Goal: Book appointment/travel/reservation

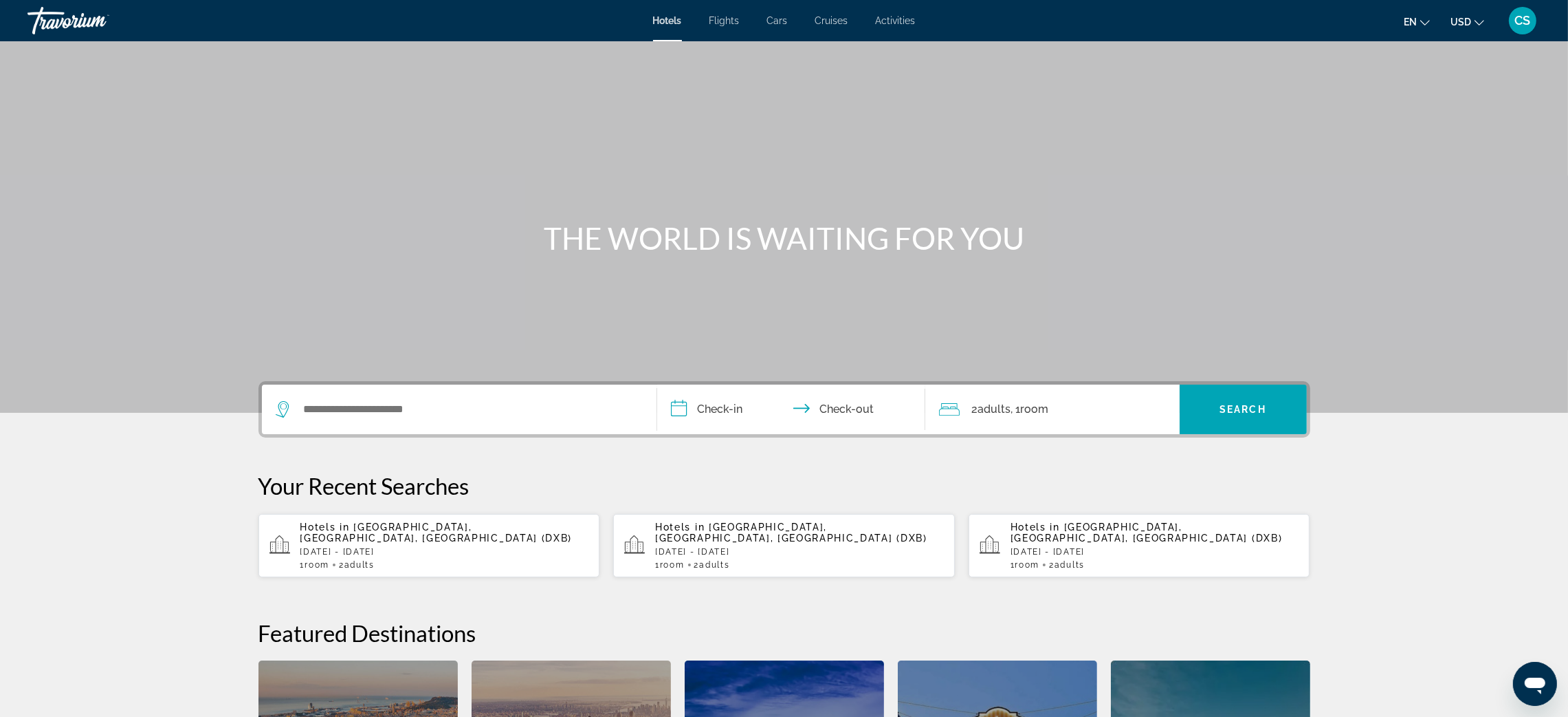
click at [387, 396] on div "Search widget" at bounding box center [458, 409] width 367 height 50
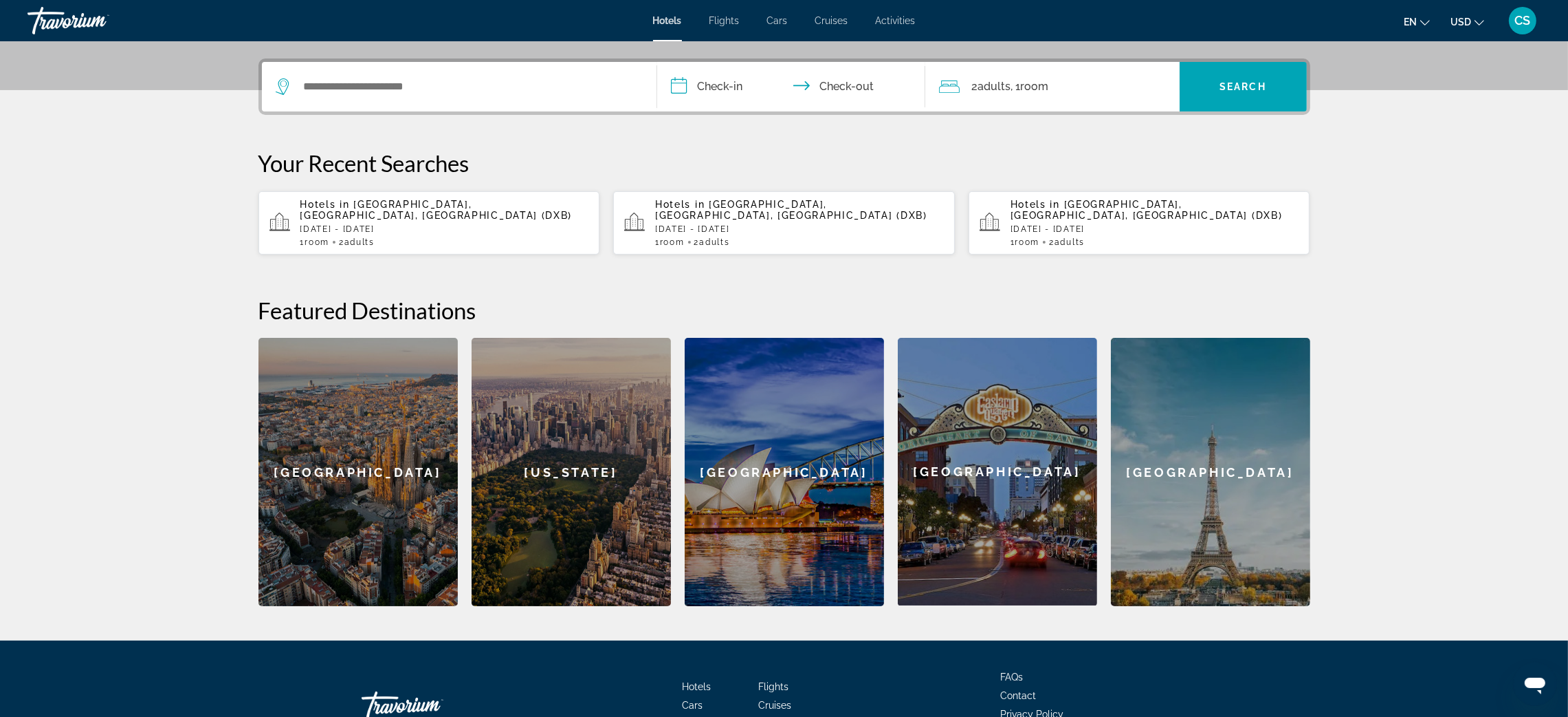
scroll to position [336, 0]
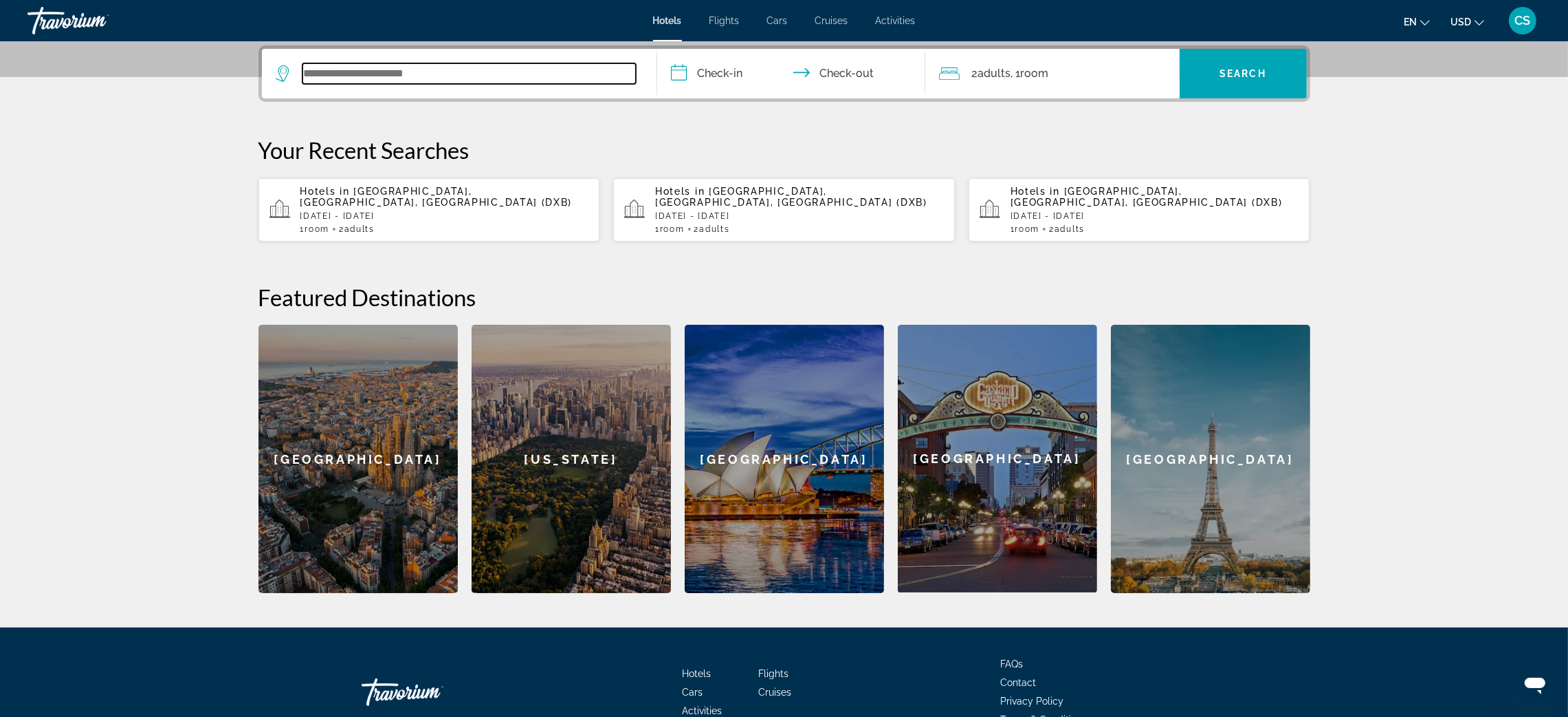
click at [325, 70] on input "Search widget" at bounding box center [469, 74] width 333 height 21
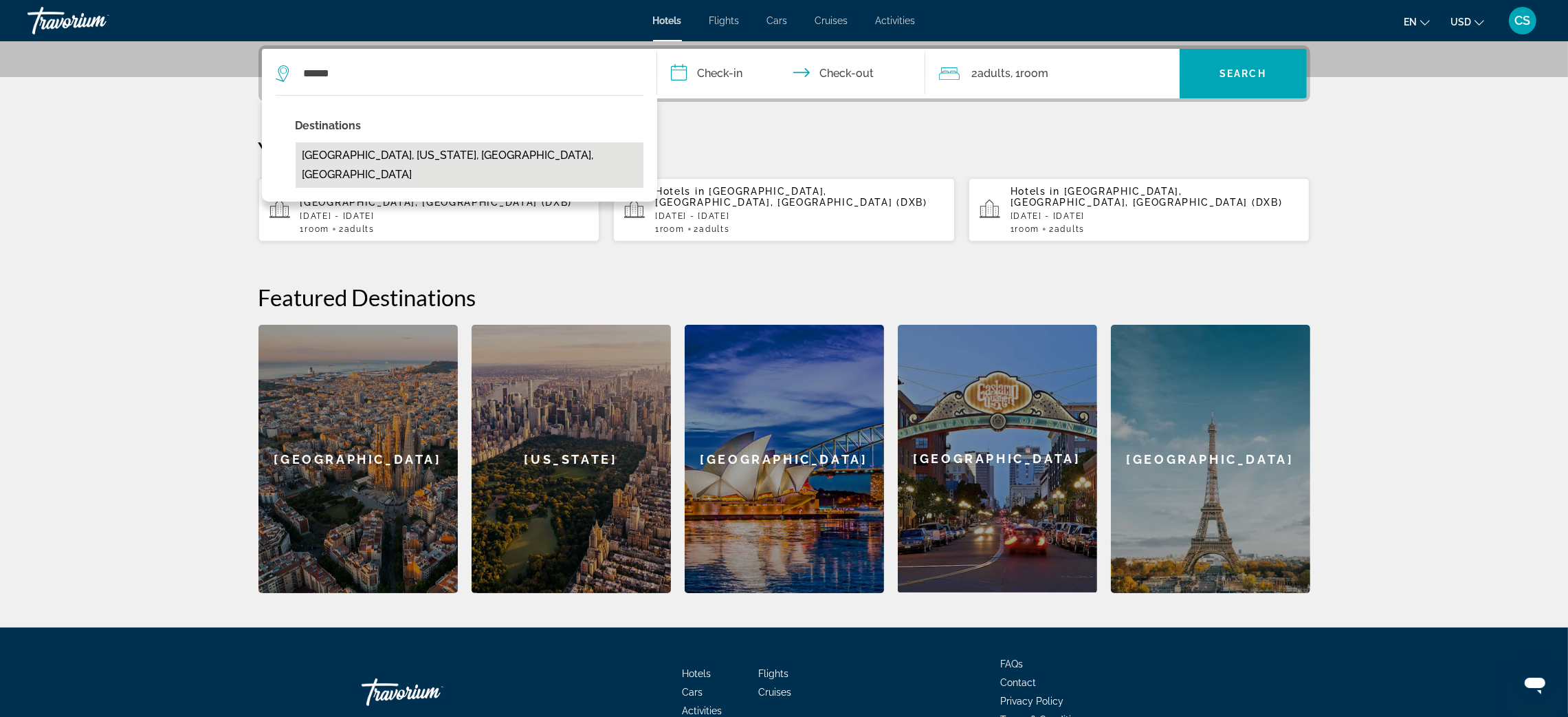
click at [355, 151] on button "Dulles Airport, Virginia, VA, United States" at bounding box center [469, 165] width 348 height 46
type input "**********"
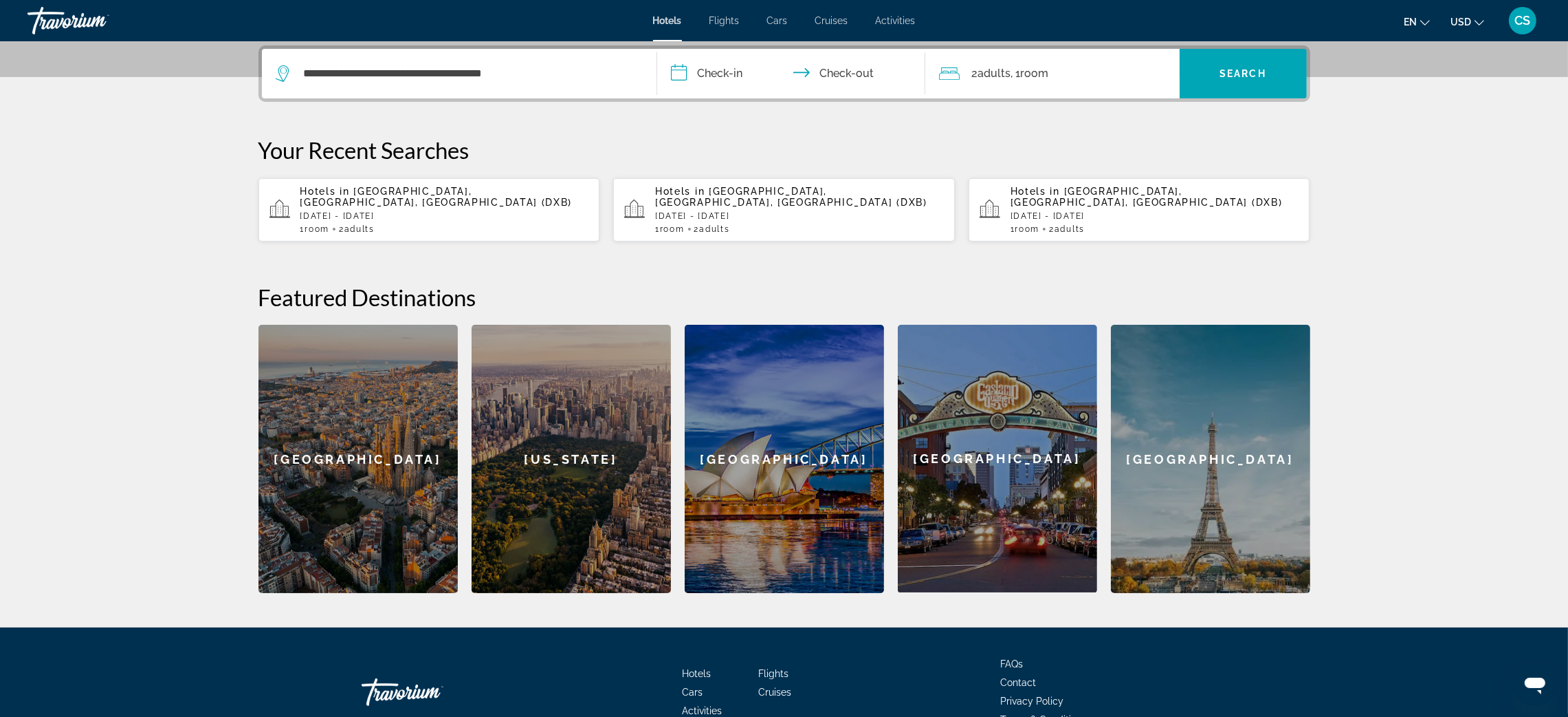
click at [724, 72] on input "**********" at bounding box center [793, 75] width 274 height 54
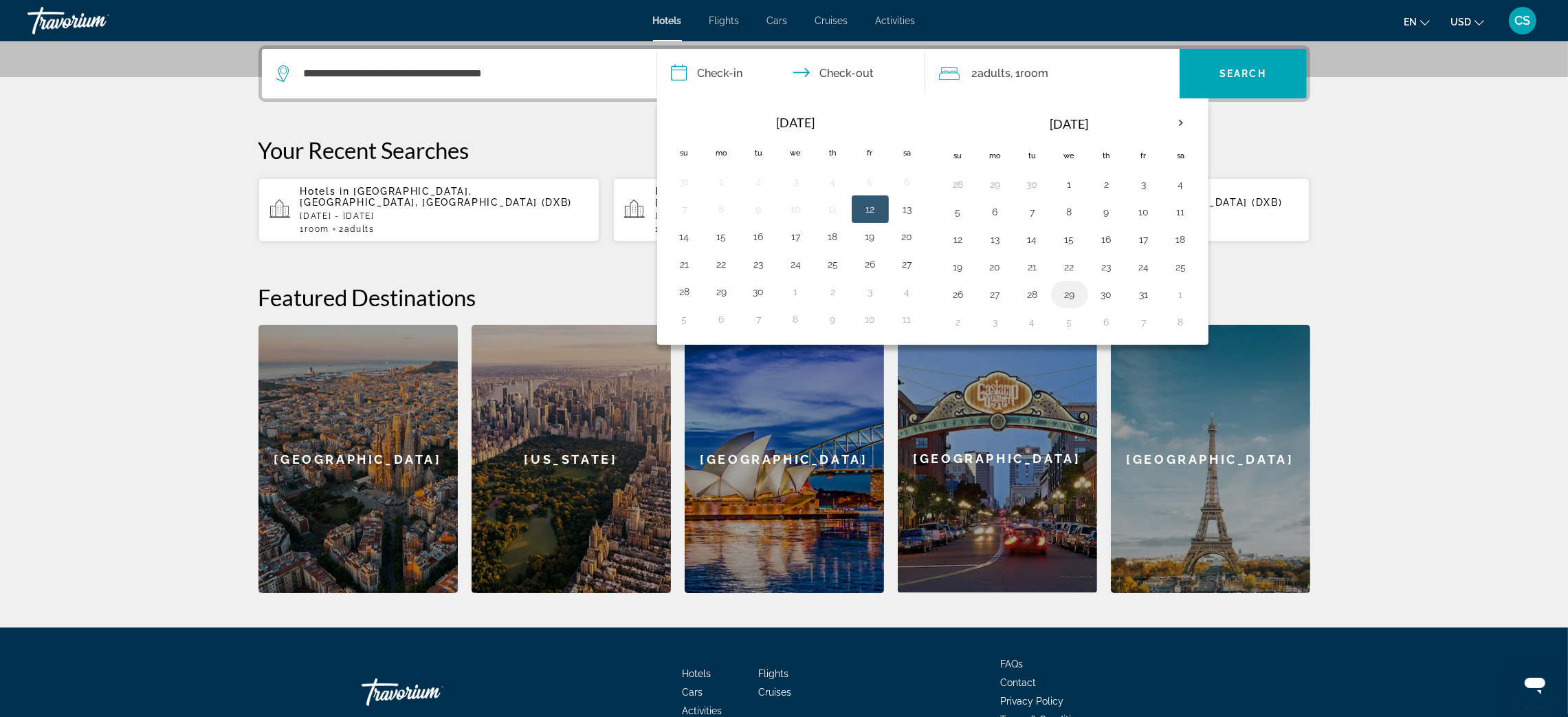
click at [1068, 294] on button "29" at bounding box center [1069, 294] width 22 height 19
click at [1107, 296] on button "30" at bounding box center [1107, 294] width 22 height 19
type input "**********"
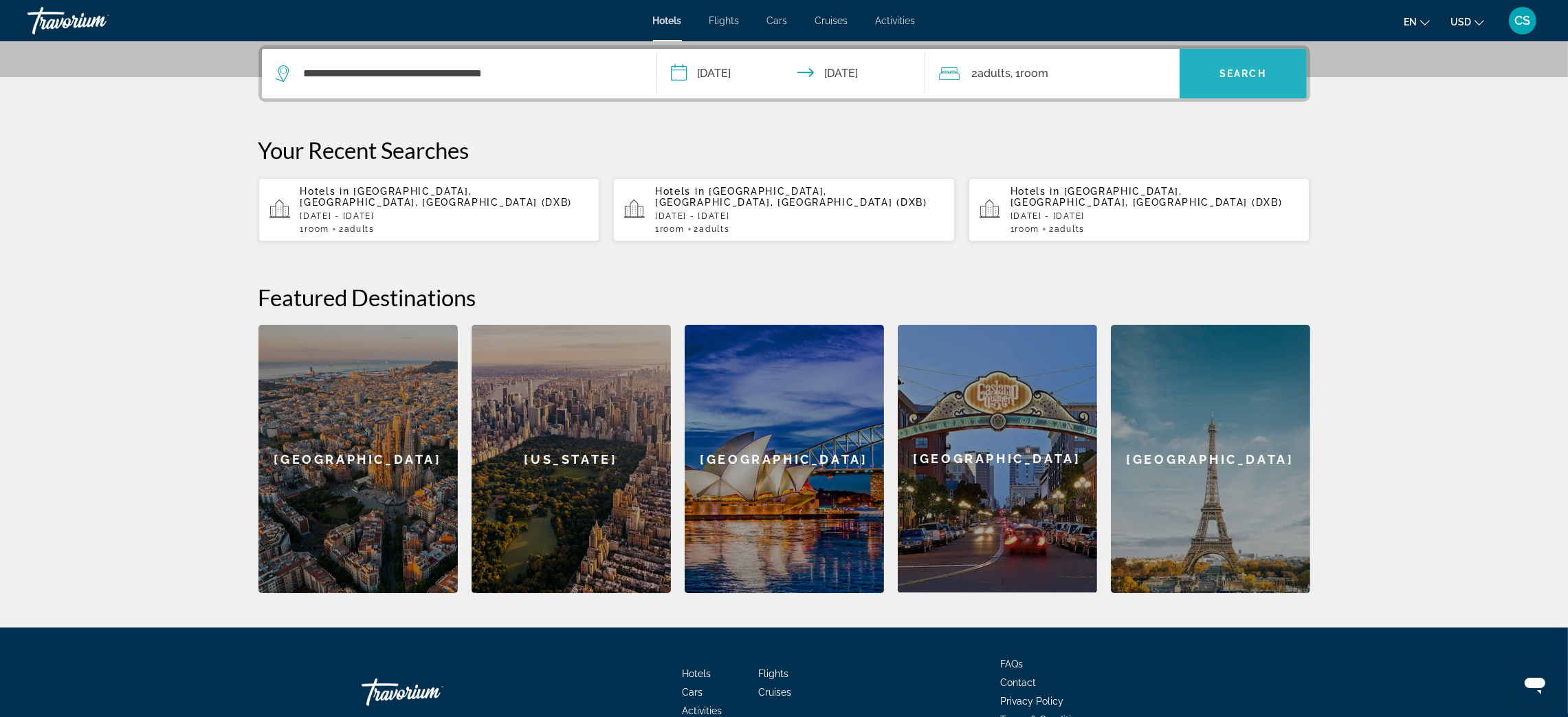
click at [1232, 74] on span "Search" at bounding box center [1242, 74] width 47 height 11
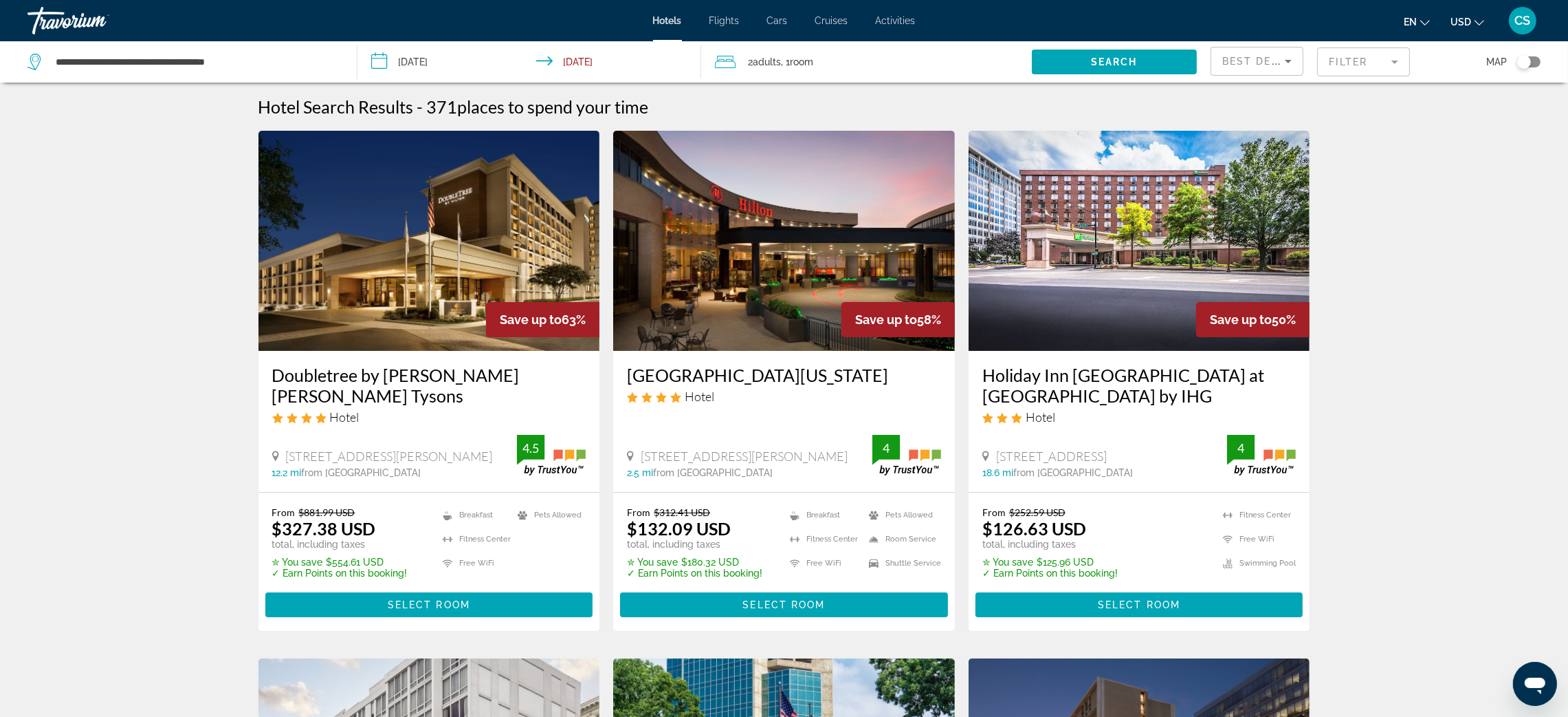
click at [1354, 66] on mat-form-field "Filter" at bounding box center [1363, 61] width 93 height 29
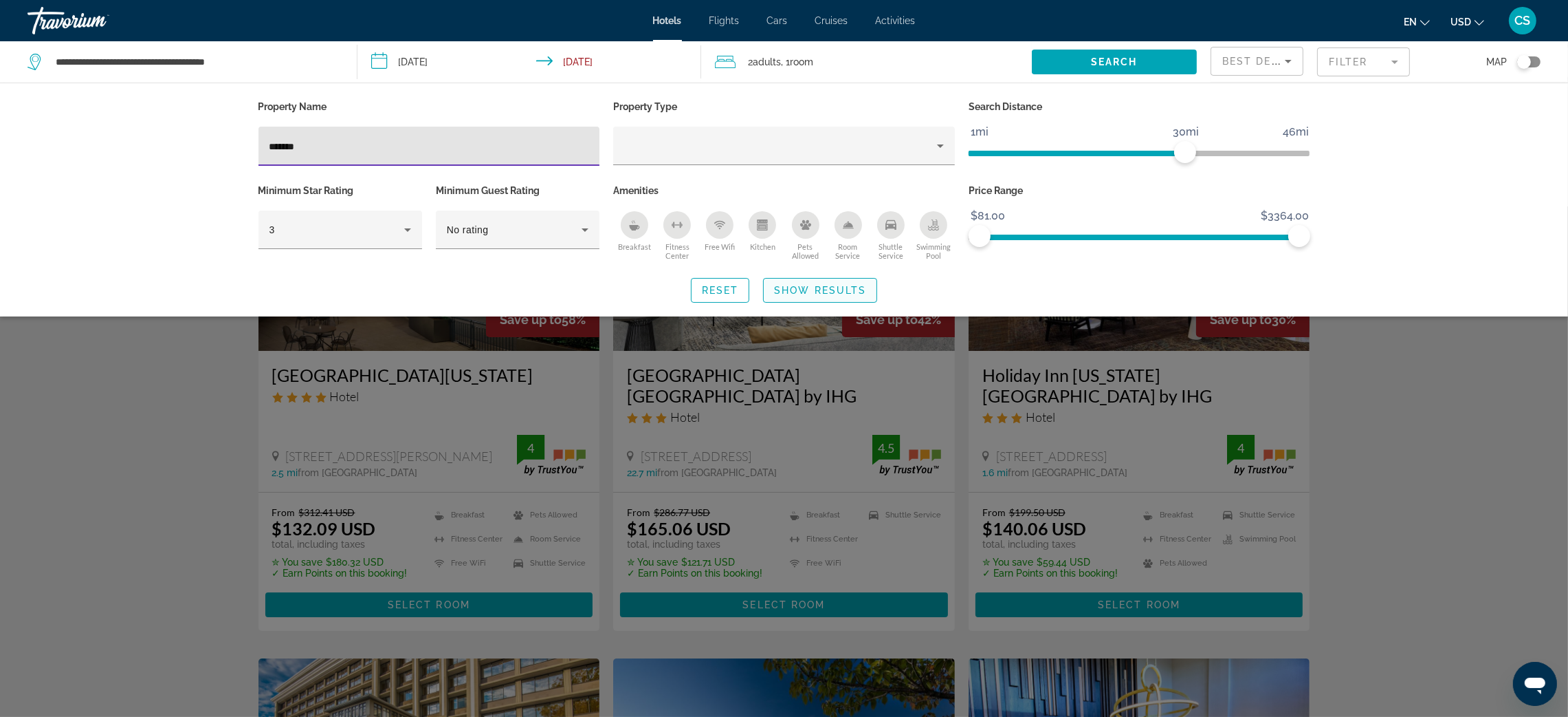
type input "*******"
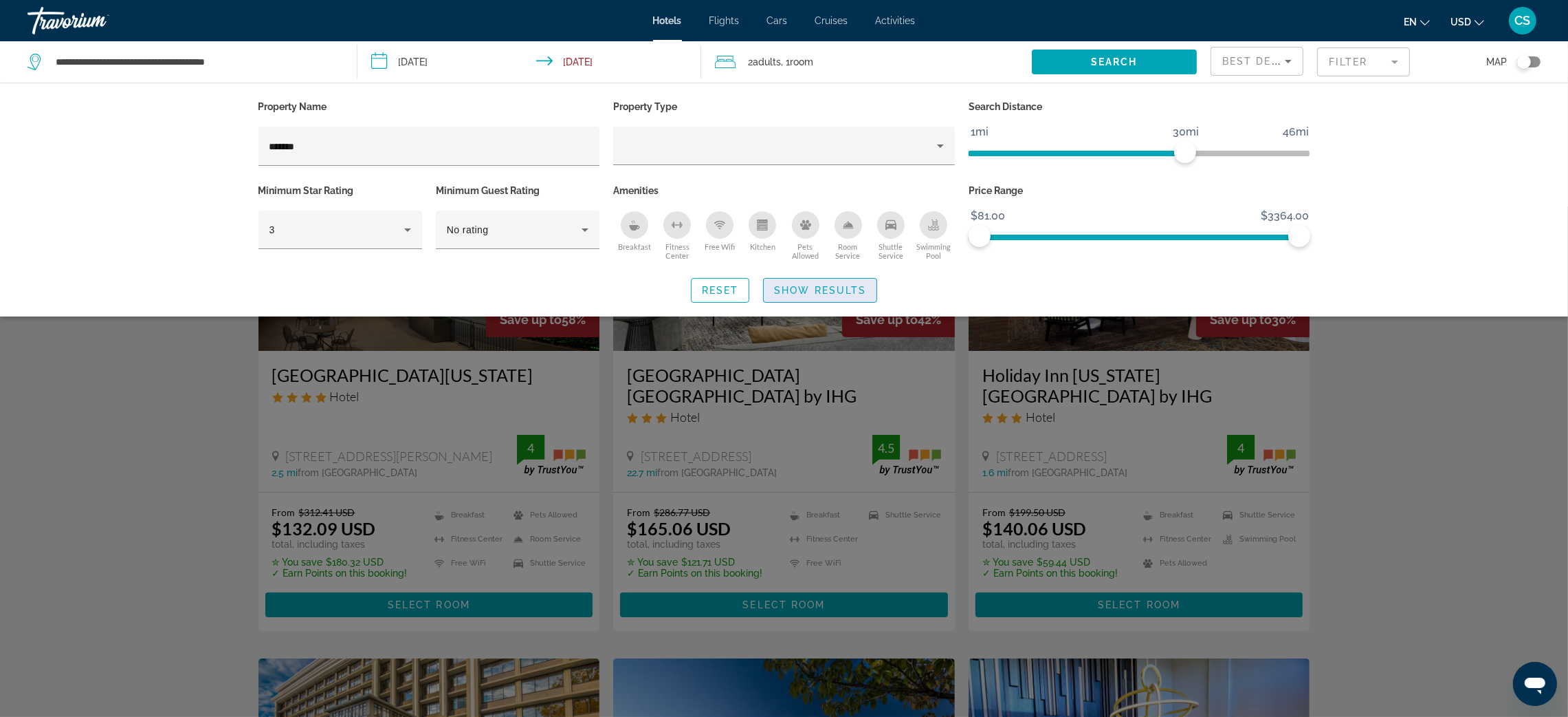
click at [809, 289] on span "Show Results" at bounding box center [820, 290] width 92 height 11
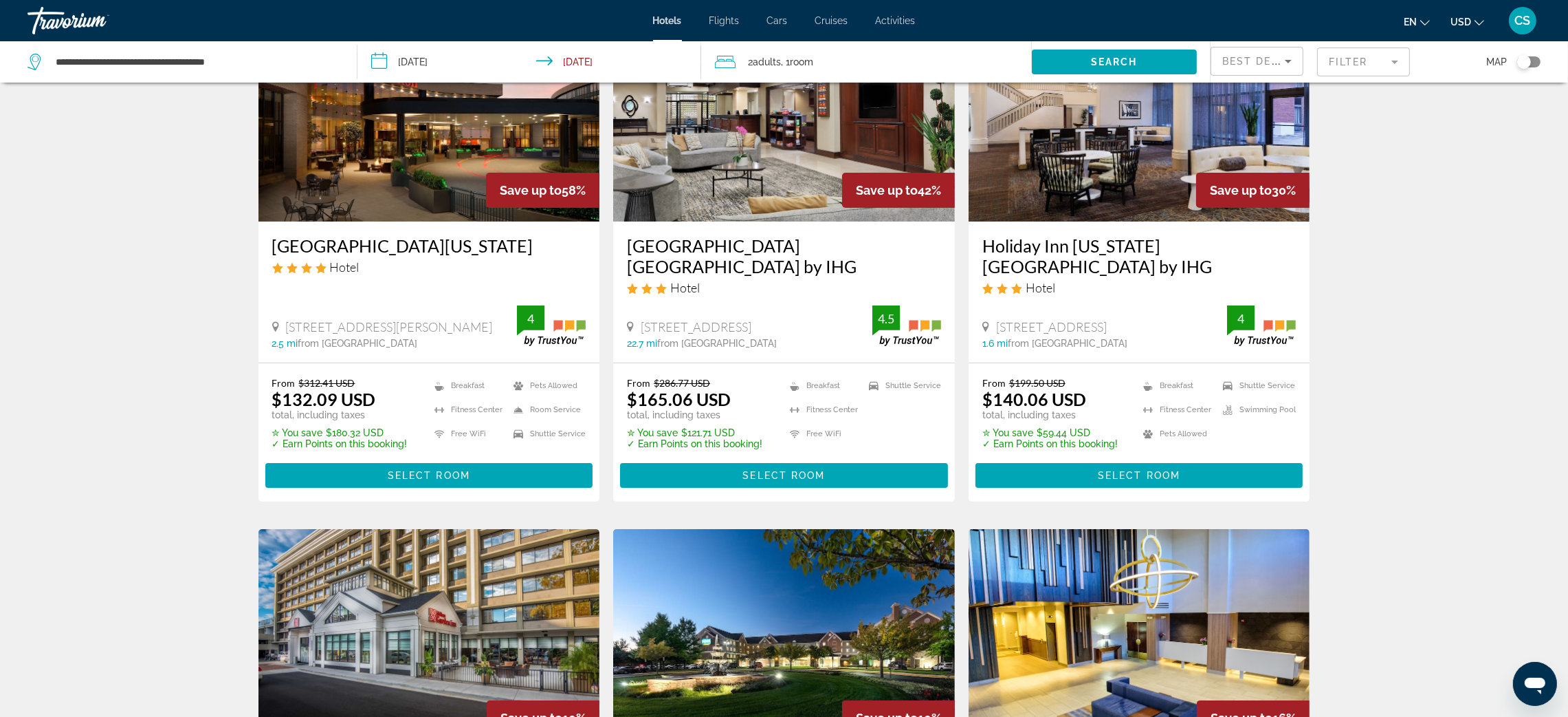
scroll to position [142, 0]
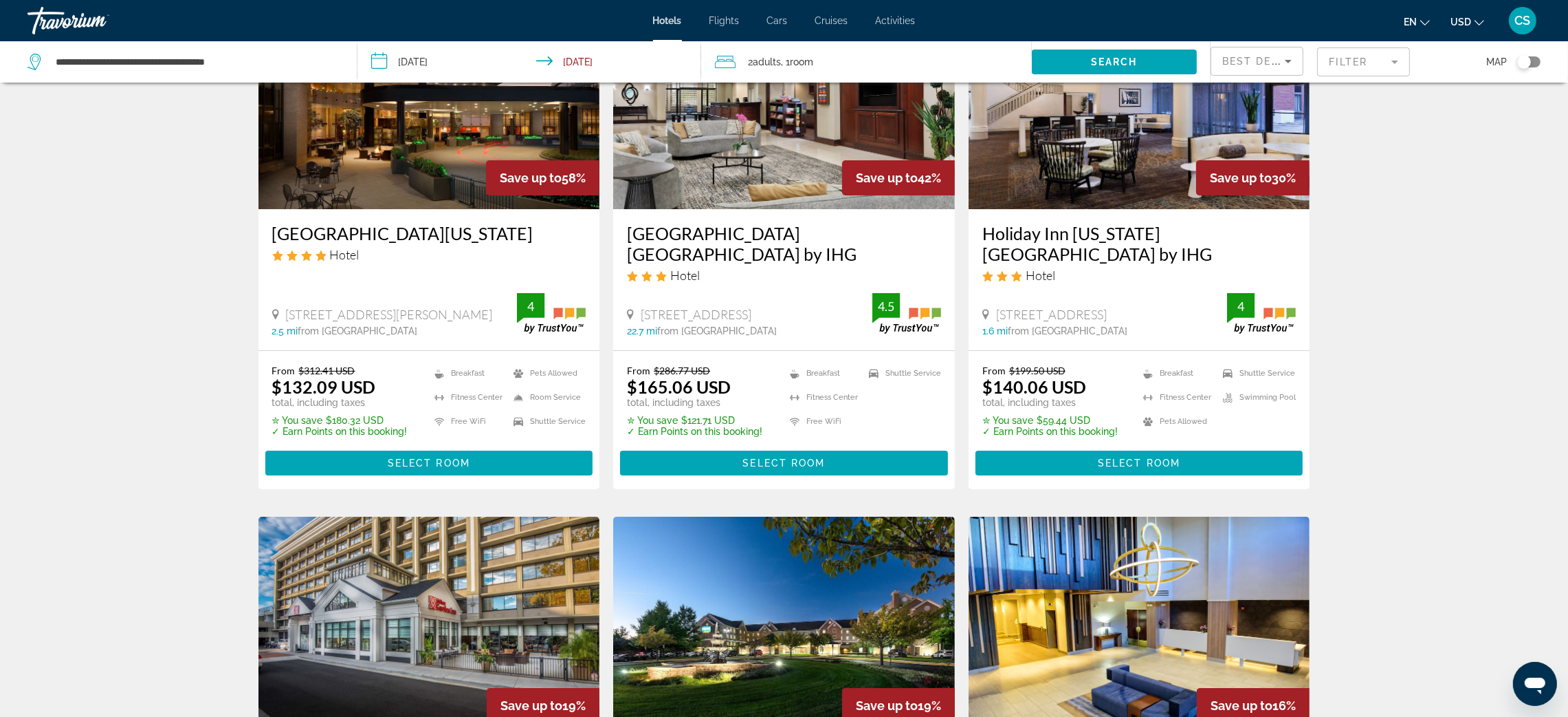
click at [1045, 189] on img "Main content" at bounding box center [1139, 99] width 342 height 220
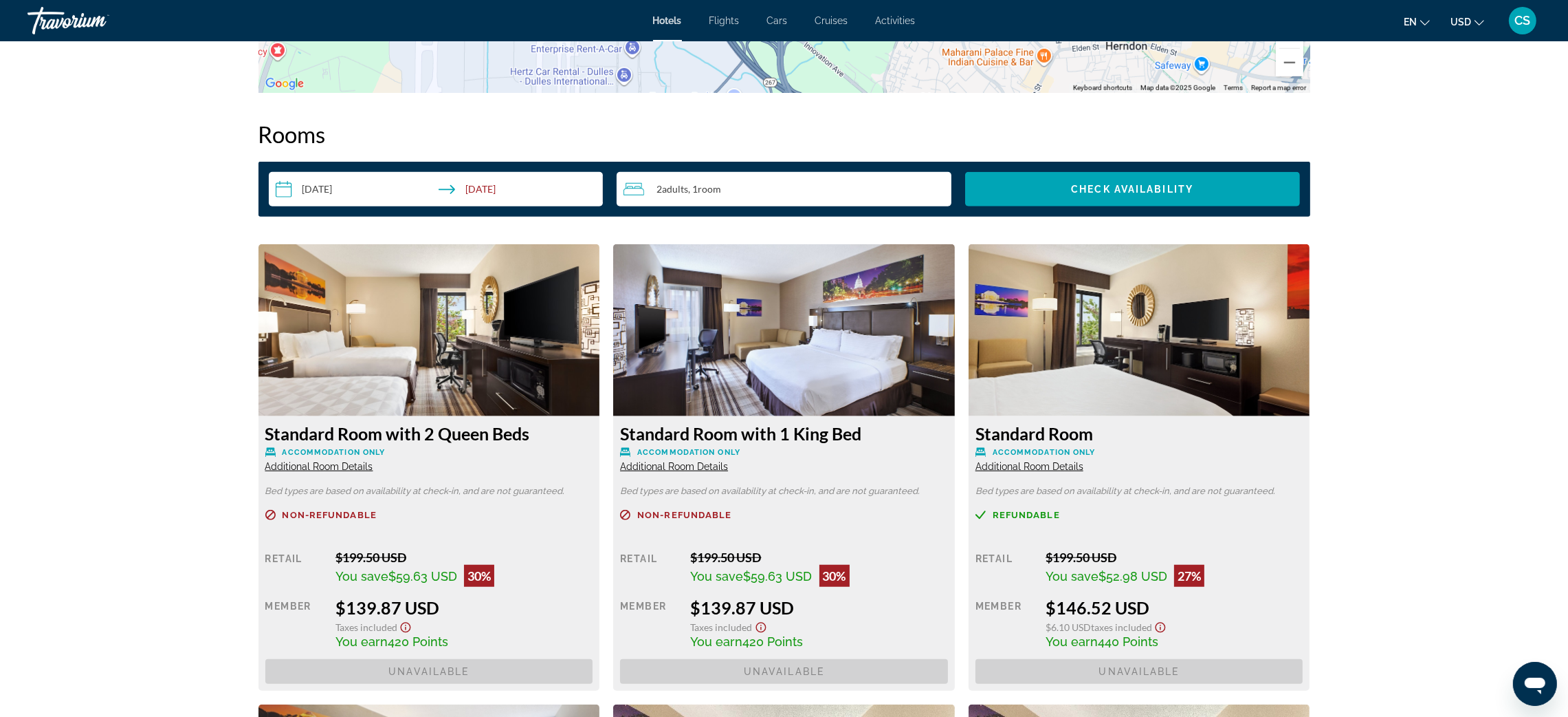
scroll to position [1709, 0]
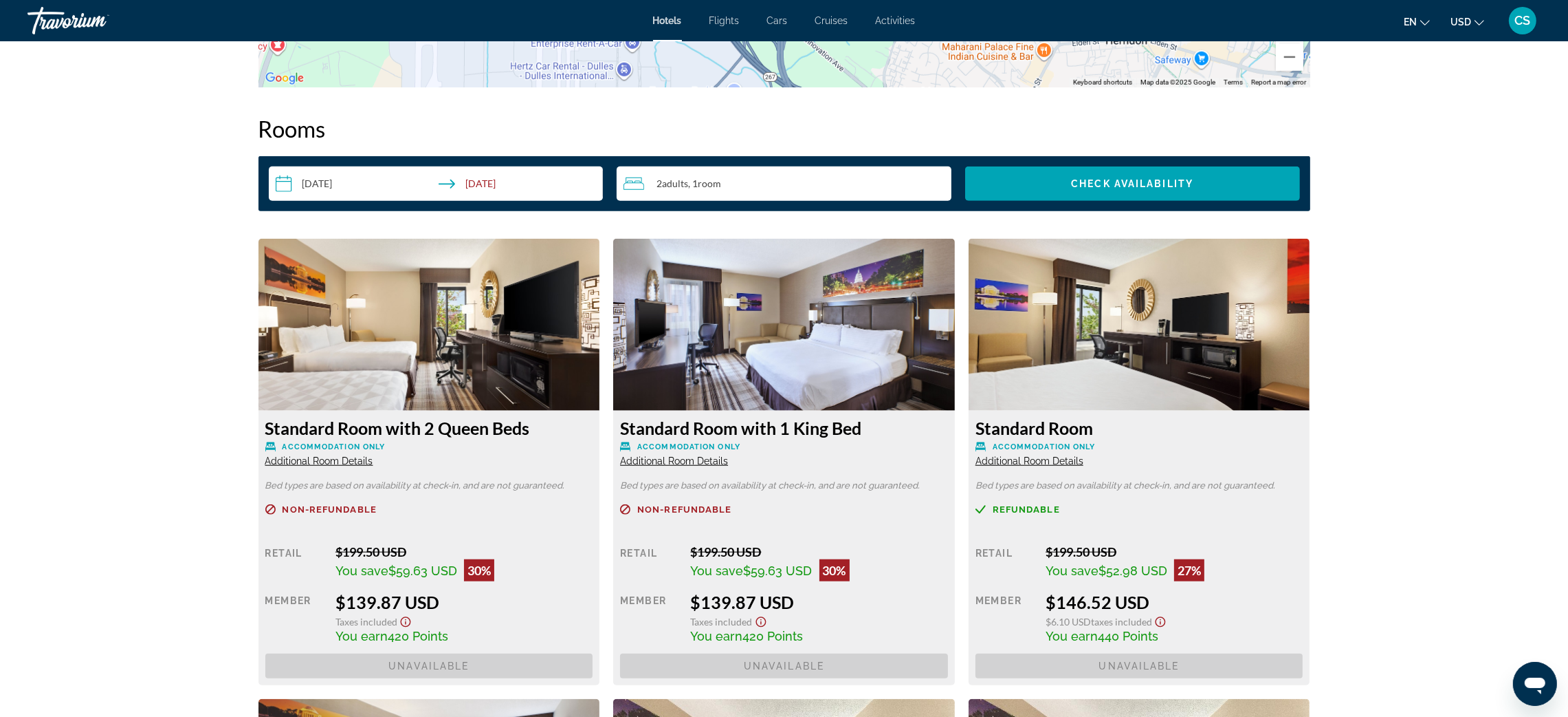
click at [343, 182] on input "**********" at bounding box center [439, 186] width 340 height 39
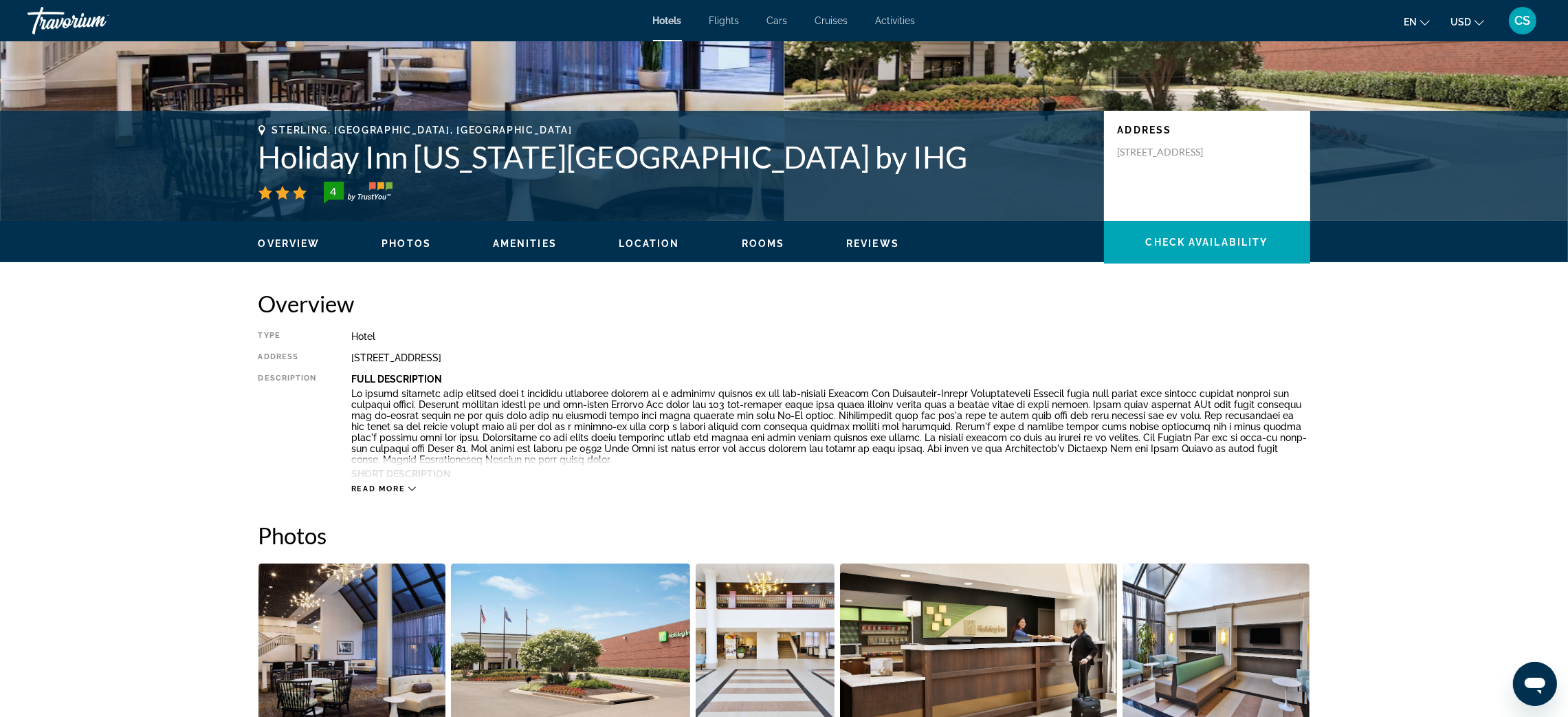
scroll to position [0, 0]
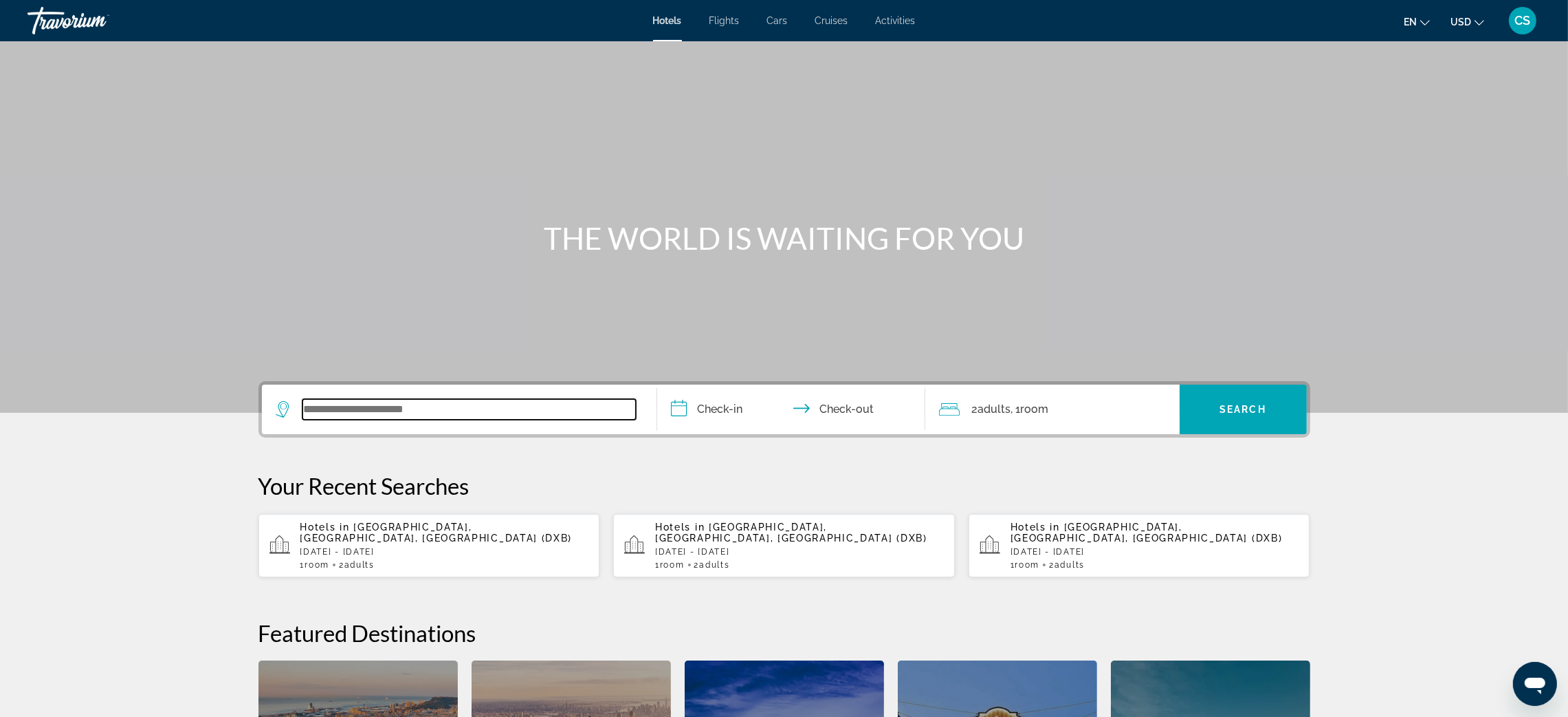
click at [348, 403] on input "Search widget" at bounding box center [469, 409] width 333 height 21
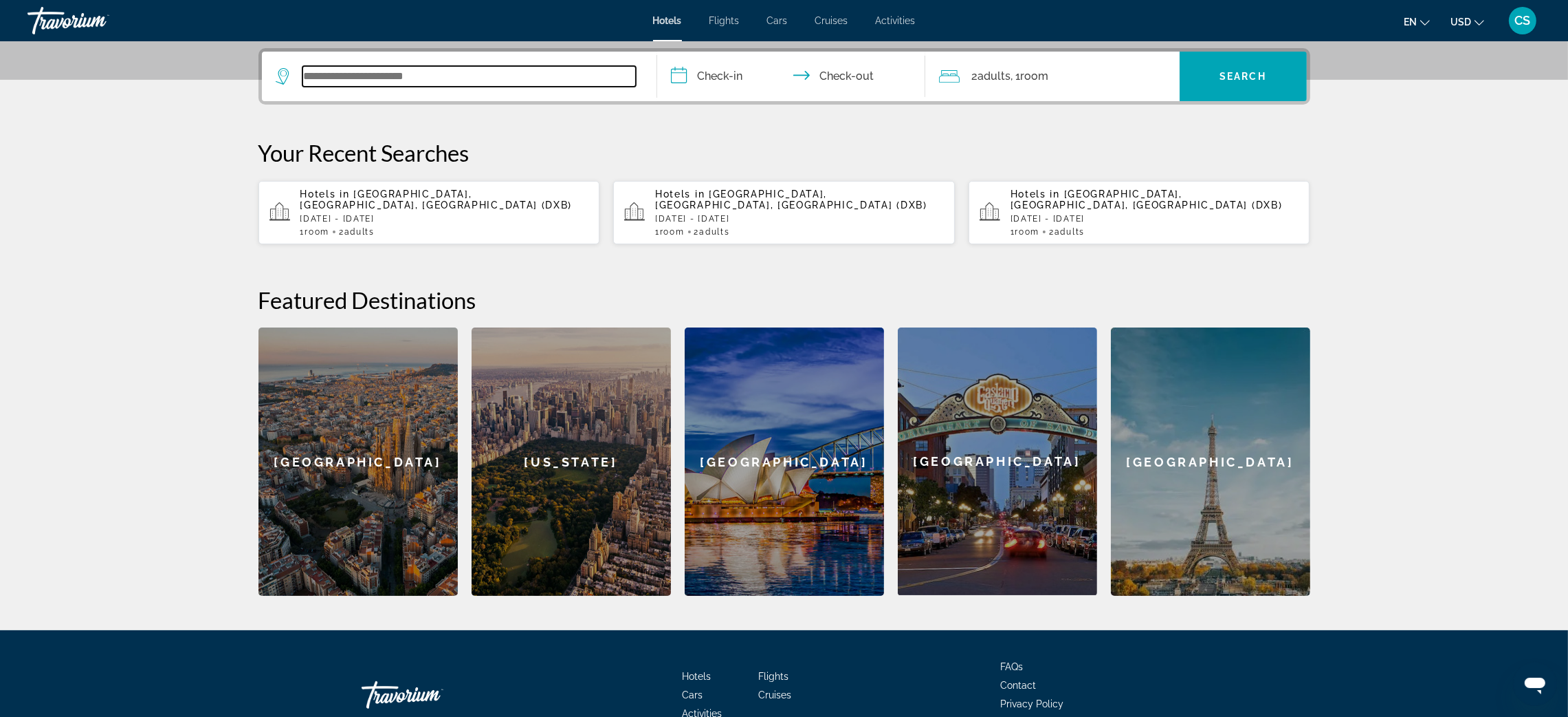
scroll to position [336, 0]
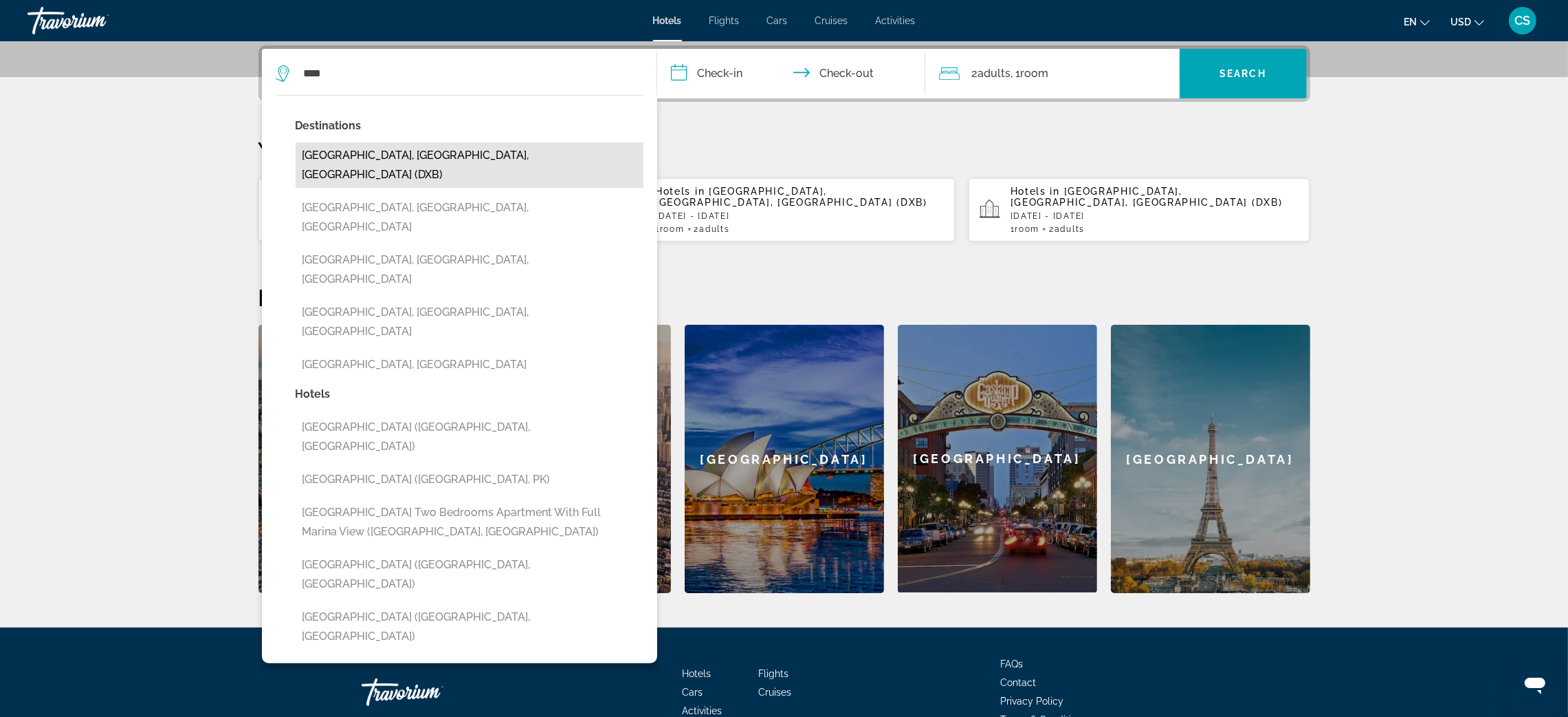
click at [389, 160] on button "[GEOGRAPHIC_DATA], [GEOGRAPHIC_DATA], [GEOGRAPHIC_DATA] (DXB)" at bounding box center [469, 165] width 348 height 46
type input "**********"
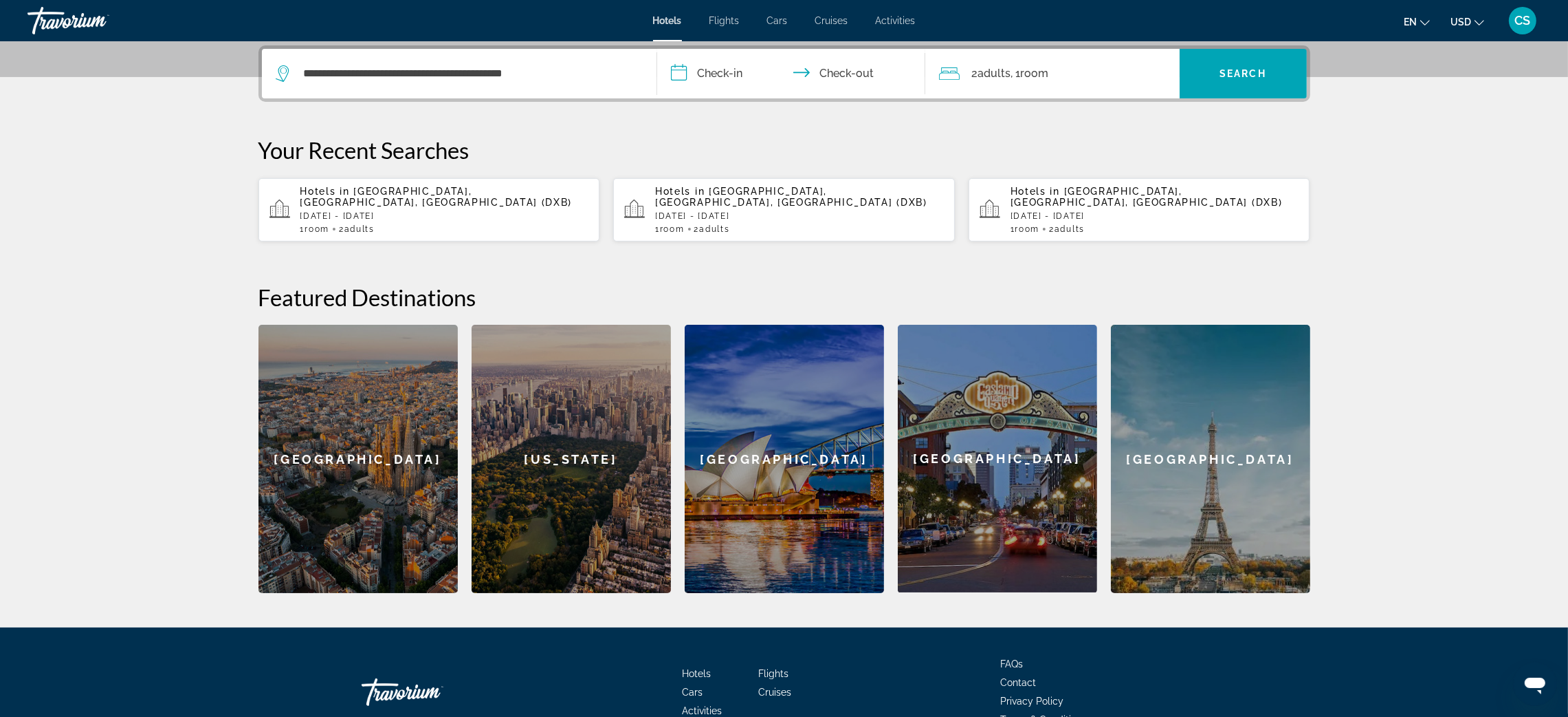
click at [741, 72] on input "**********" at bounding box center [793, 75] width 274 height 54
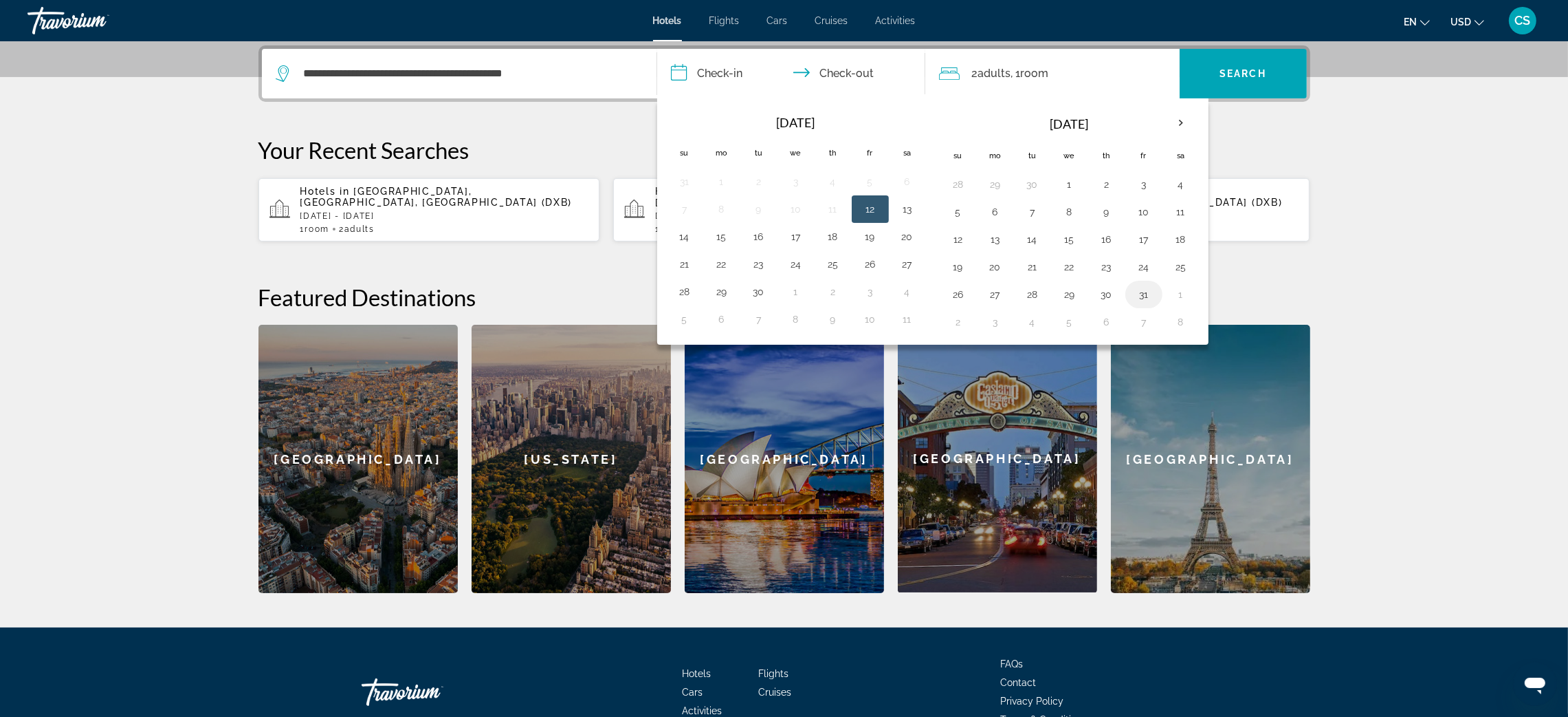
click at [1152, 294] on button "31" at bounding box center [1144, 294] width 22 height 19
click at [1181, 120] on th "Next month" at bounding box center [1181, 123] width 37 height 30
click at [1000, 213] on button "3" at bounding box center [995, 212] width 22 height 19
type input "**********"
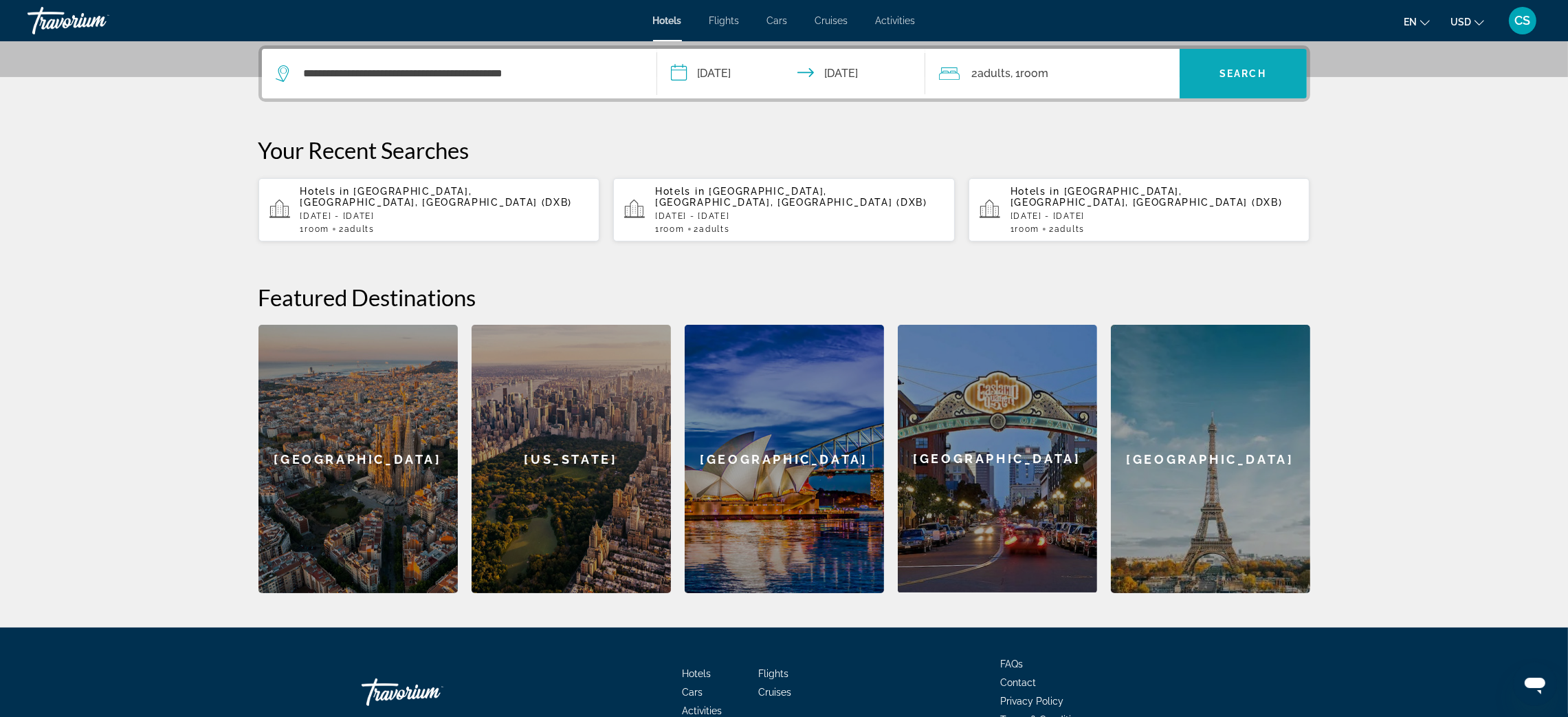
click at [1230, 70] on span "Search" at bounding box center [1242, 74] width 47 height 11
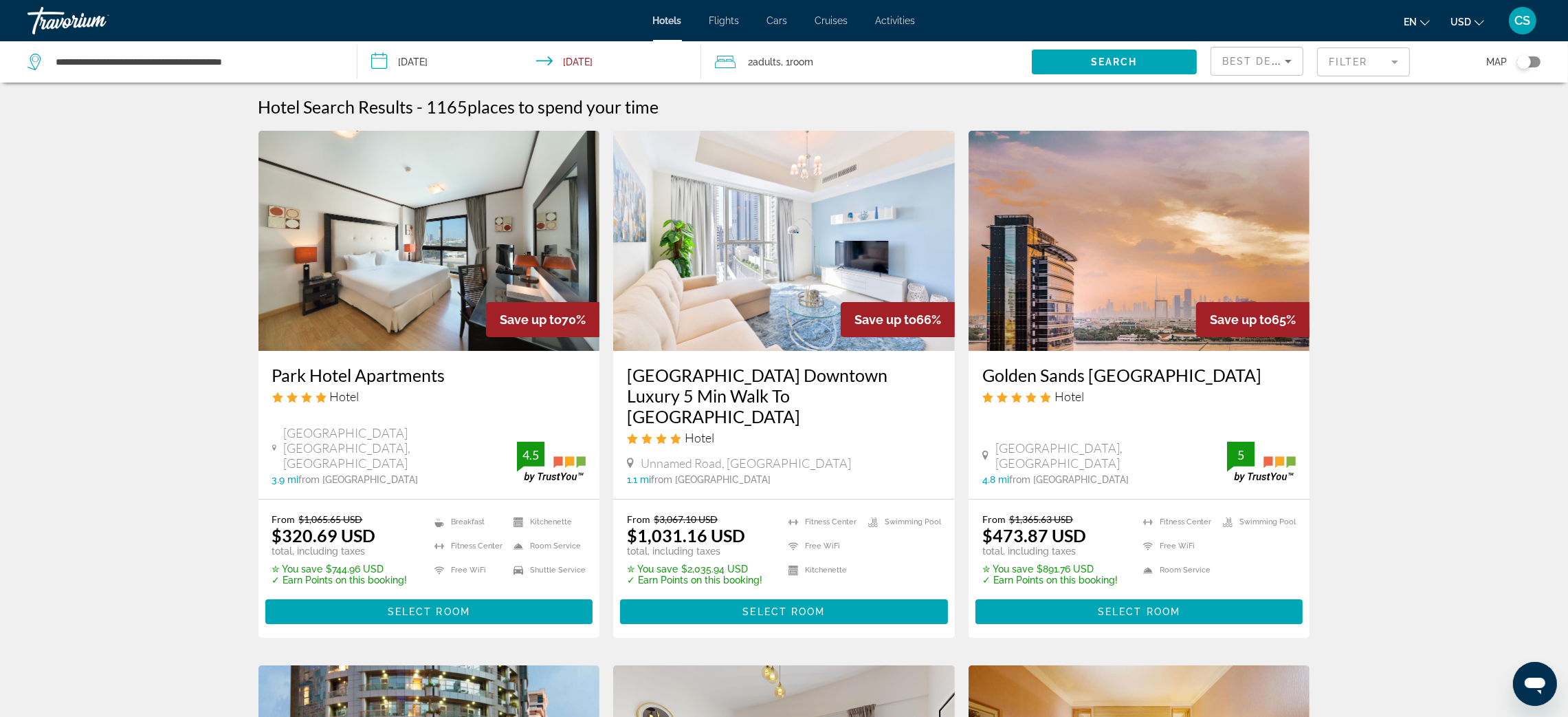
click at [1333, 68] on mat-form-field "Filter" at bounding box center [1363, 61] width 93 height 29
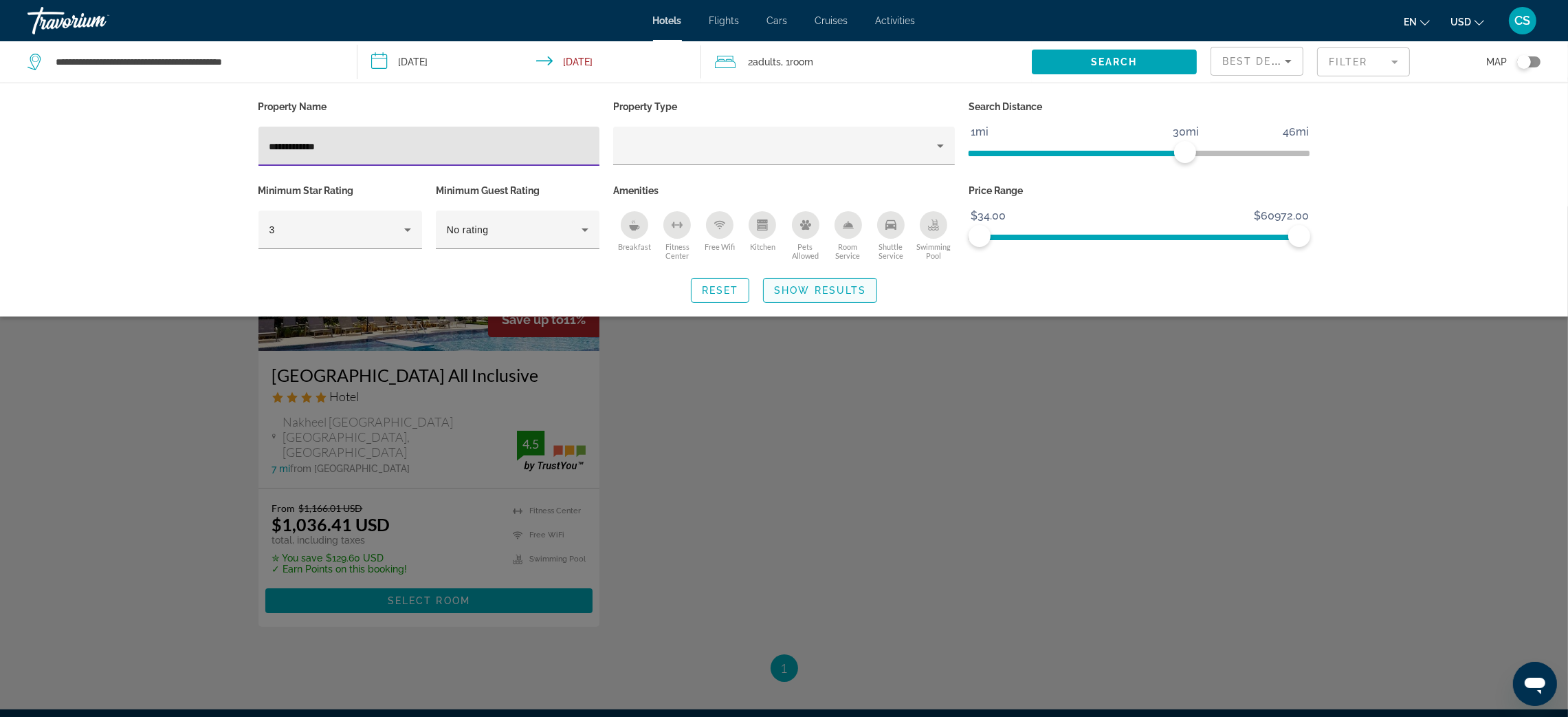
type input "**********"
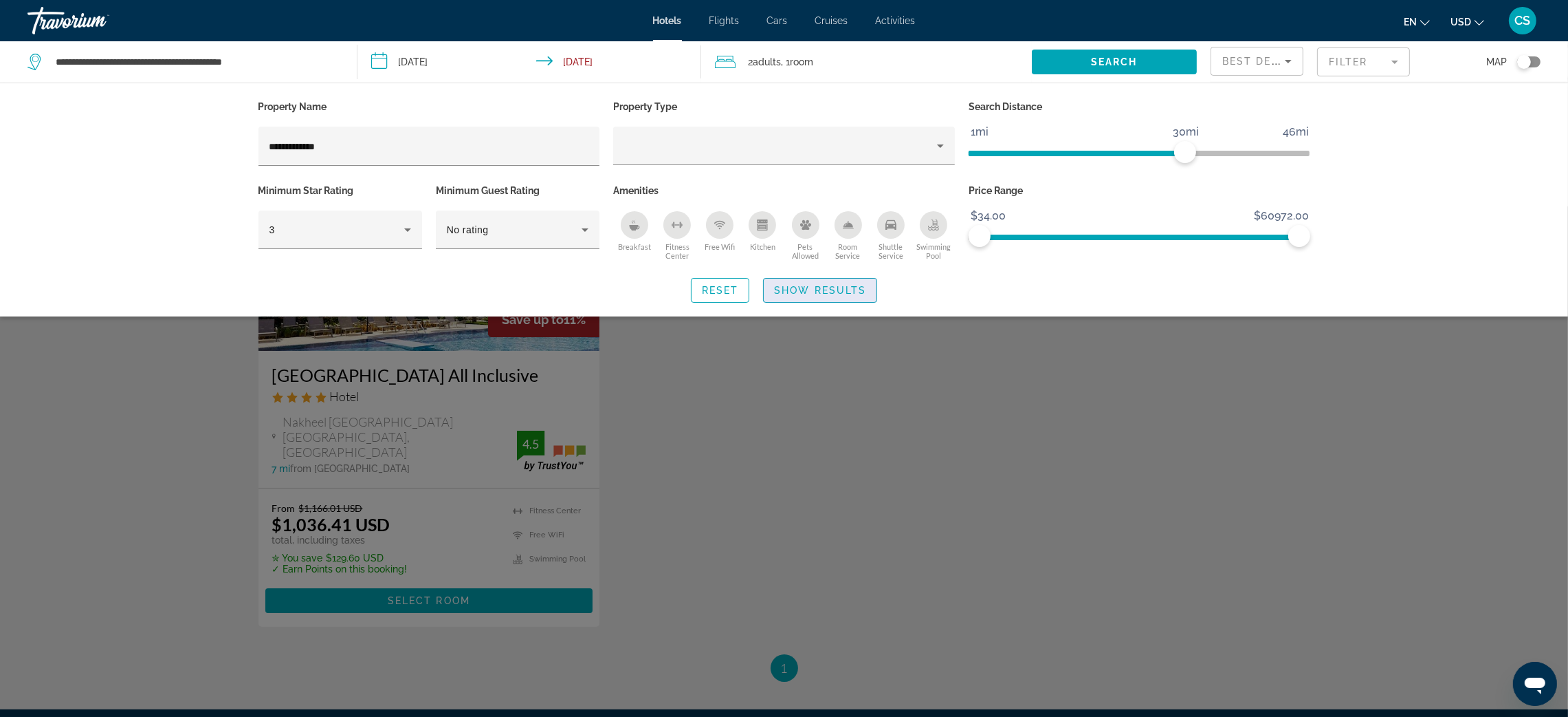
click at [835, 281] on span "Search widget" at bounding box center [820, 290] width 112 height 33
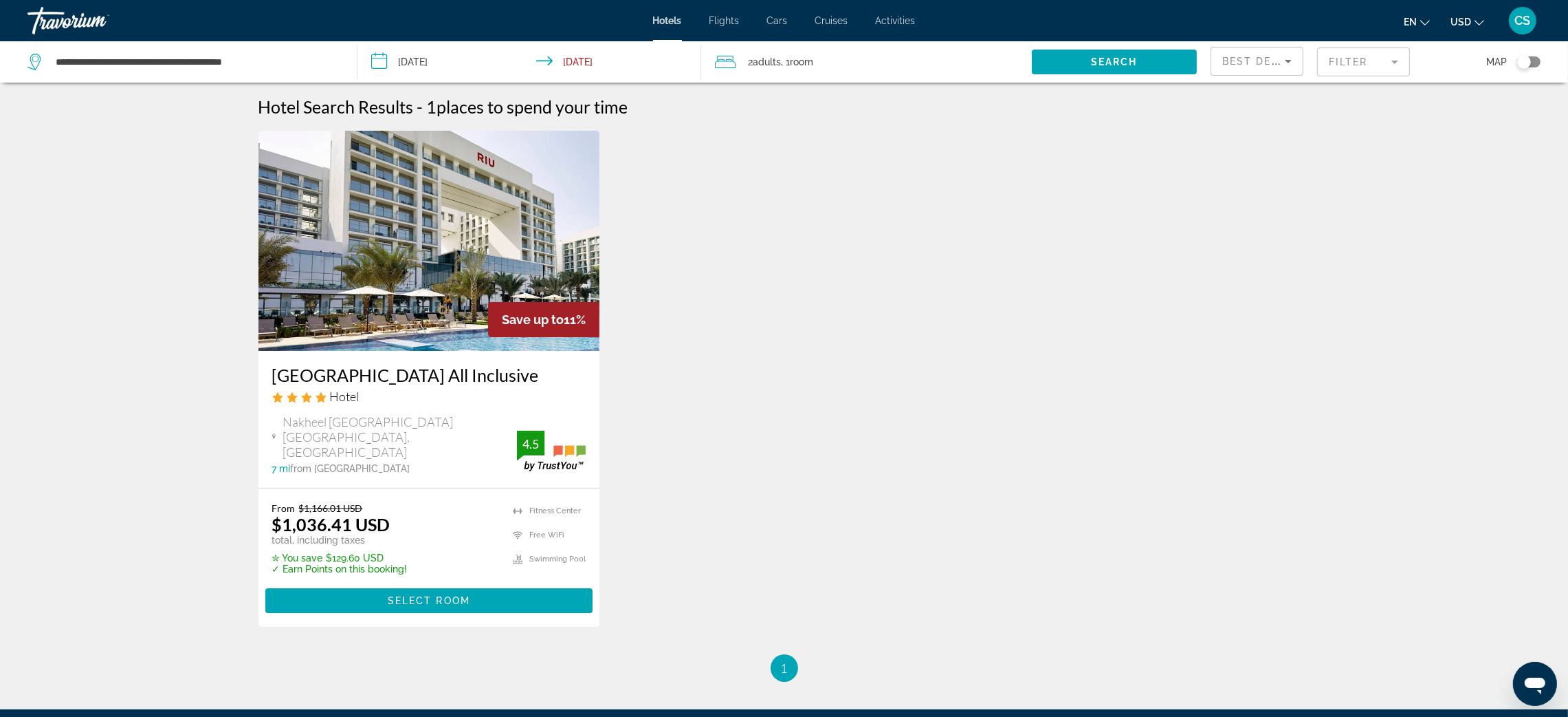
click at [362, 372] on h3 "Hotel Riu Dubai Beach Resort All Inclusive" at bounding box center [429, 375] width 314 height 21
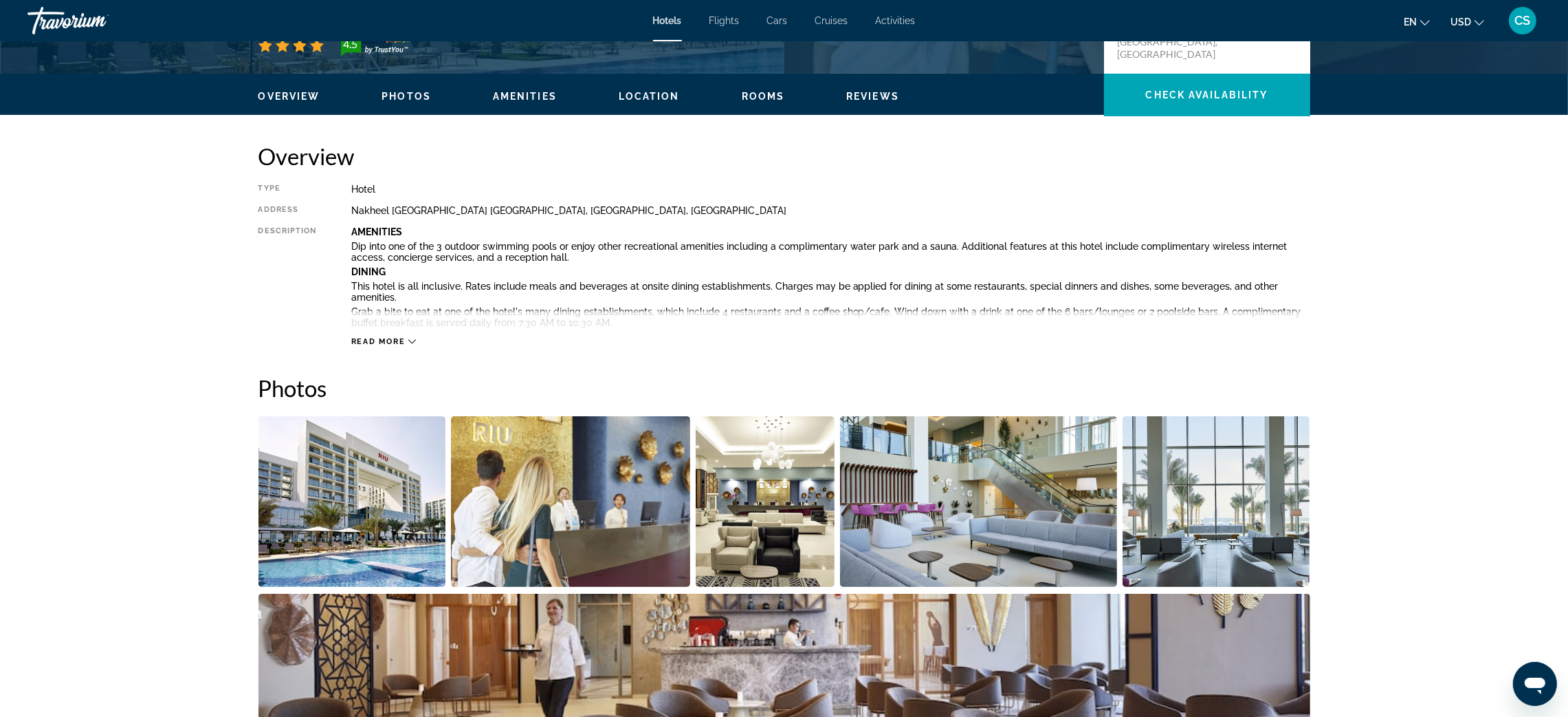
scroll to position [365, 0]
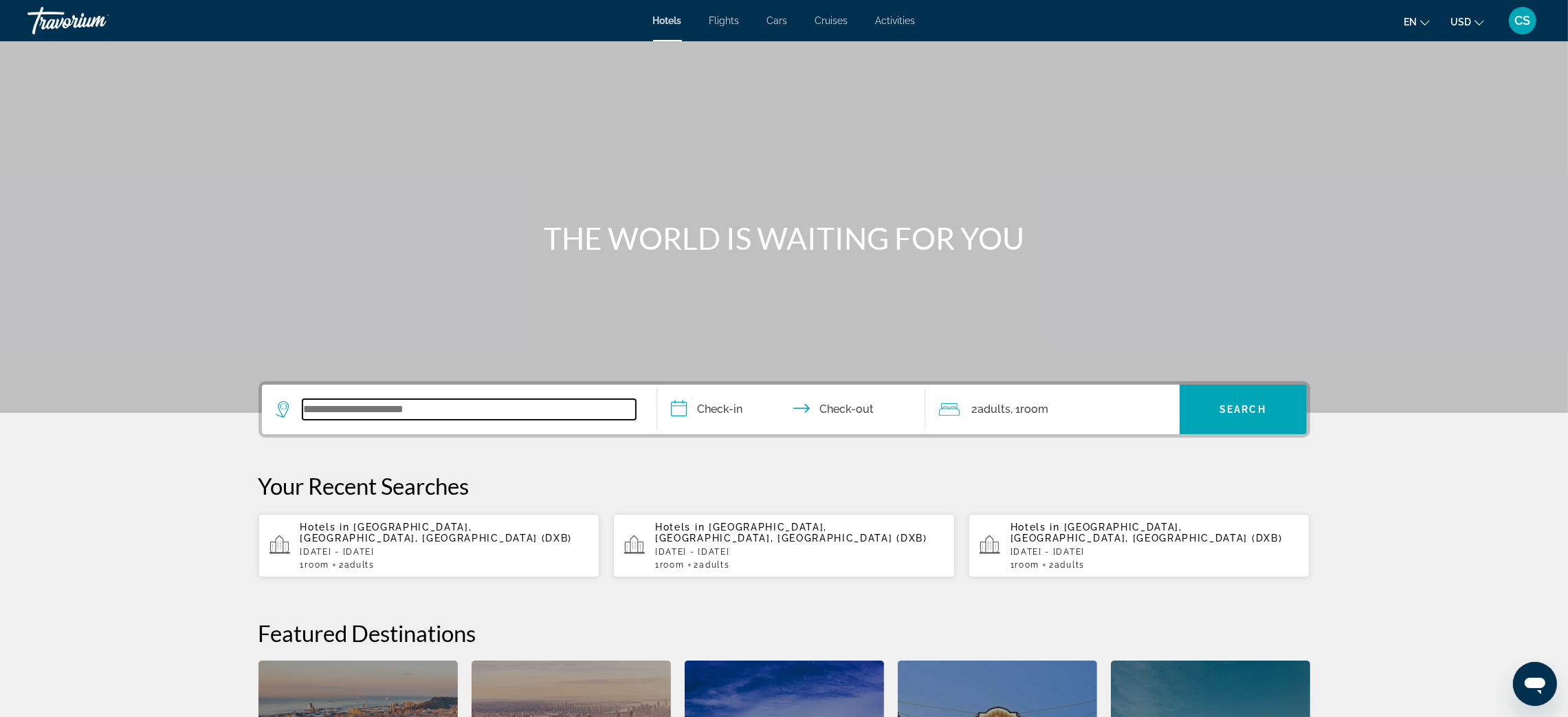
click at [457, 412] on input "Search widget" at bounding box center [469, 409] width 333 height 21
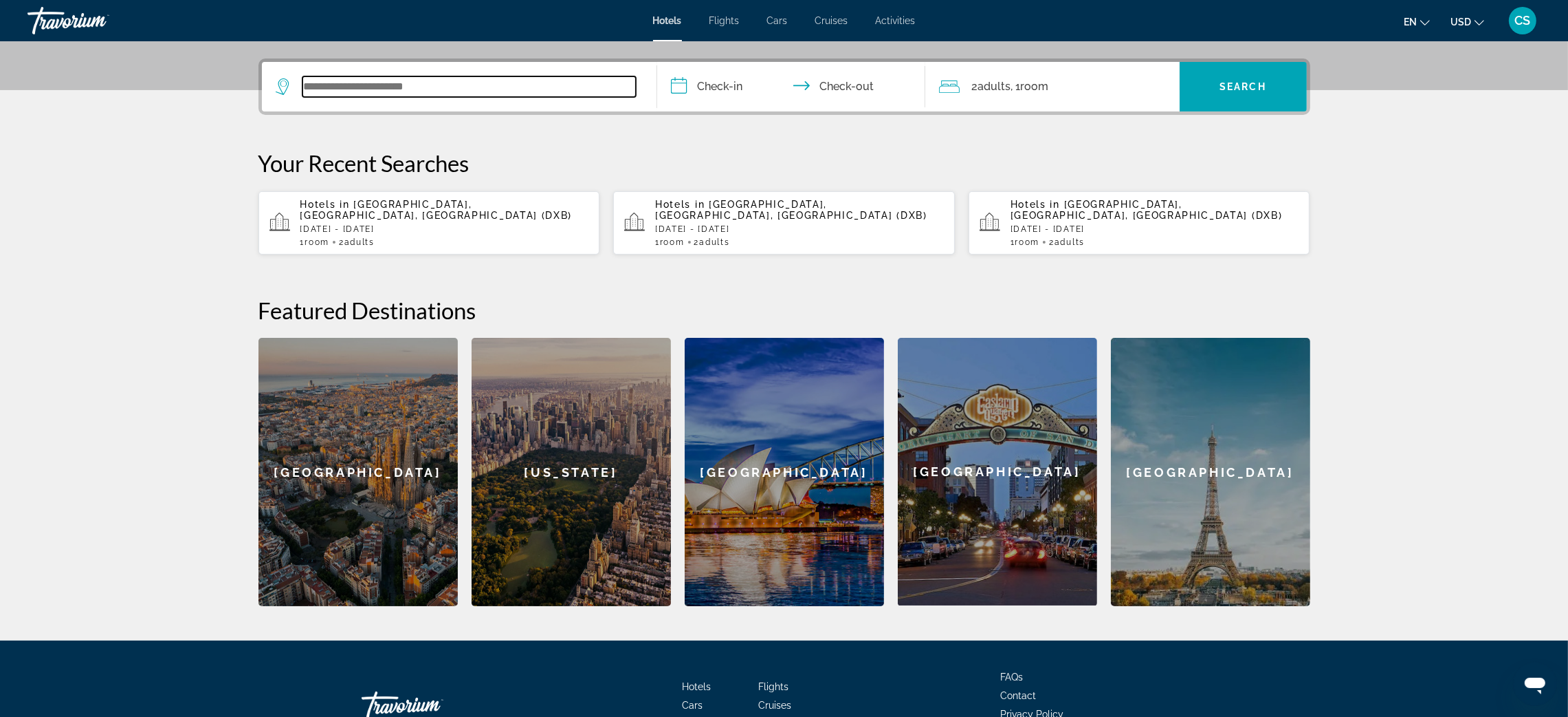
scroll to position [336, 0]
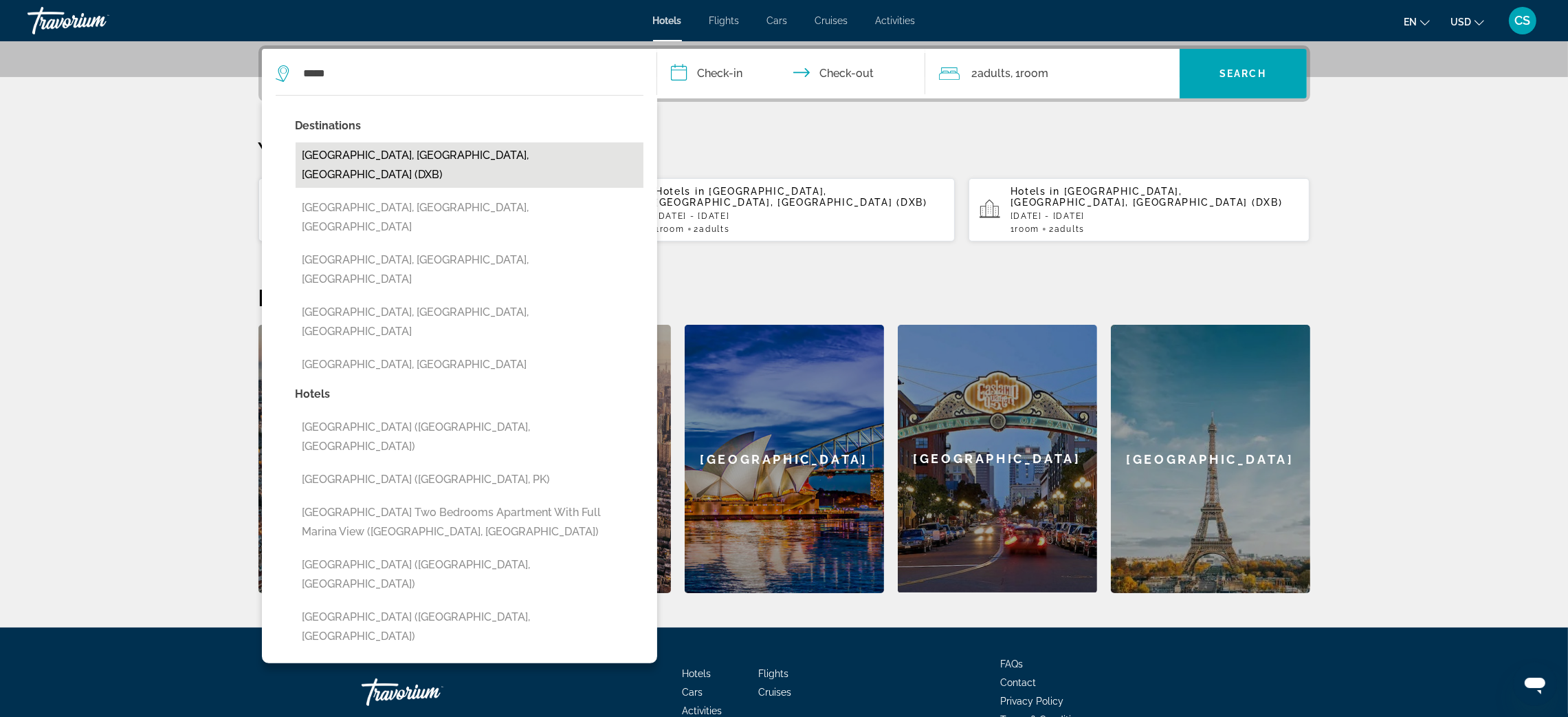
click at [339, 160] on button "[GEOGRAPHIC_DATA], [GEOGRAPHIC_DATA], [GEOGRAPHIC_DATA] (DXB)" at bounding box center [469, 165] width 348 height 46
type input "**********"
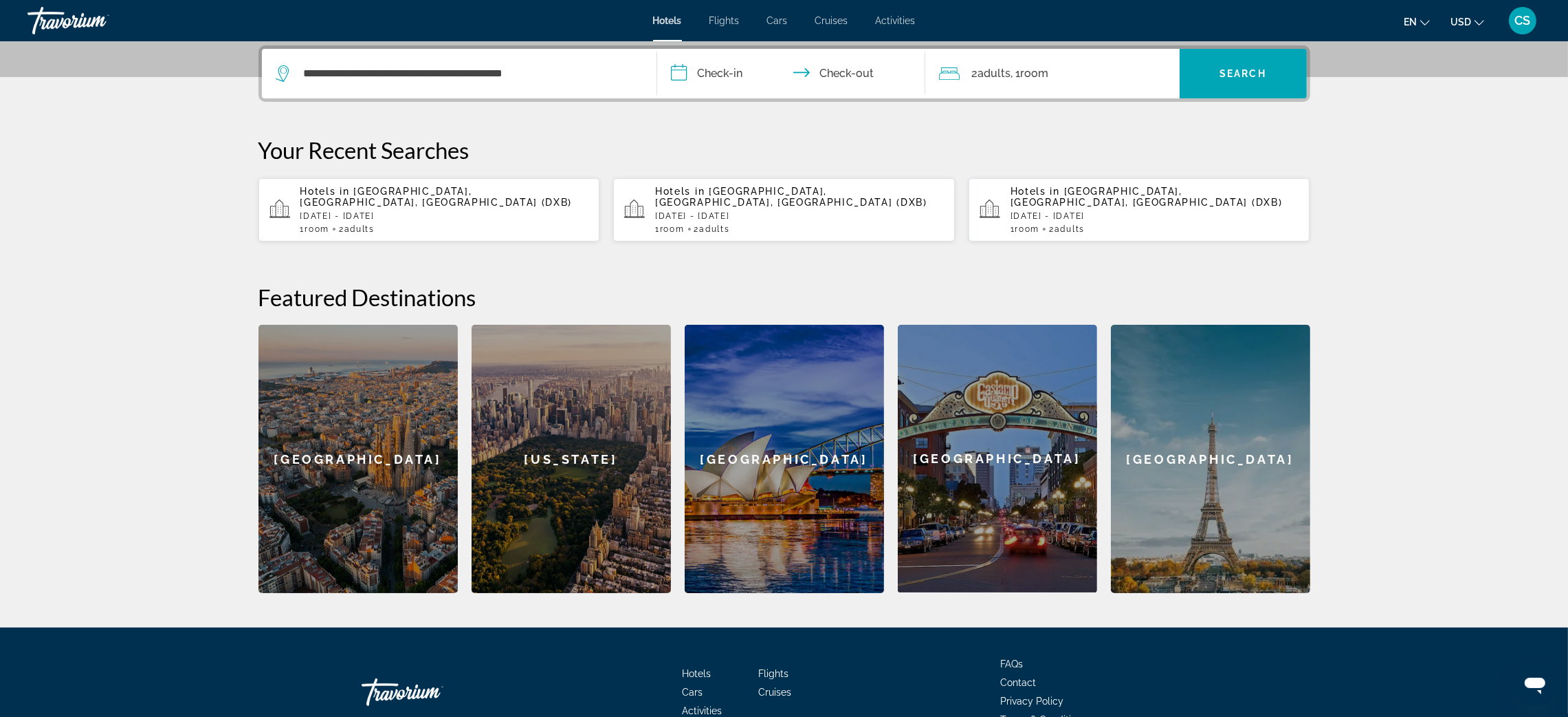
click at [720, 76] on input "**********" at bounding box center [793, 75] width 274 height 54
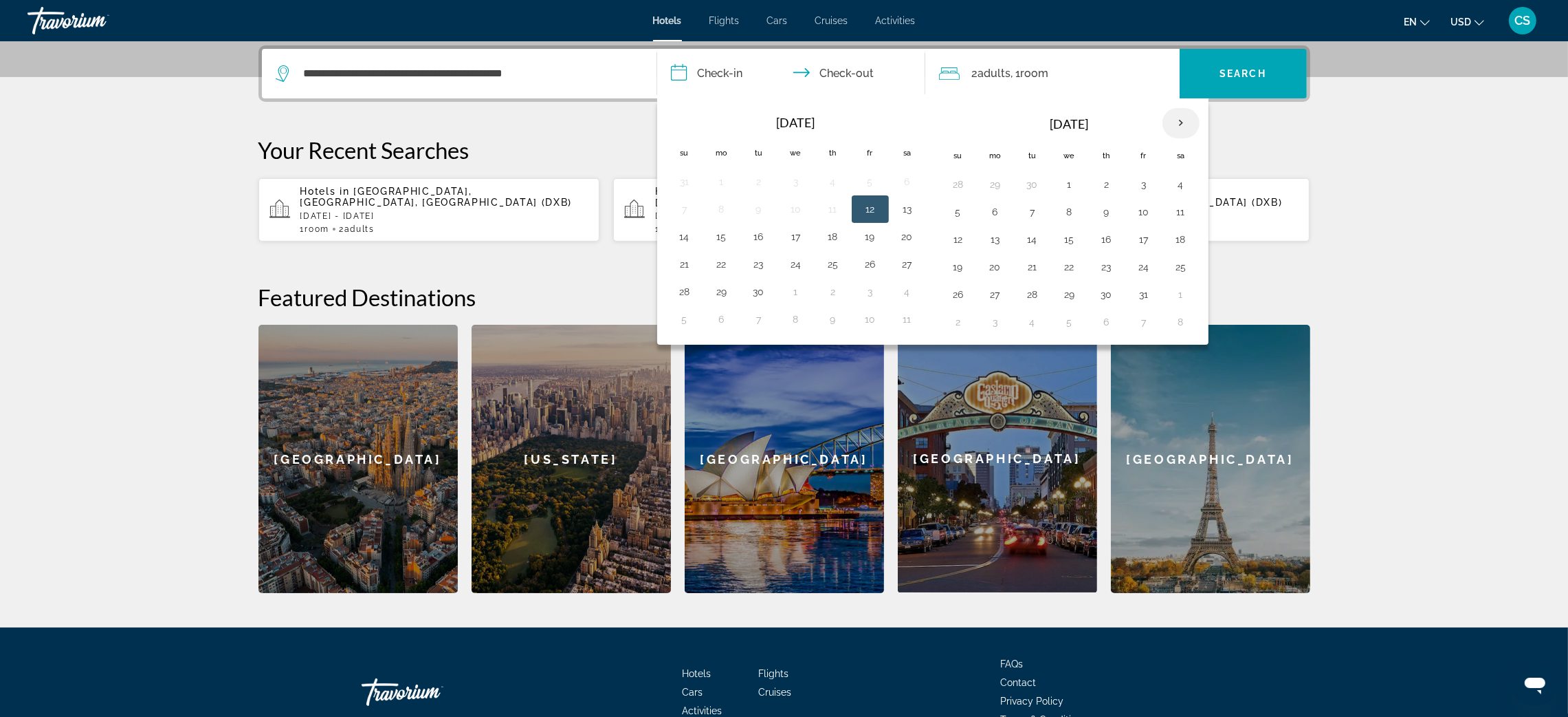
click at [1186, 123] on th "Next month" at bounding box center [1181, 123] width 37 height 30
click at [996, 245] on button "10" at bounding box center [995, 239] width 22 height 19
click at [1080, 238] on button "12" at bounding box center [1069, 239] width 22 height 19
type input "**********"
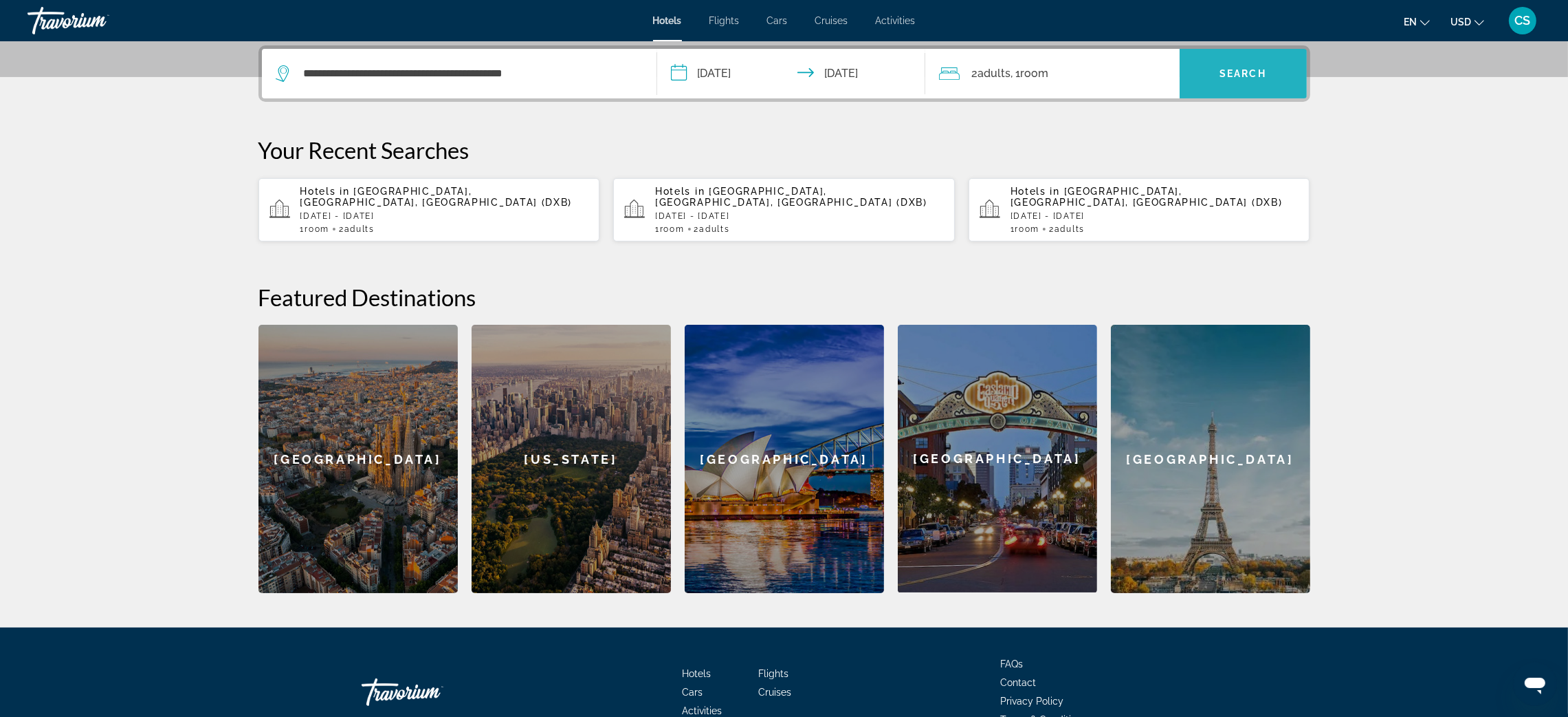
click at [1249, 78] on span "Search" at bounding box center [1242, 74] width 47 height 11
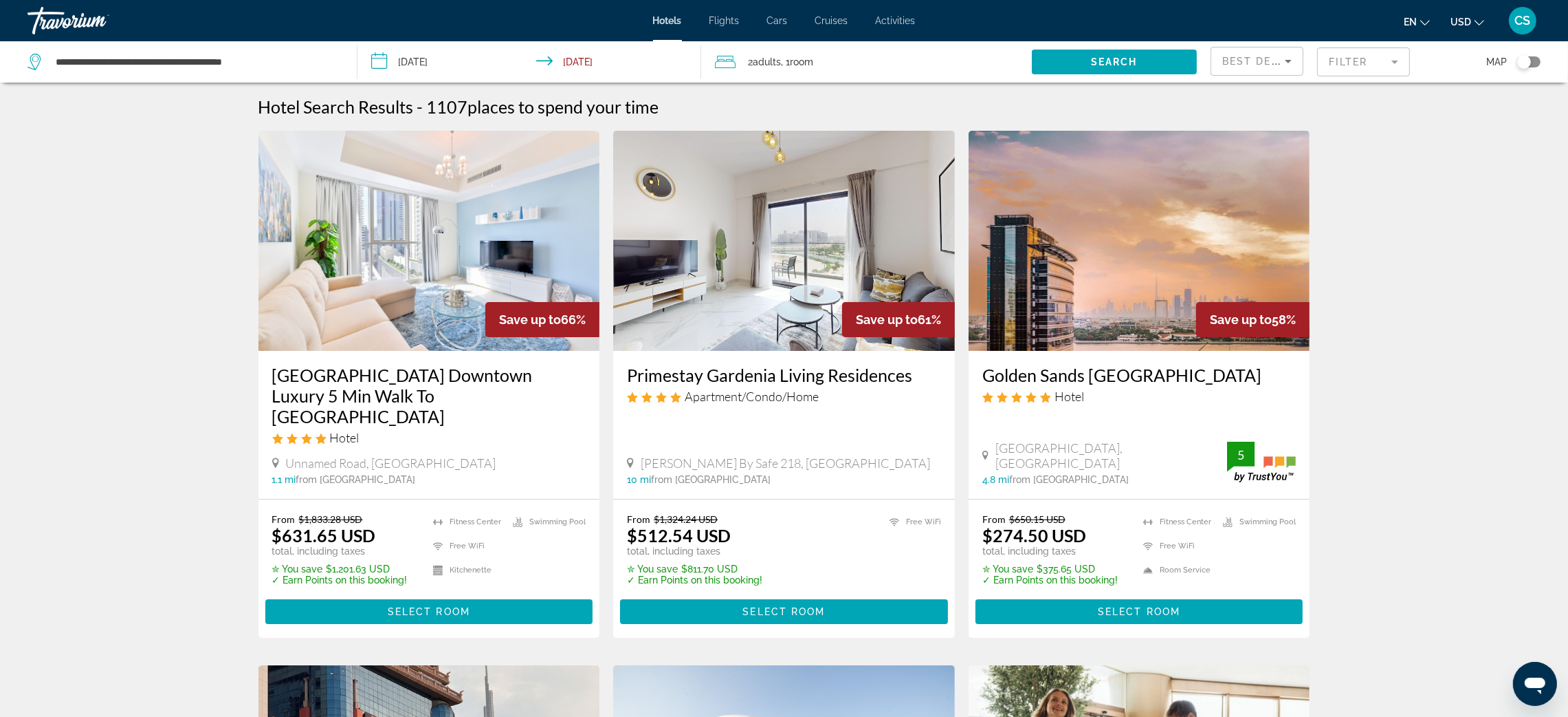
click at [1349, 65] on mat-form-field "Filter" at bounding box center [1363, 61] width 93 height 29
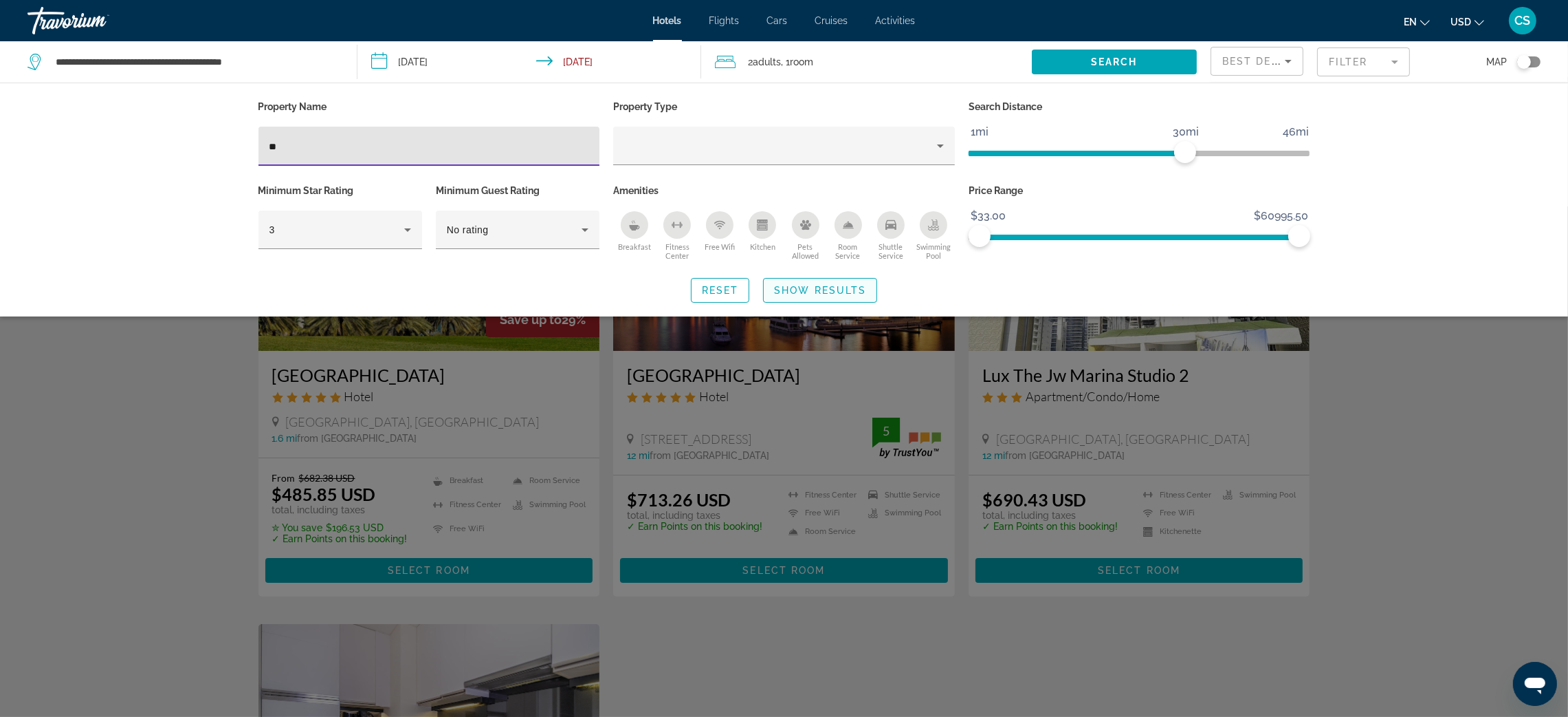
type input "**"
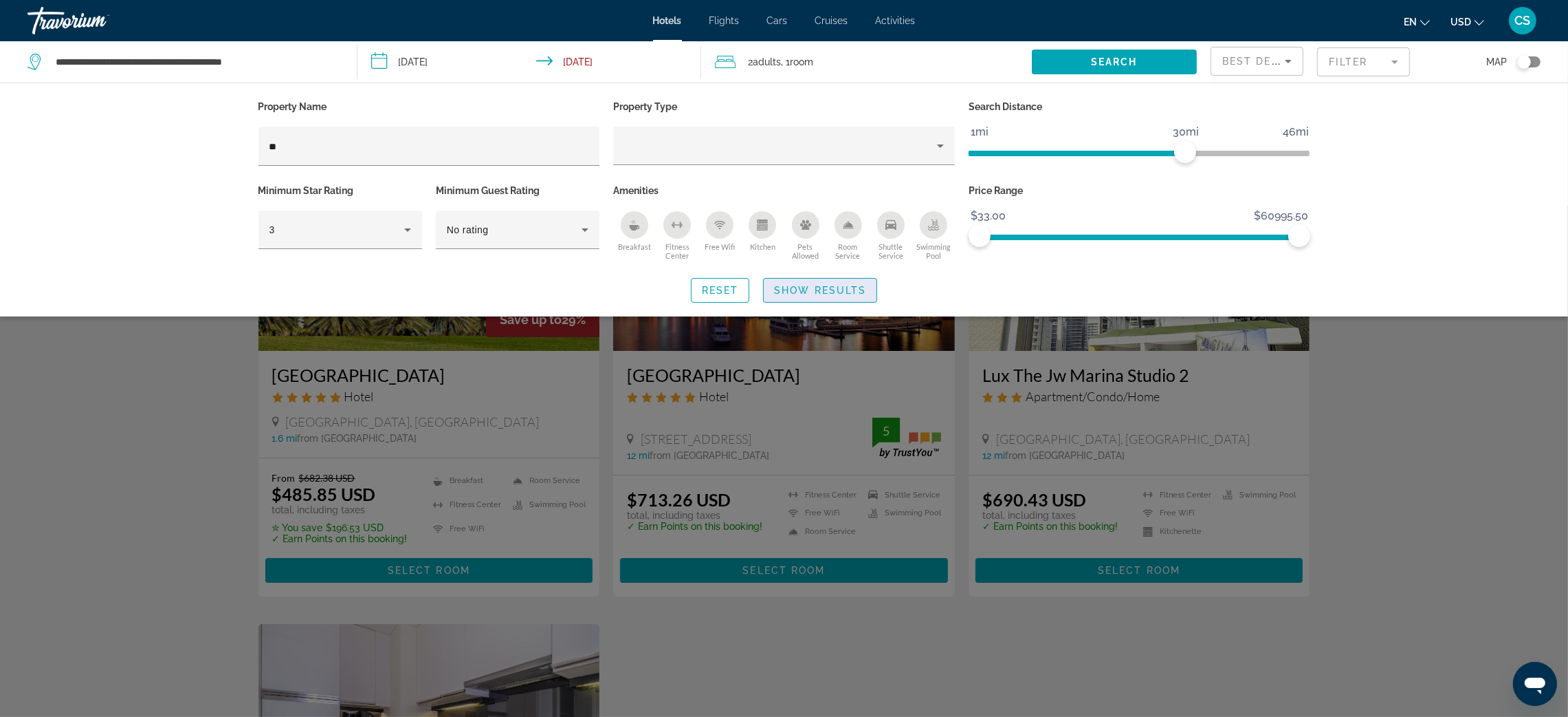
click at [819, 285] on span "Show Results" at bounding box center [820, 290] width 92 height 11
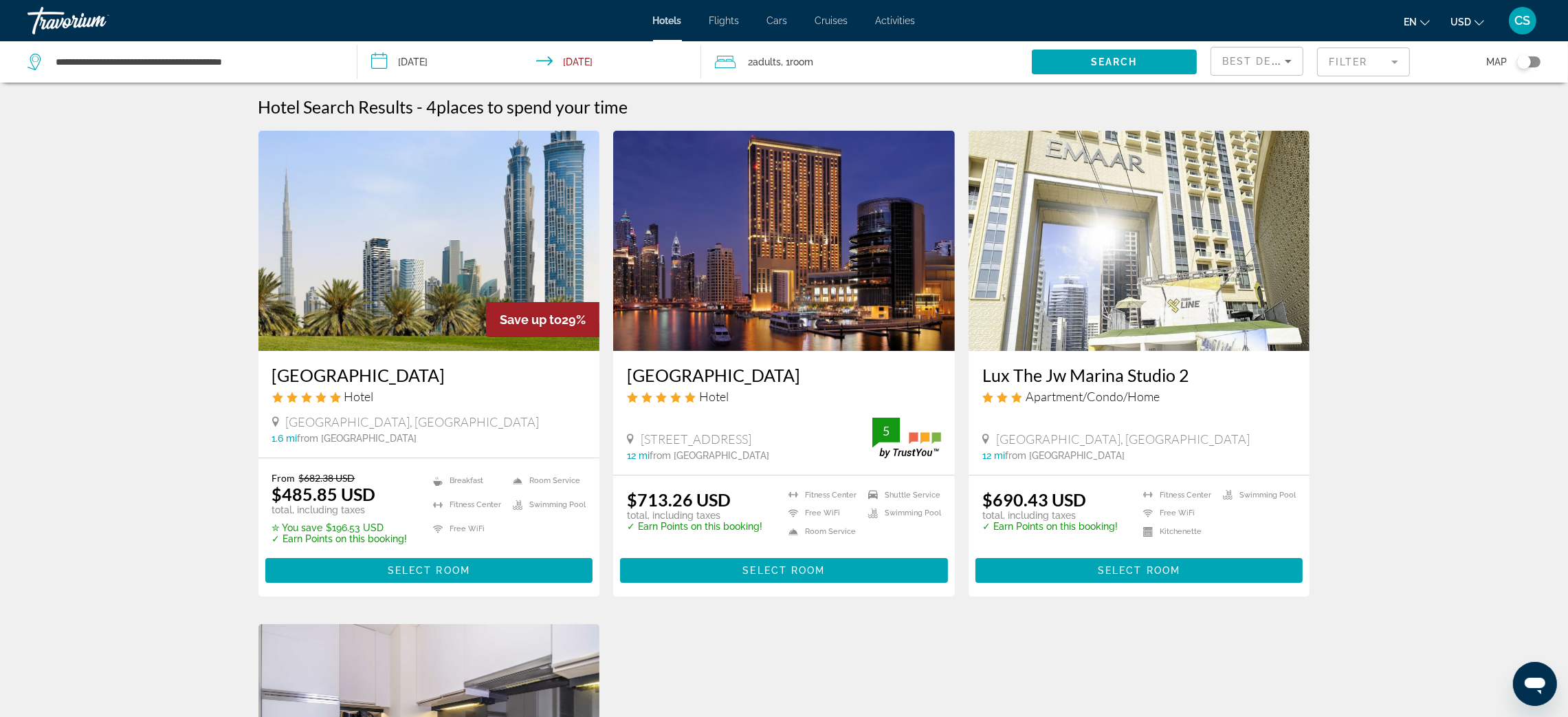
click at [385, 295] on img "Main content" at bounding box center [429, 241] width 342 height 220
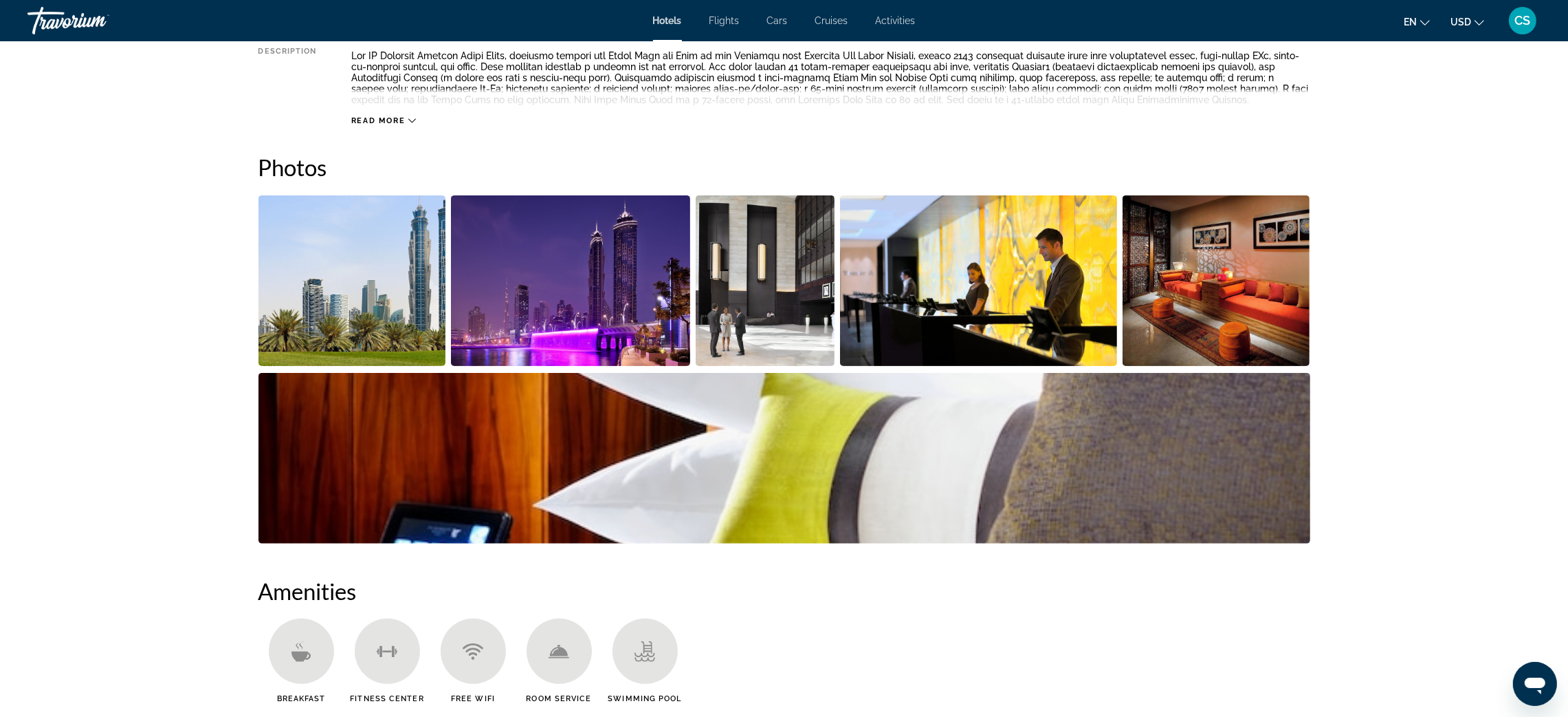
scroll to position [455, 0]
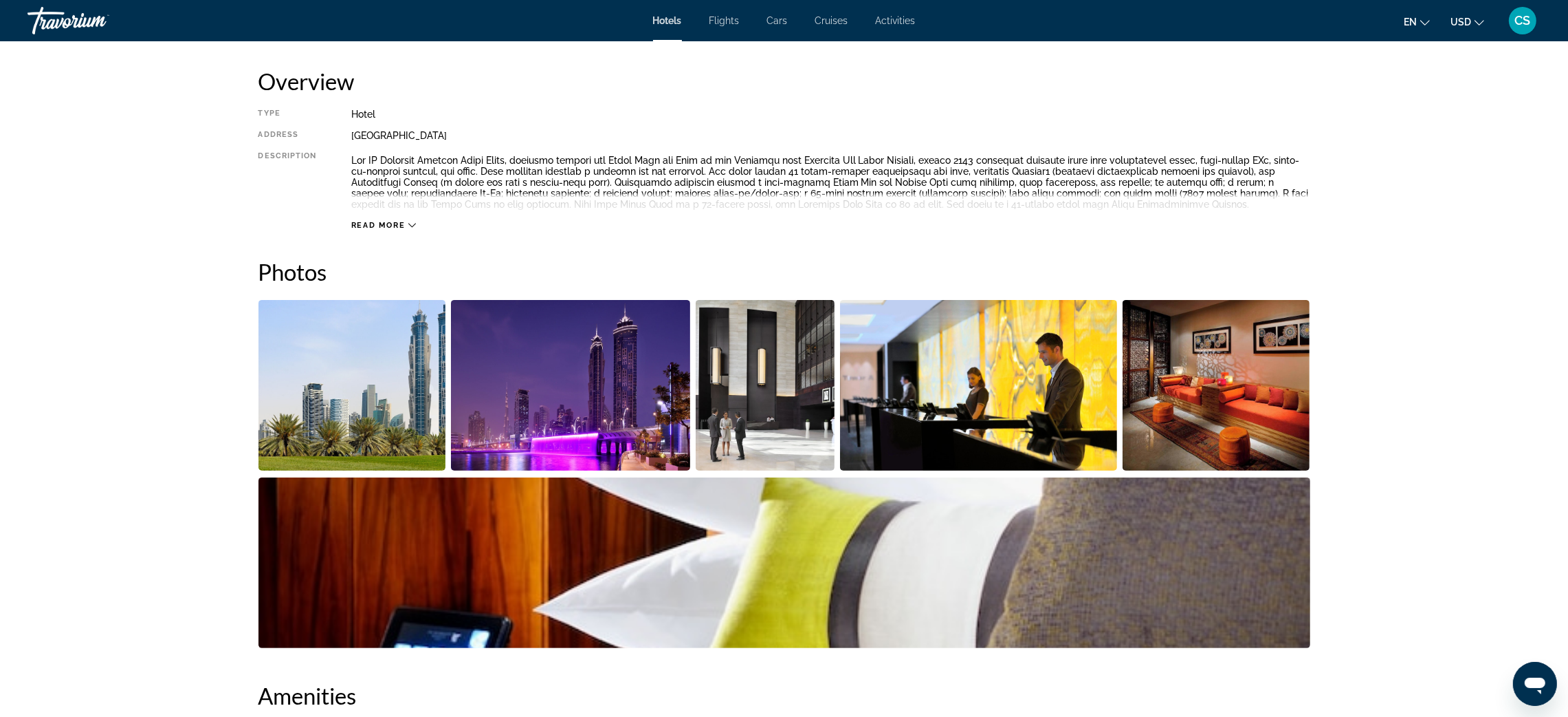
click at [410, 340] on img "Open full-screen image slider" at bounding box center [352, 385] width 188 height 171
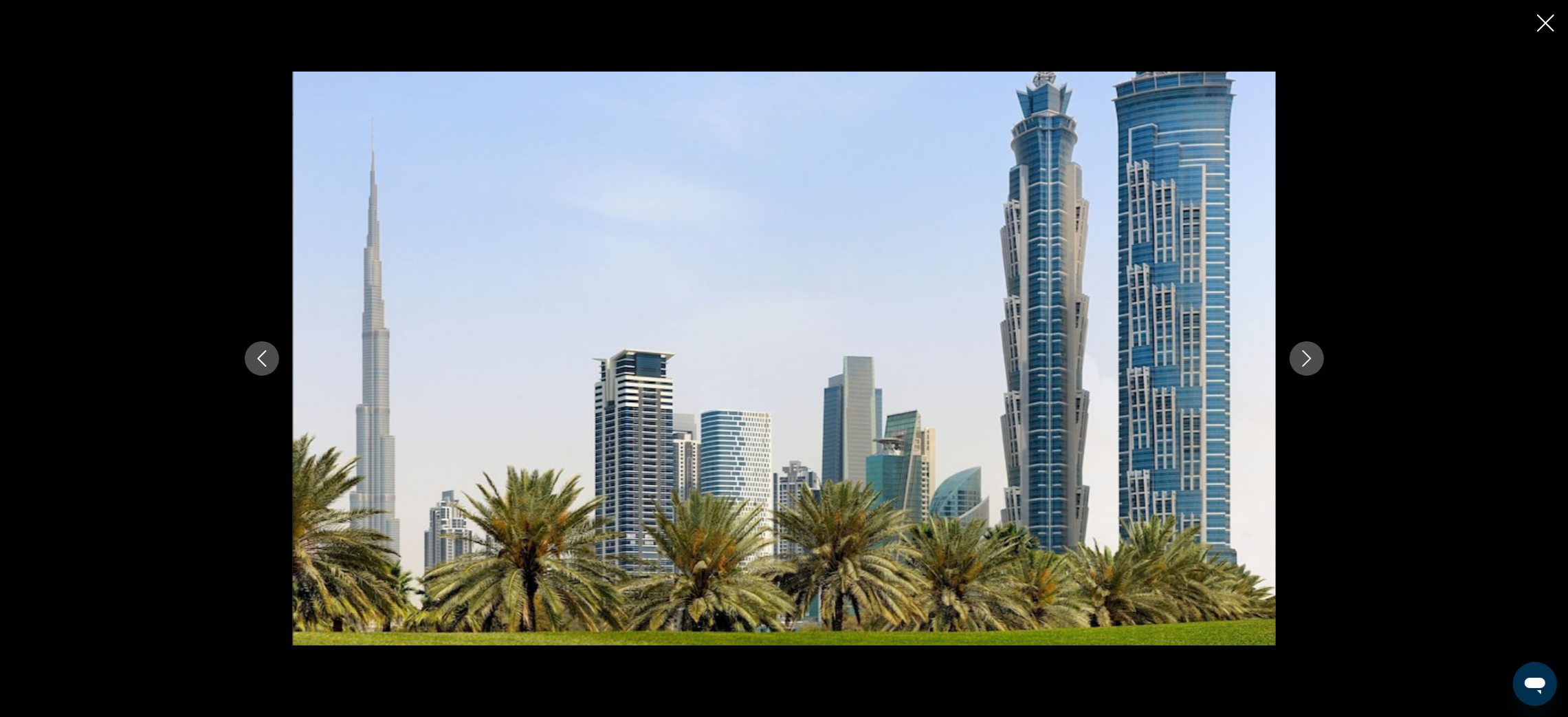
click at [1310, 357] on icon "Next image" at bounding box center [1306, 358] width 16 height 16
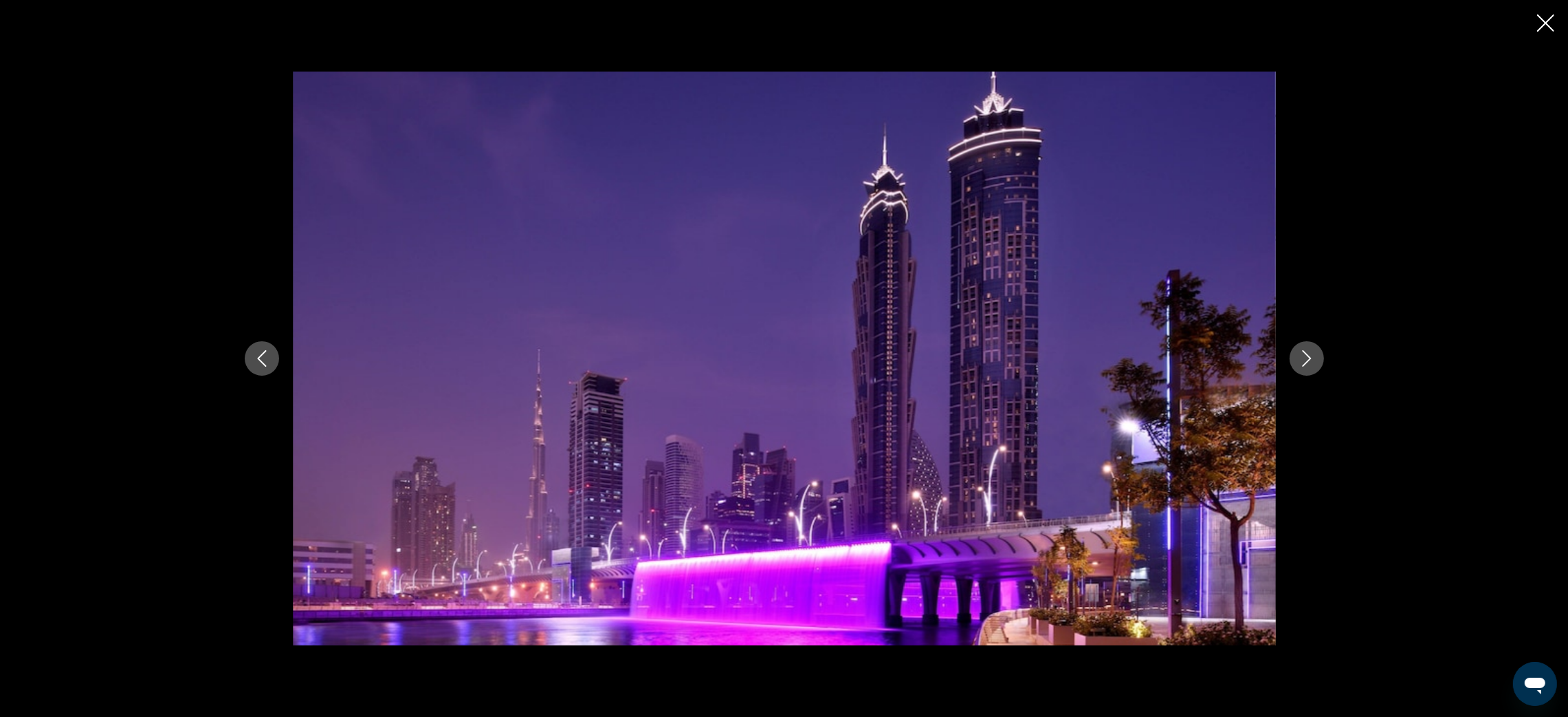
click at [1310, 357] on icon "Next image" at bounding box center [1306, 358] width 16 height 16
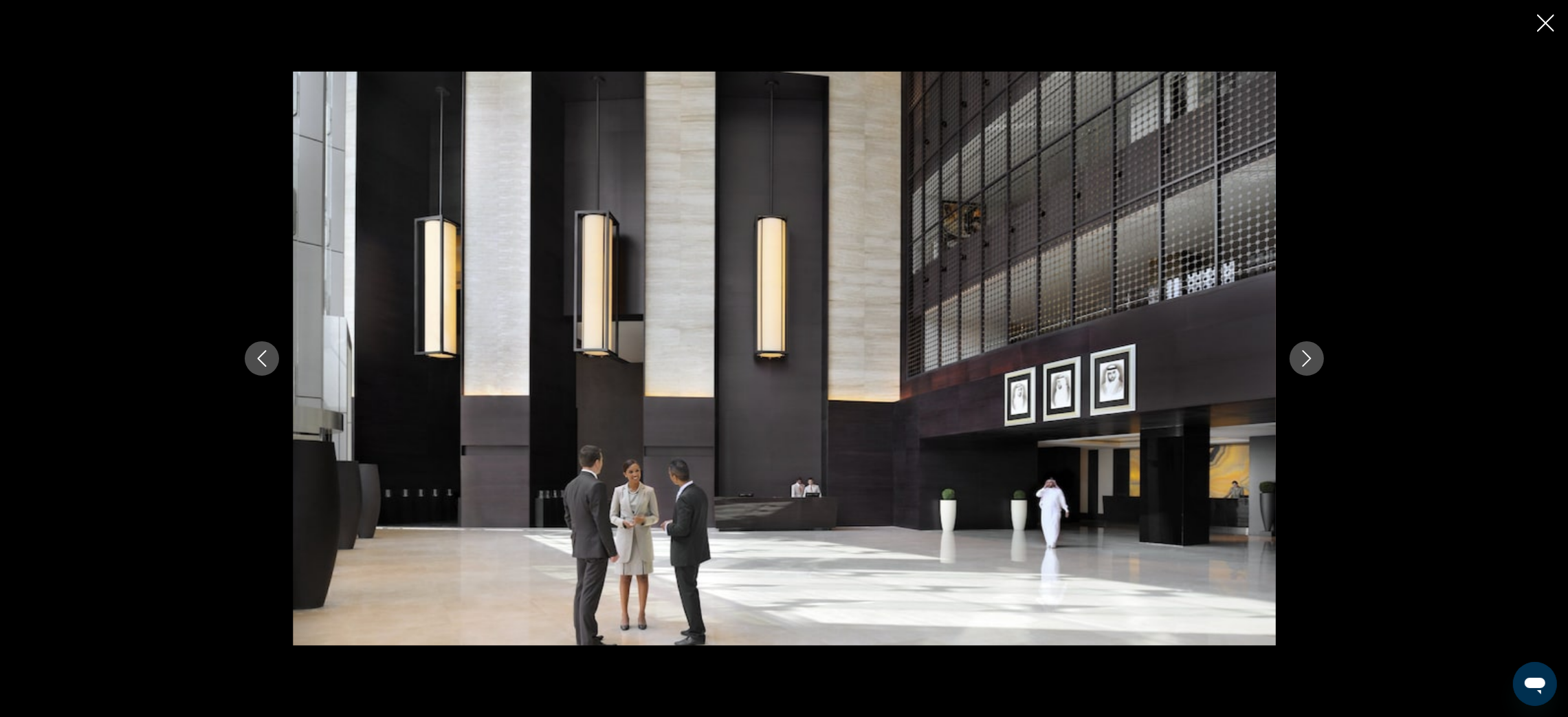
click at [1310, 357] on icon "Next image" at bounding box center [1306, 358] width 16 height 16
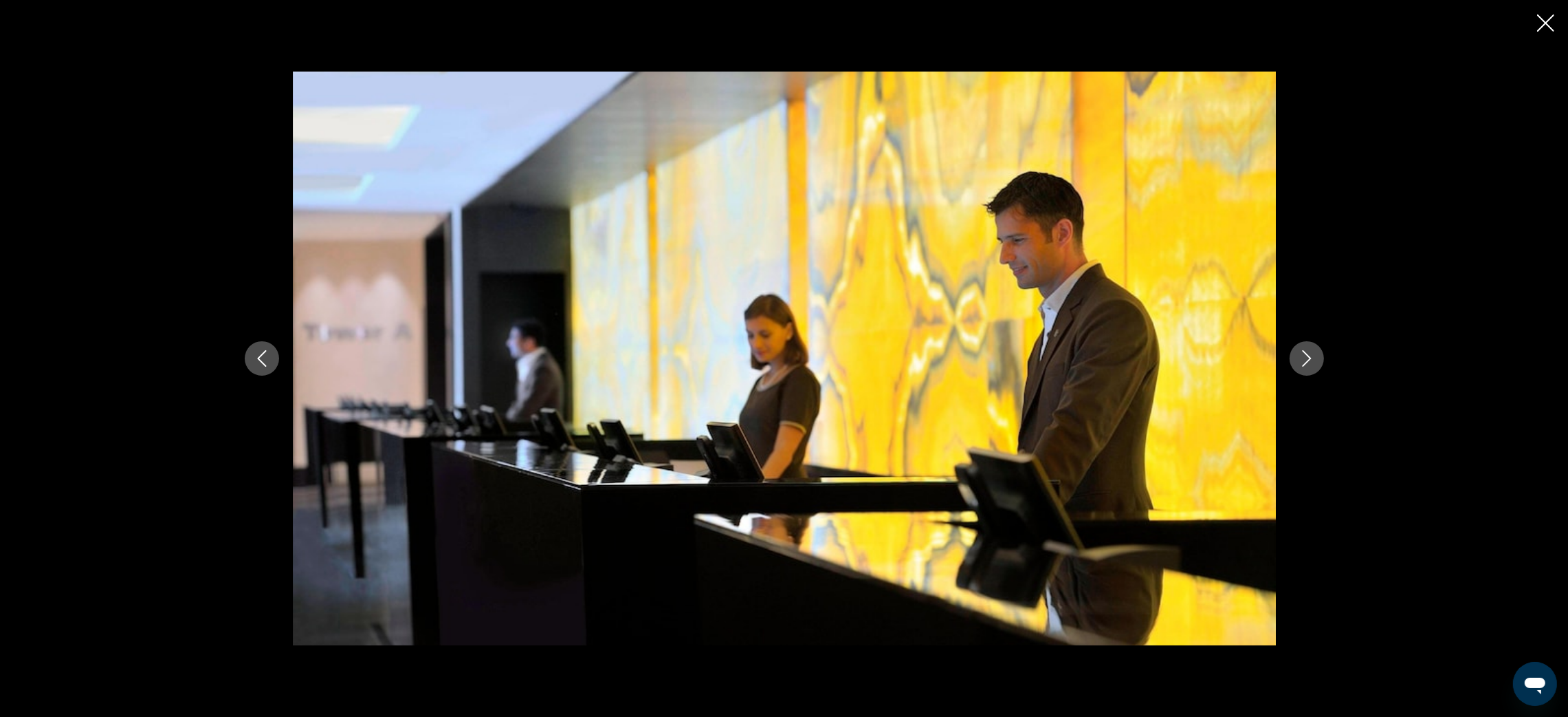
click at [1310, 357] on icon "Next image" at bounding box center [1306, 358] width 16 height 16
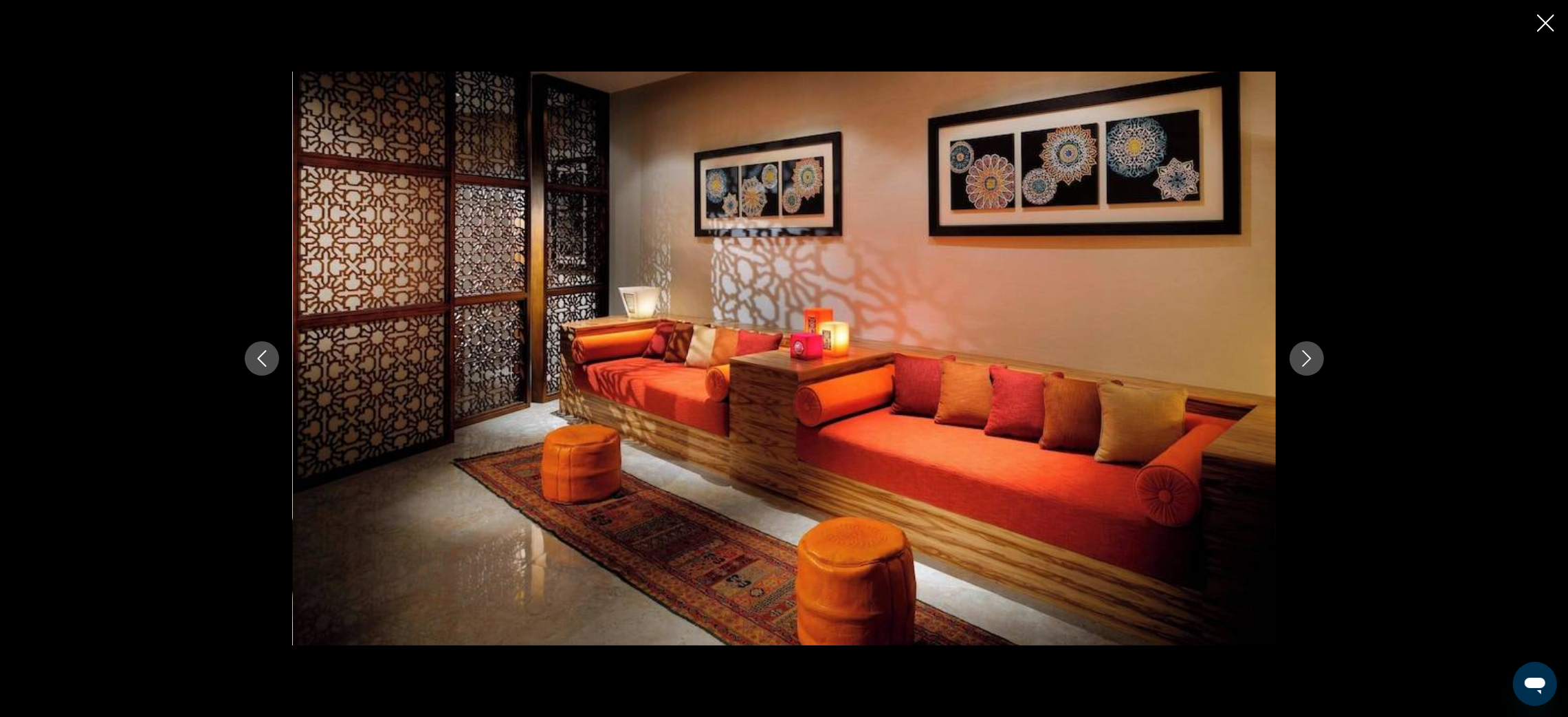
click at [1310, 357] on icon "Next image" at bounding box center [1306, 358] width 16 height 16
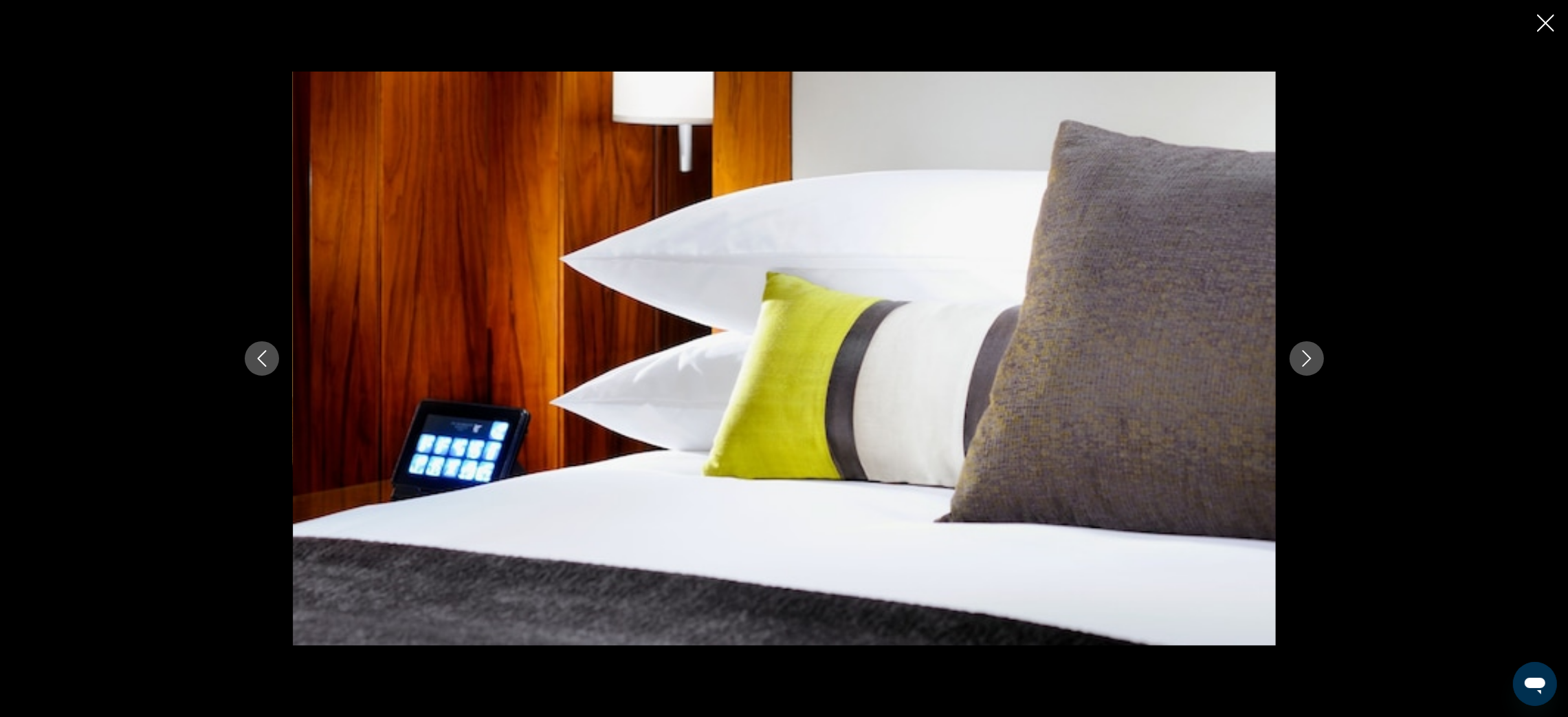
click at [1310, 357] on icon "Next image" at bounding box center [1306, 358] width 16 height 16
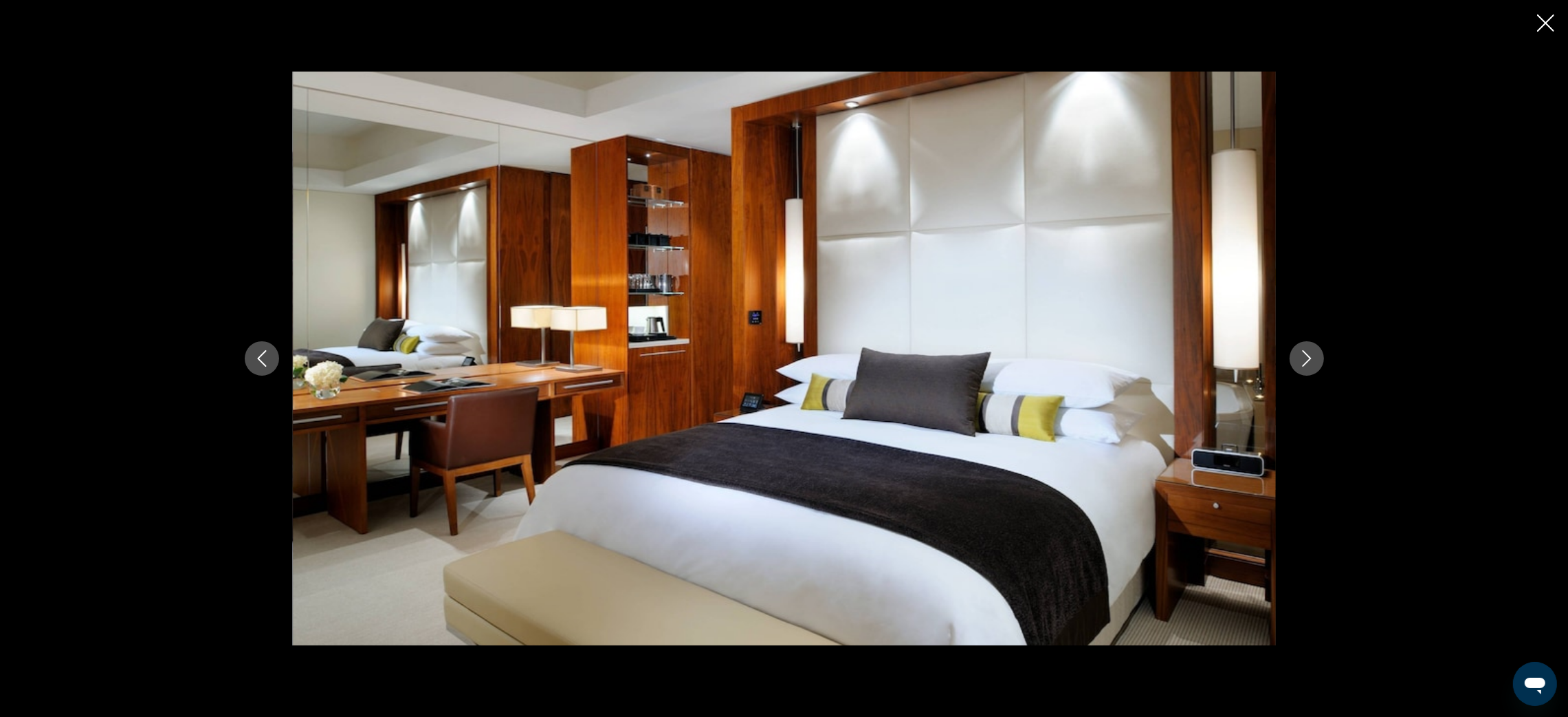
click at [1310, 357] on icon "Next image" at bounding box center [1306, 358] width 16 height 16
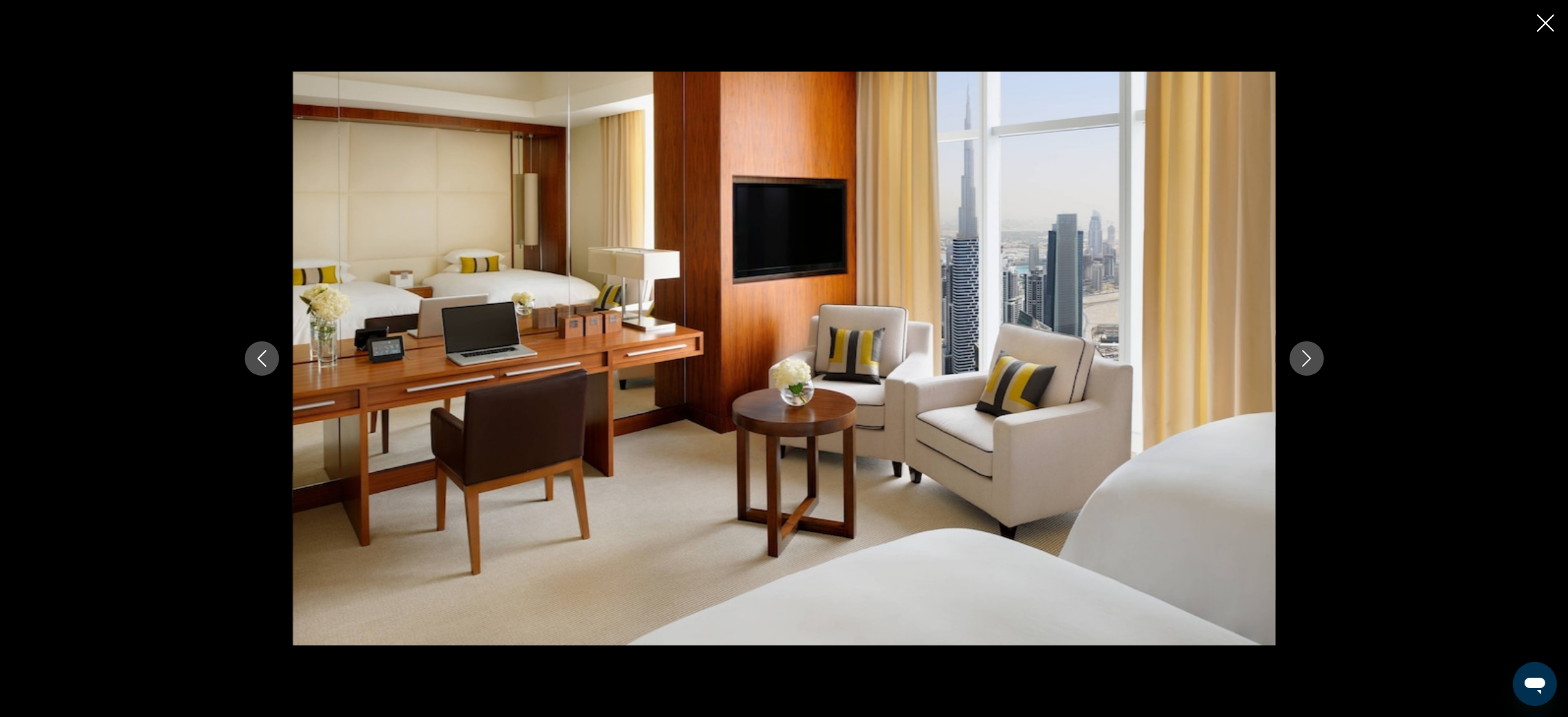
click at [1310, 357] on icon "Next image" at bounding box center [1306, 358] width 16 height 16
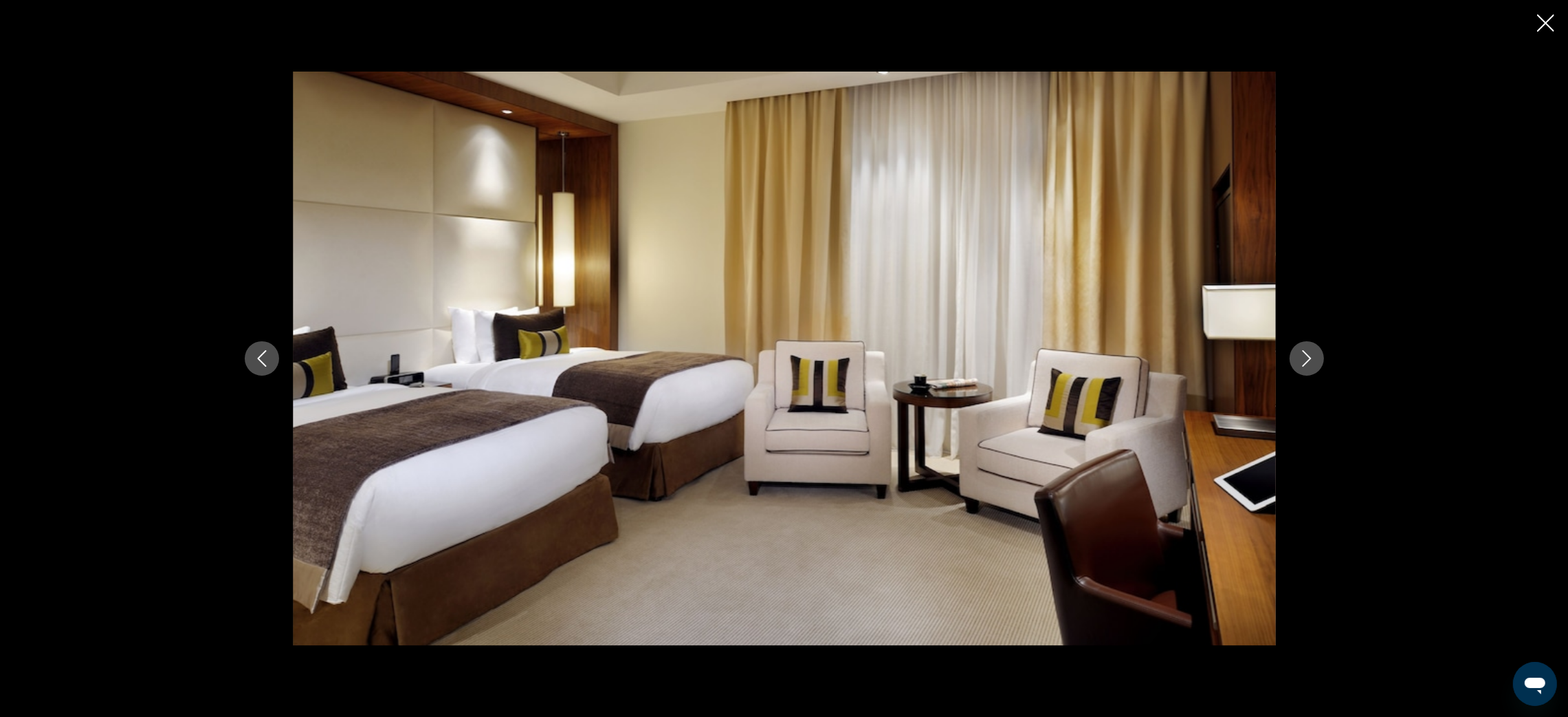
click at [1310, 357] on icon "Next image" at bounding box center [1306, 358] width 16 height 16
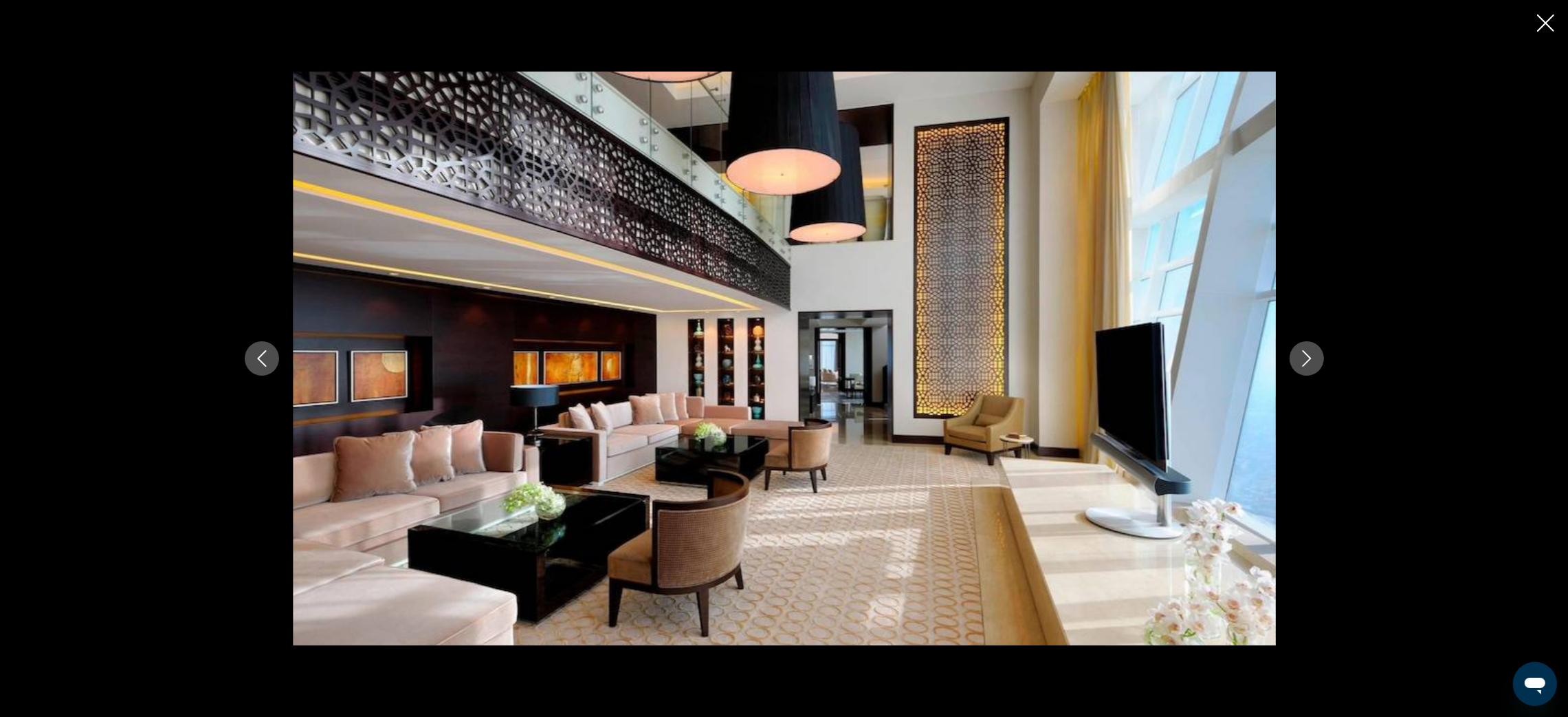
click at [1310, 357] on icon "Next image" at bounding box center [1306, 358] width 16 height 16
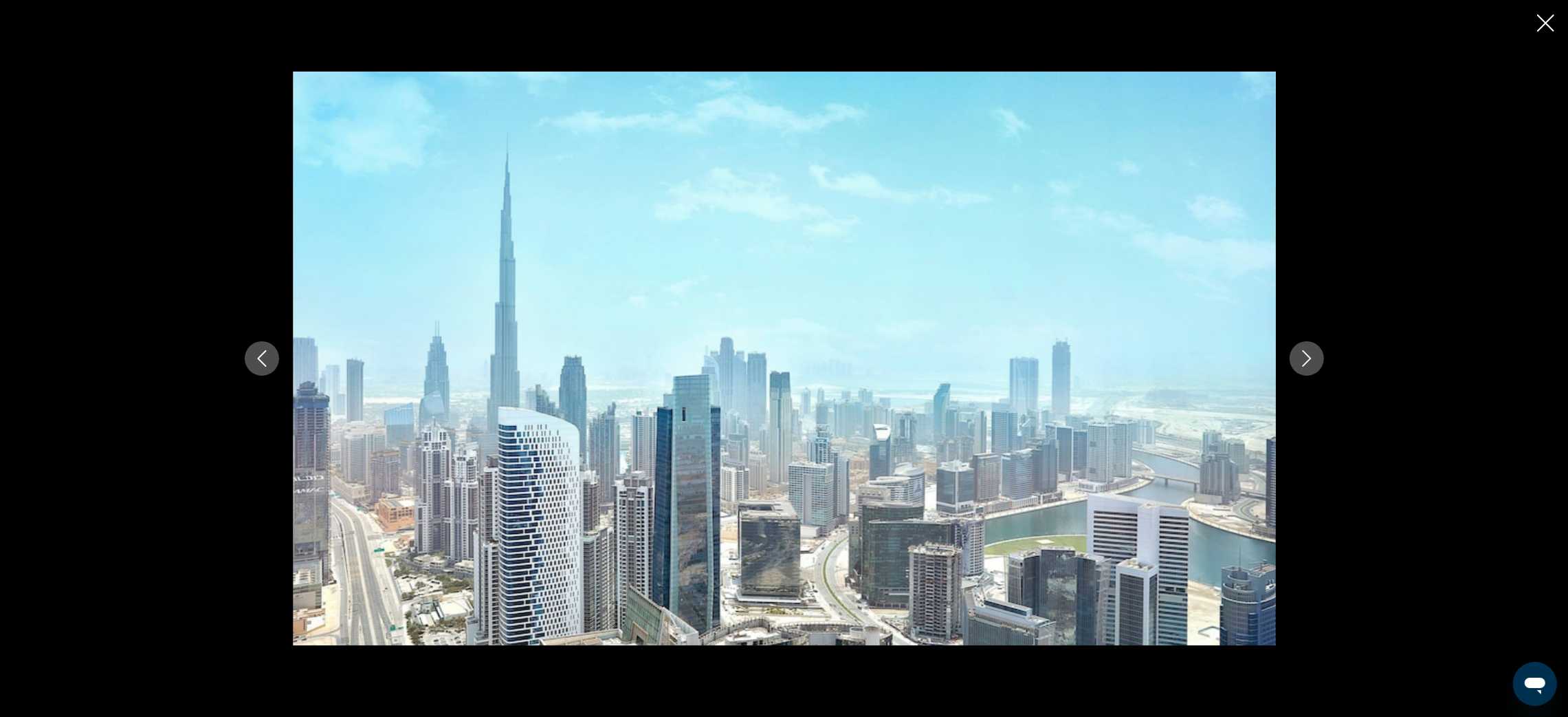
click at [1310, 357] on icon "Next image" at bounding box center [1306, 358] width 16 height 16
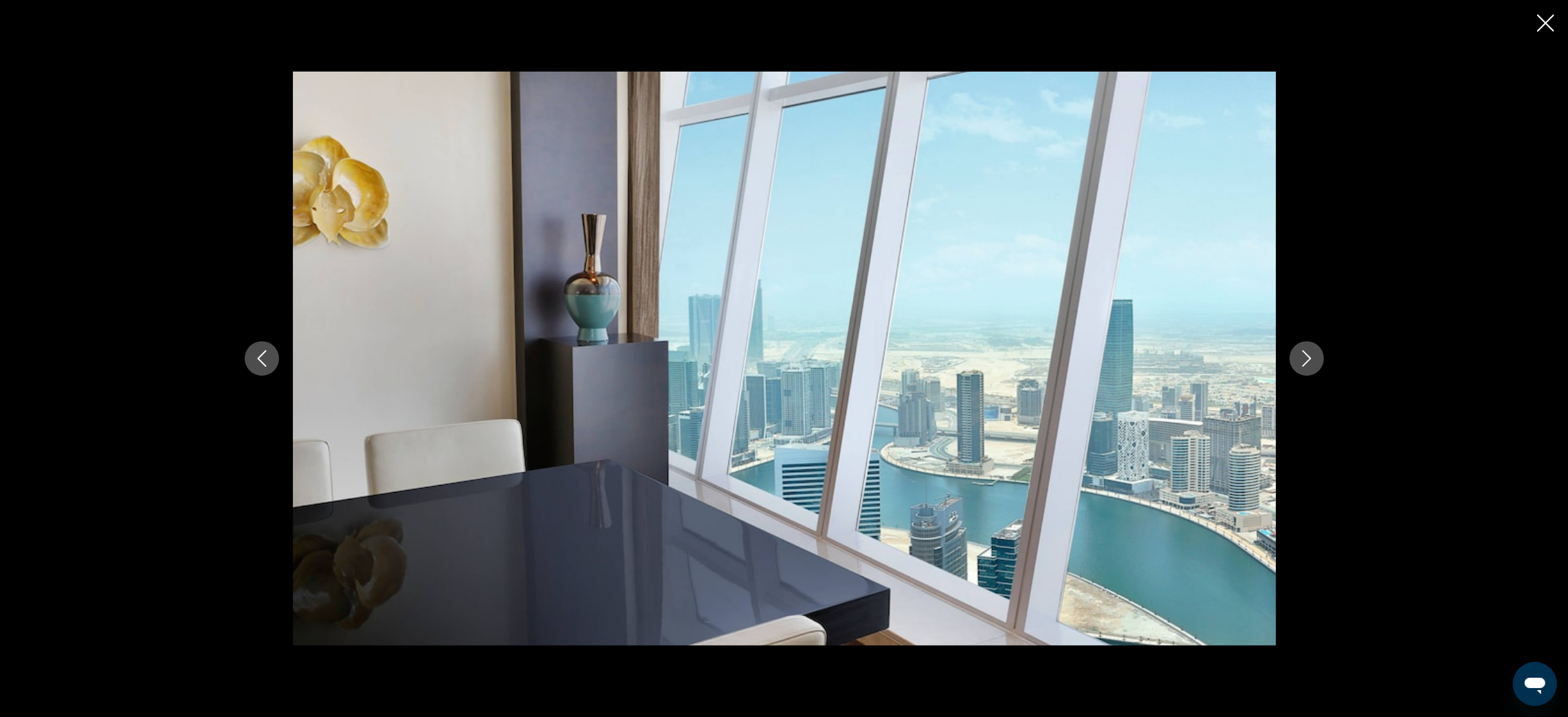
click at [1310, 357] on icon "Next image" at bounding box center [1306, 358] width 16 height 16
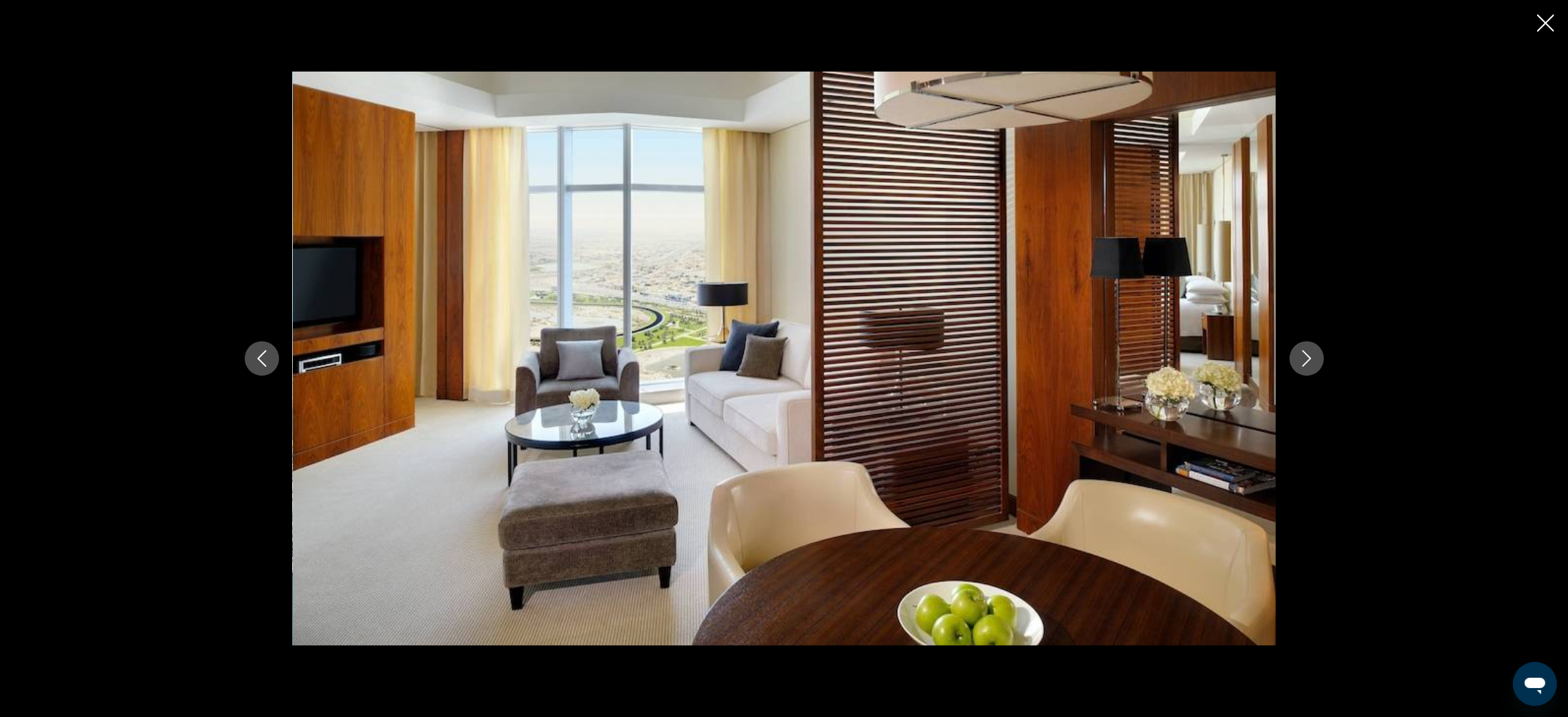
click at [1310, 357] on icon "Next image" at bounding box center [1306, 358] width 16 height 16
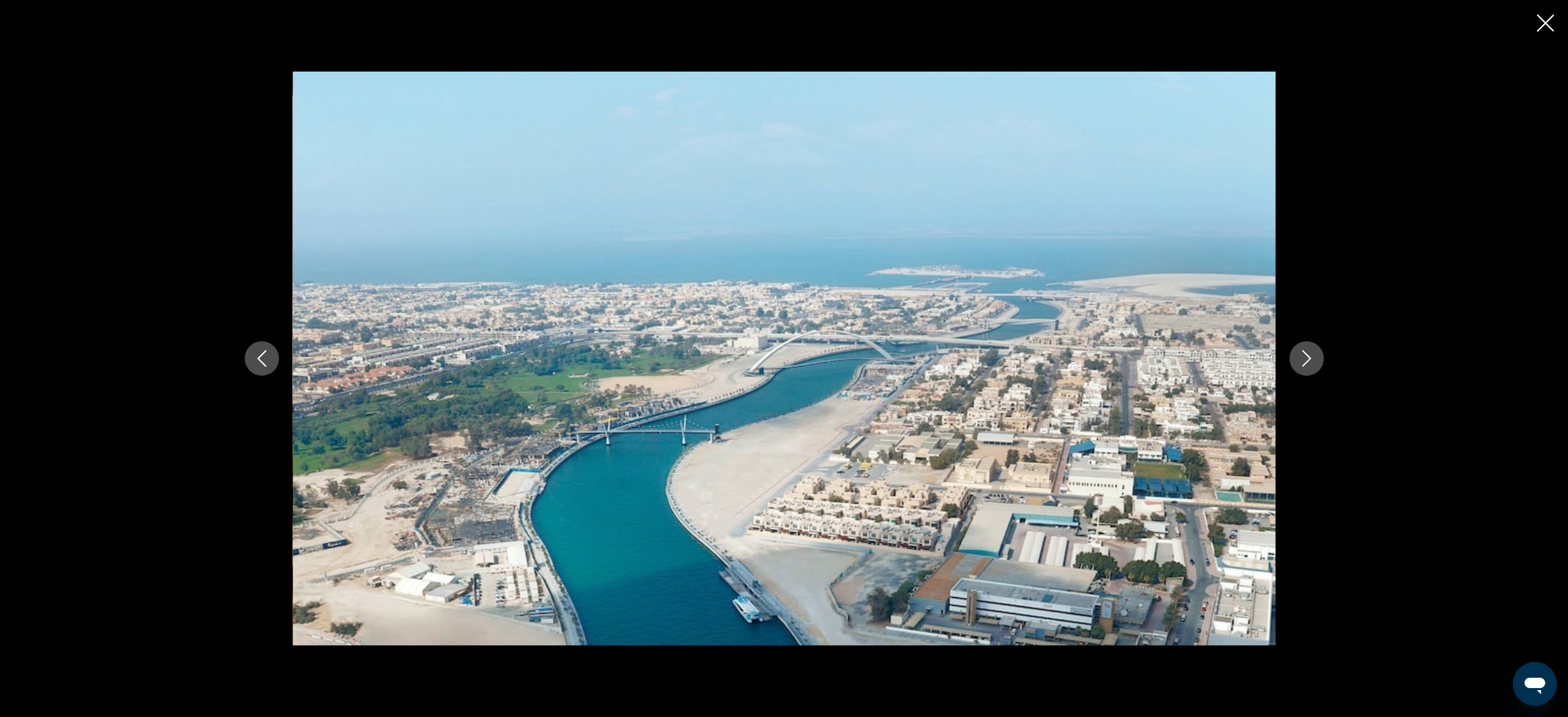
click at [1310, 357] on icon "Next image" at bounding box center [1306, 358] width 16 height 16
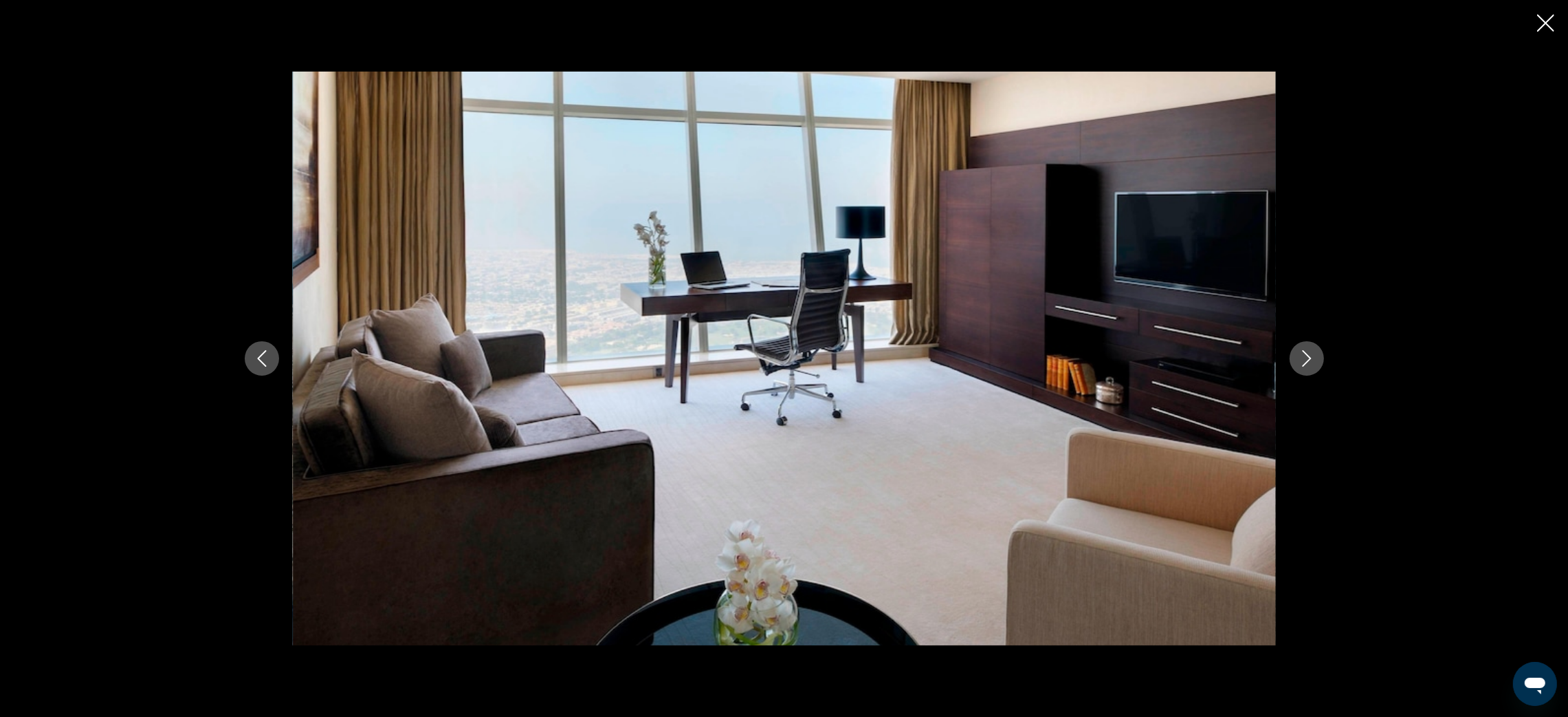
click at [1310, 357] on icon "Next image" at bounding box center [1306, 358] width 16 height 16
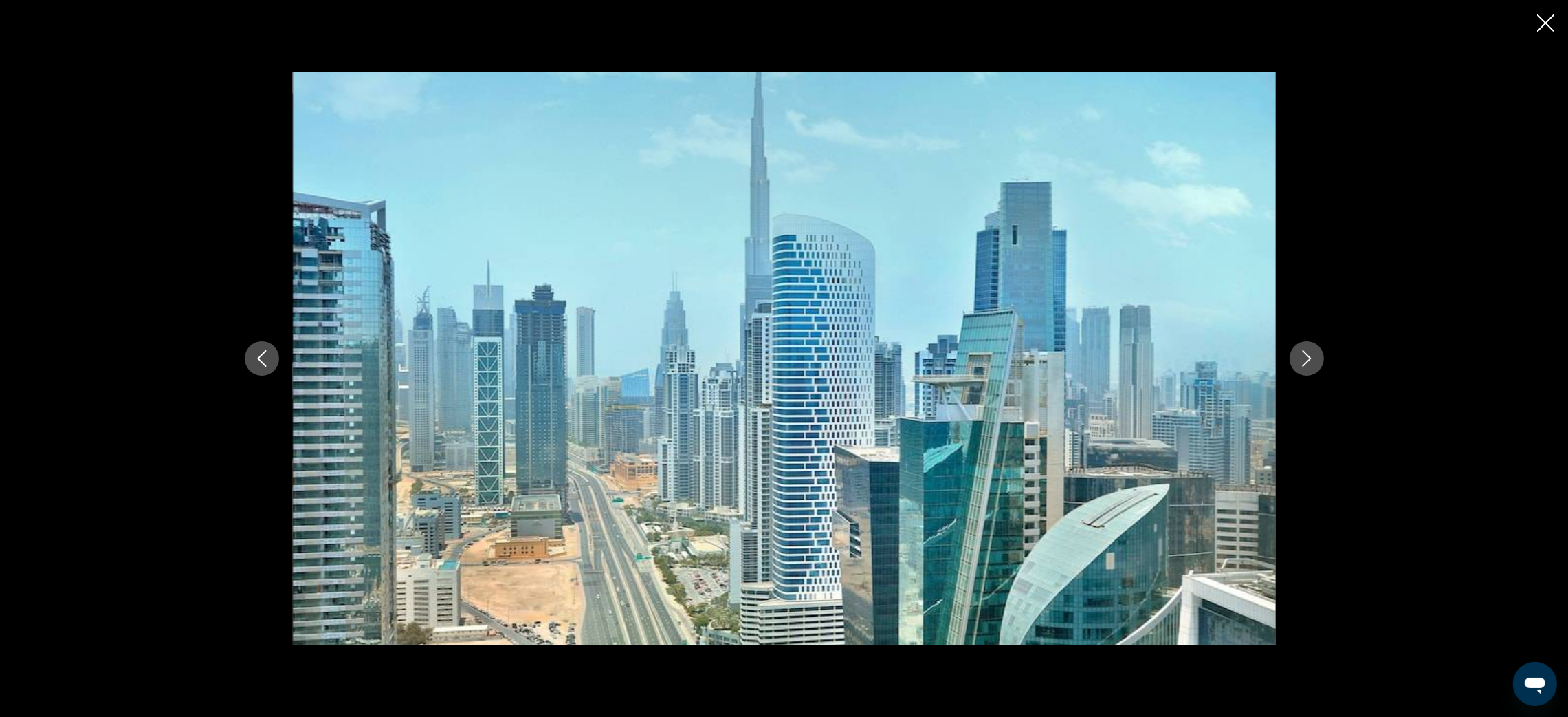
click at [1310, 357] on icon "Next image" at bounding box center [1306, 358] width 16 height 16
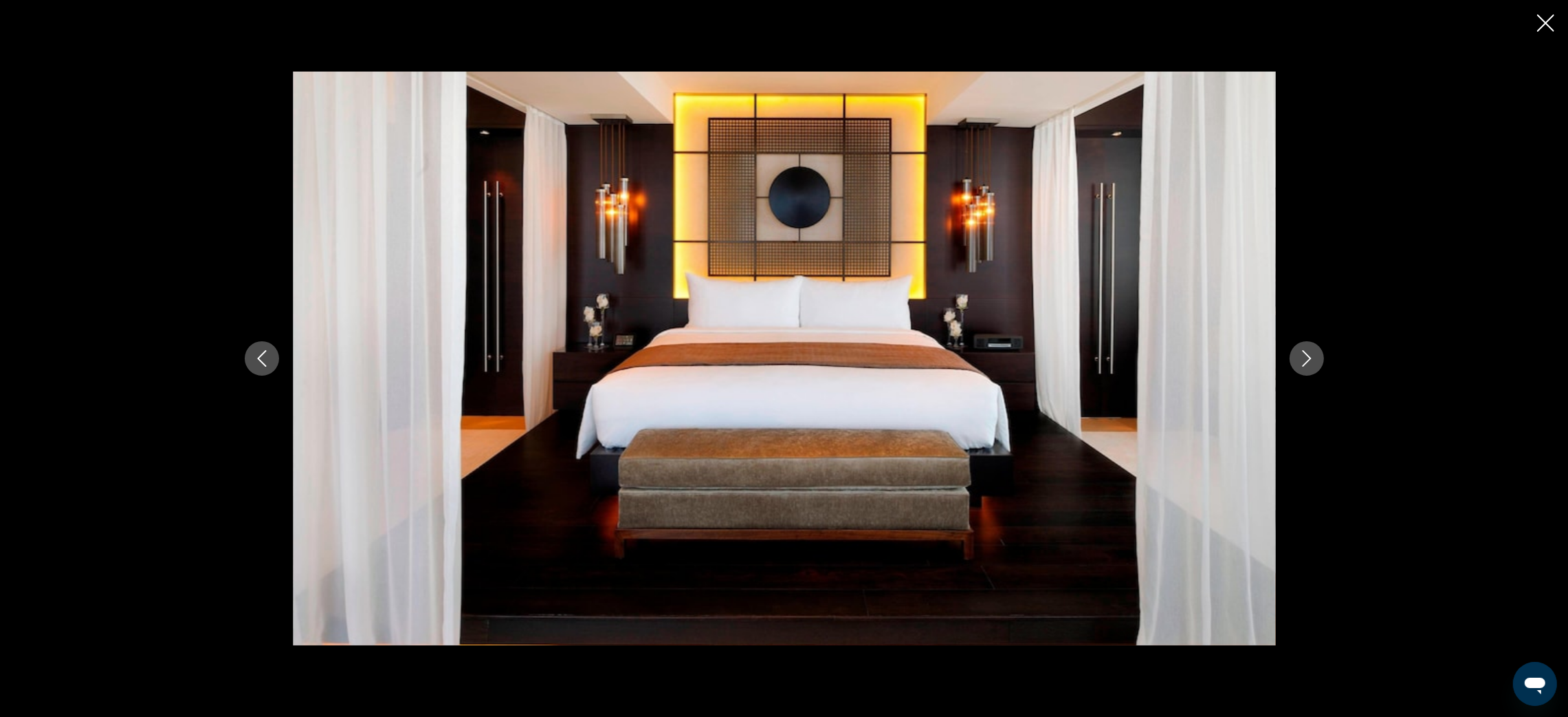
click at [1310, 357] on icon "Next image" at bounding box center [1306, 358] width 16 height 16
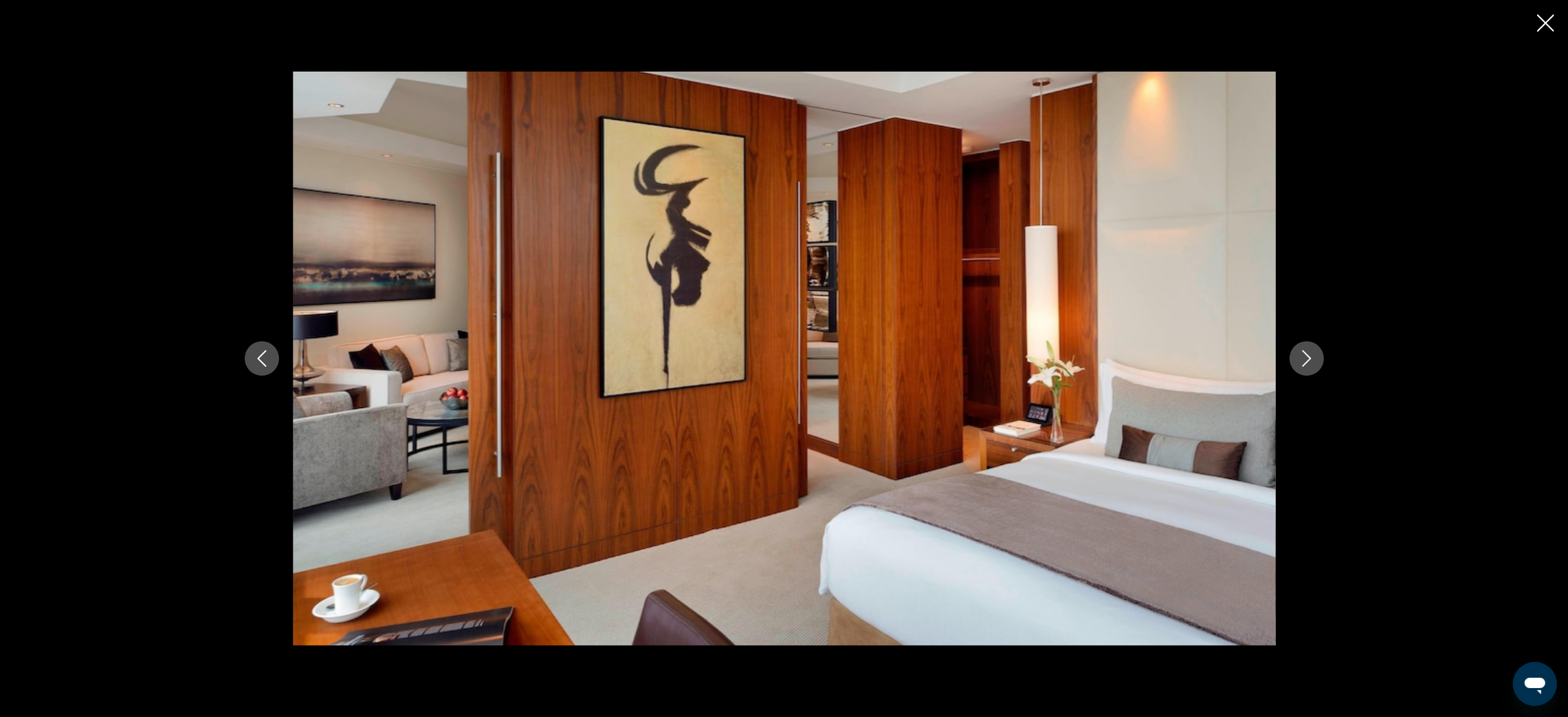
click at [1310, 357] on icon "Next image" at bounding box center [1306, 358] width 16 height 16
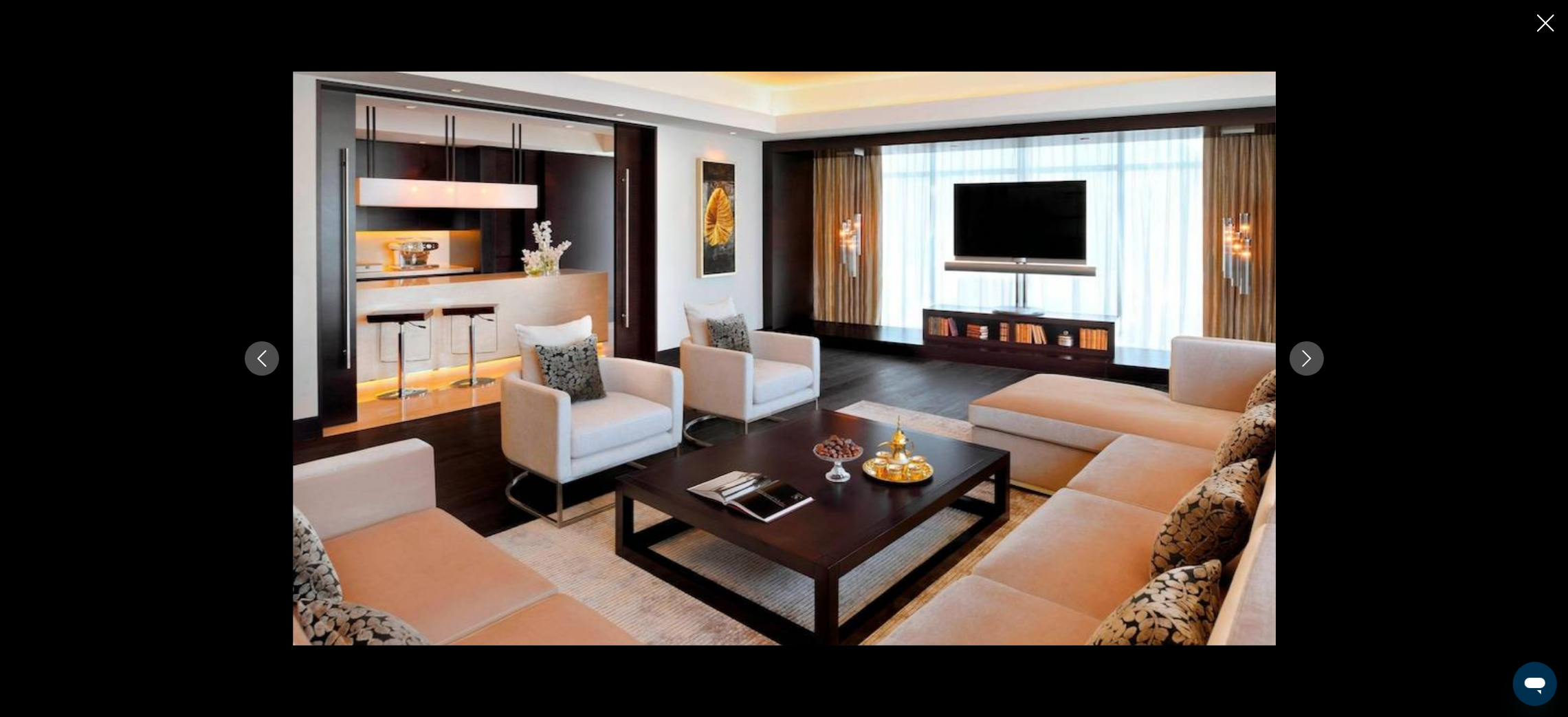
click at [1310, 357] on icon "Next image" at bounding box center [1306, 358] width 16 height 16
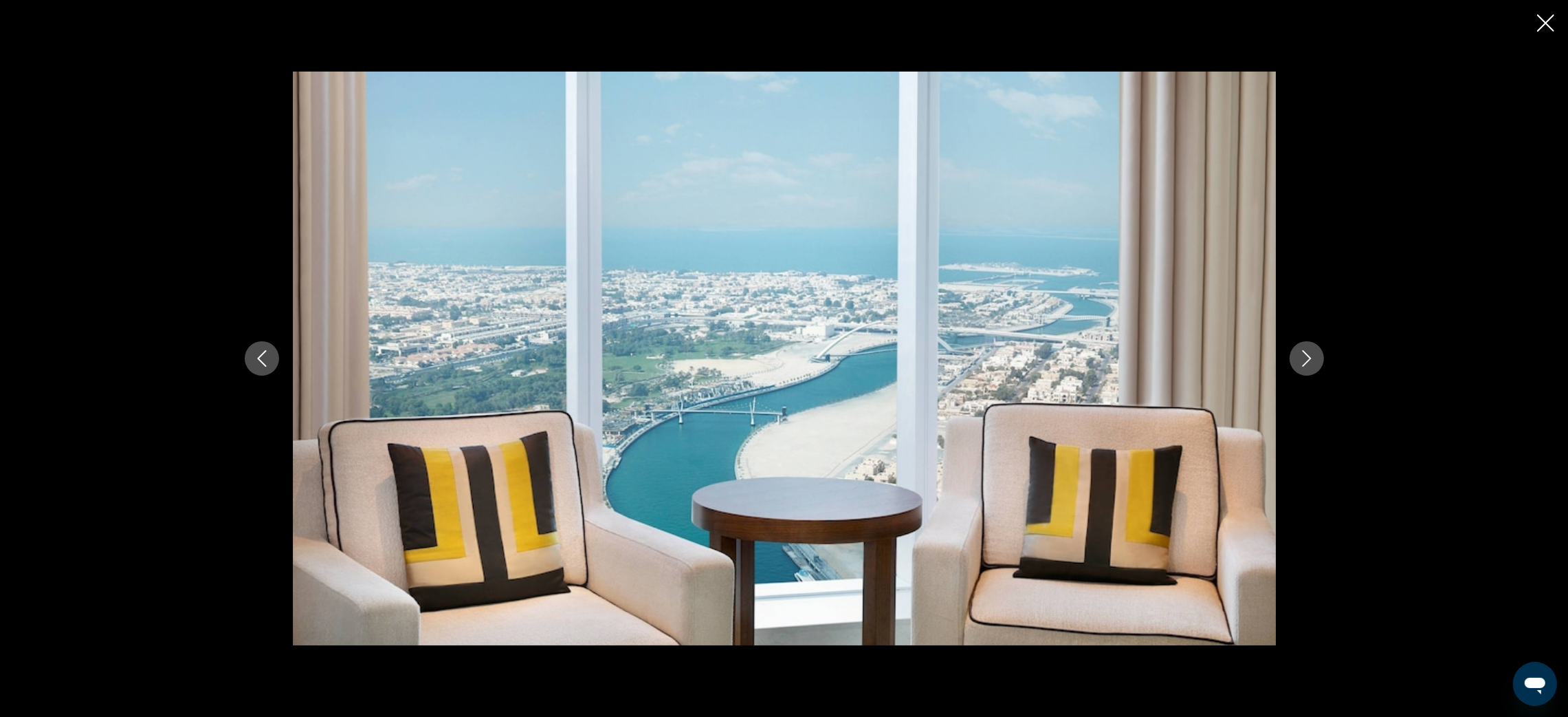
click at [1310, 357] on icon "Next image" at bounding box center [1306, 358] width 16 height 16
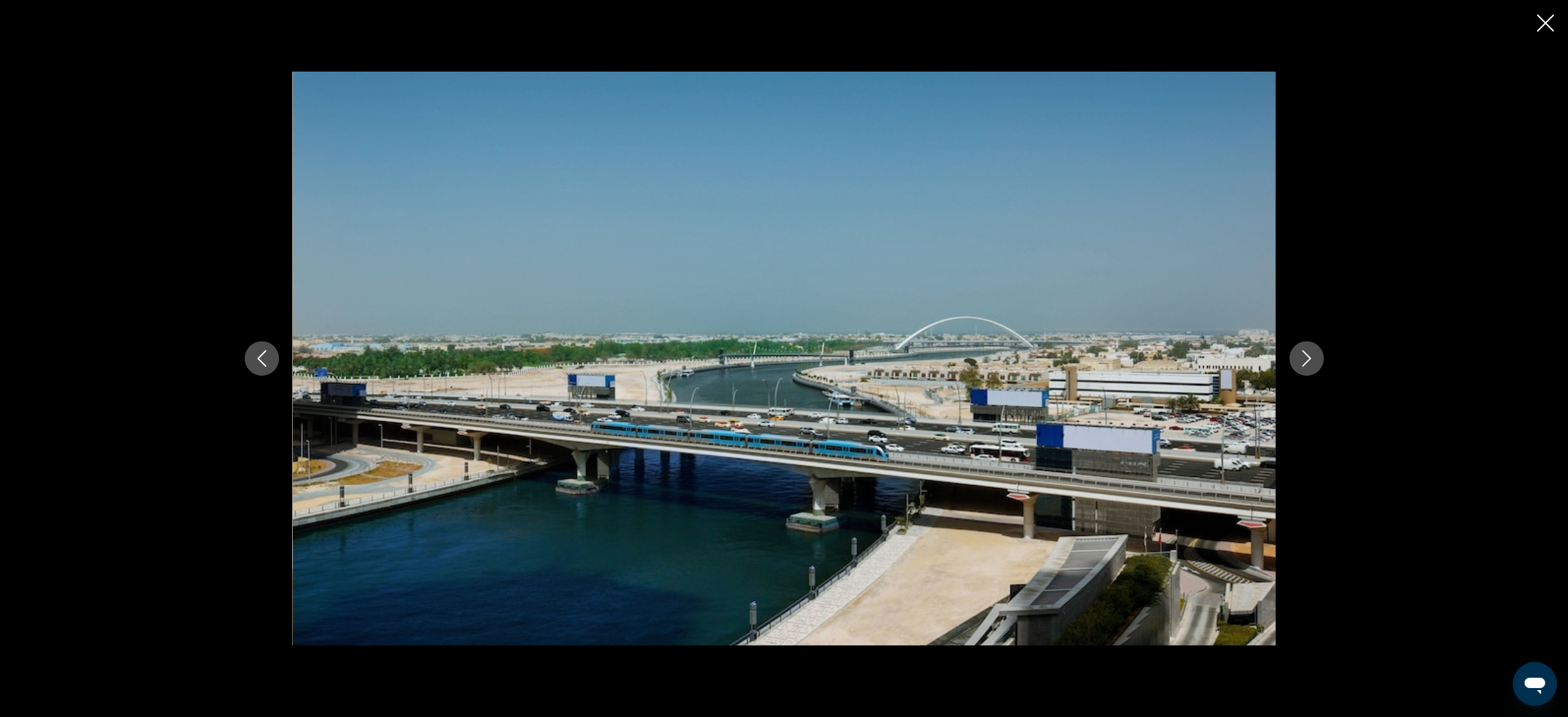
click at [1310, 357] on icon "Next image" at bounding box center [1306, 358] width 16 height 16
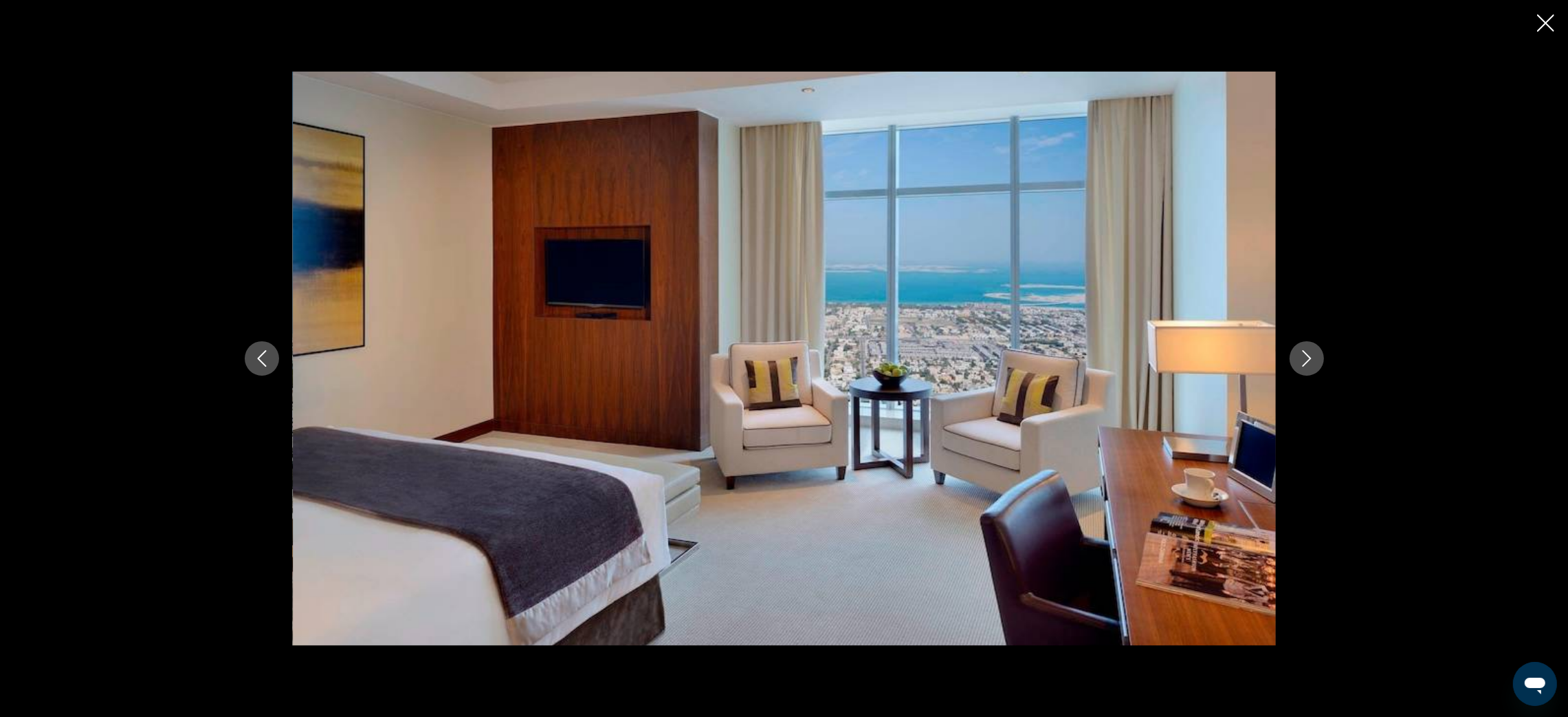
click at [1310, 357] on icon "Next image" at bounding box center [1306, 358] width 16 height 16
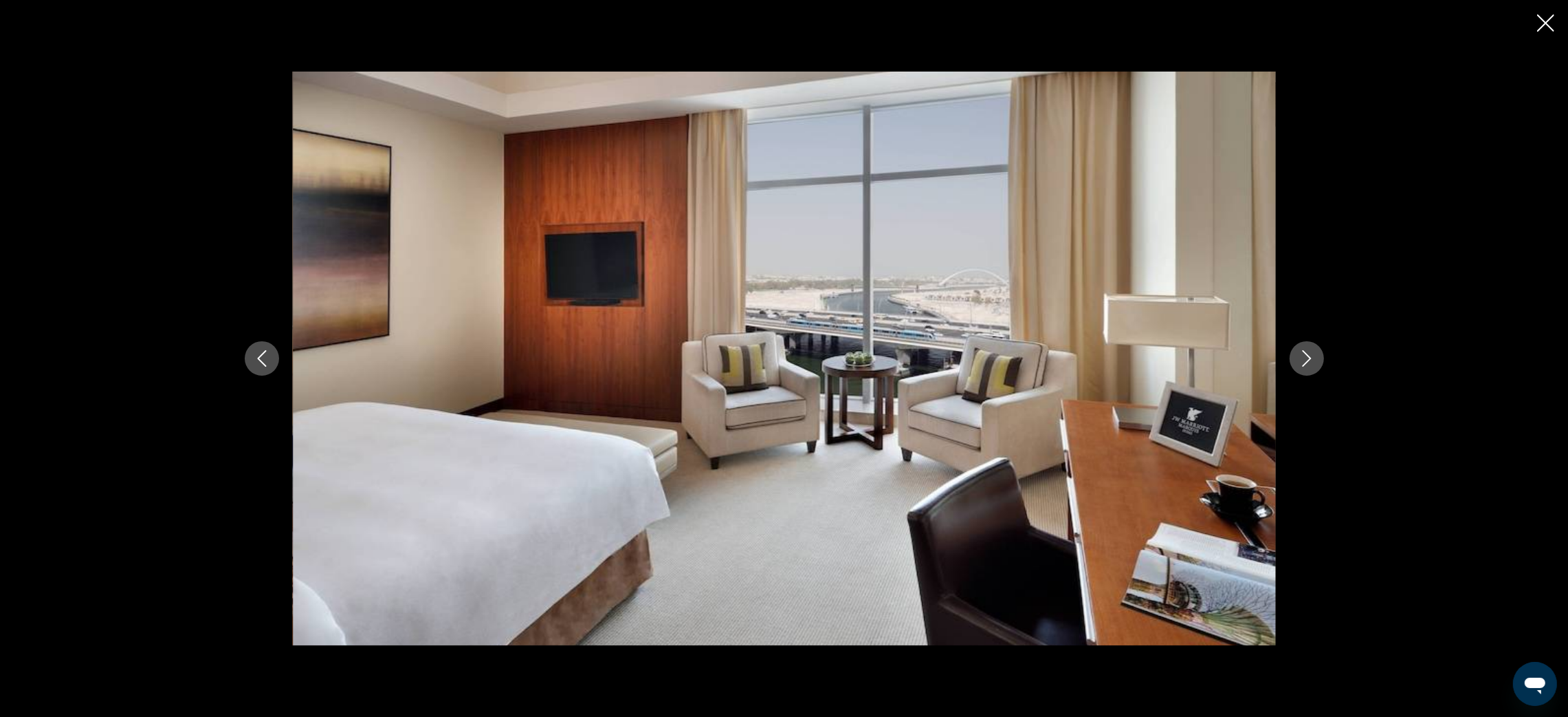
click at [1310, 357] on icon "Next image" at bounding box center [1306, 358] width 16 height 16
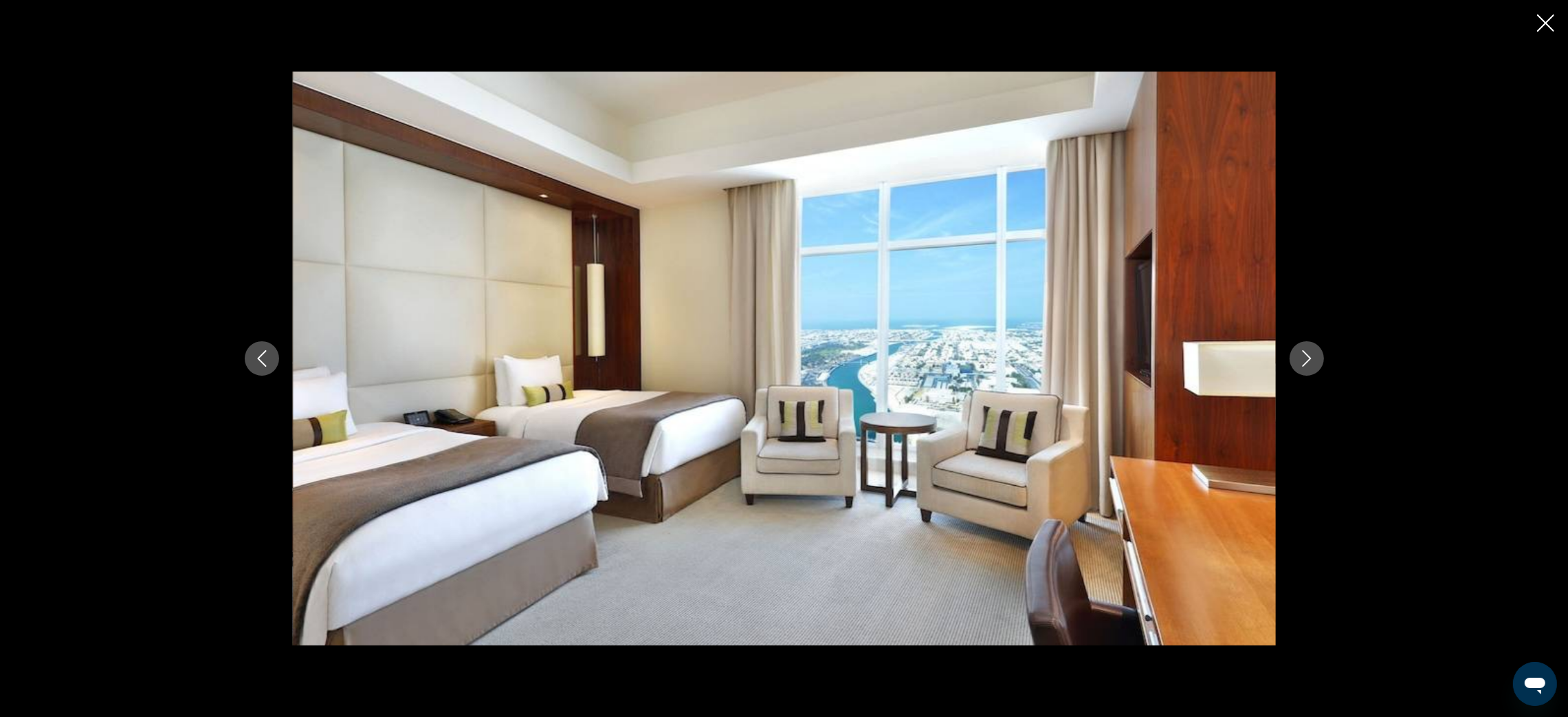
click at [1310, 357] on icon "Next image" at bounding box center [1306, 358] width 16 height 16
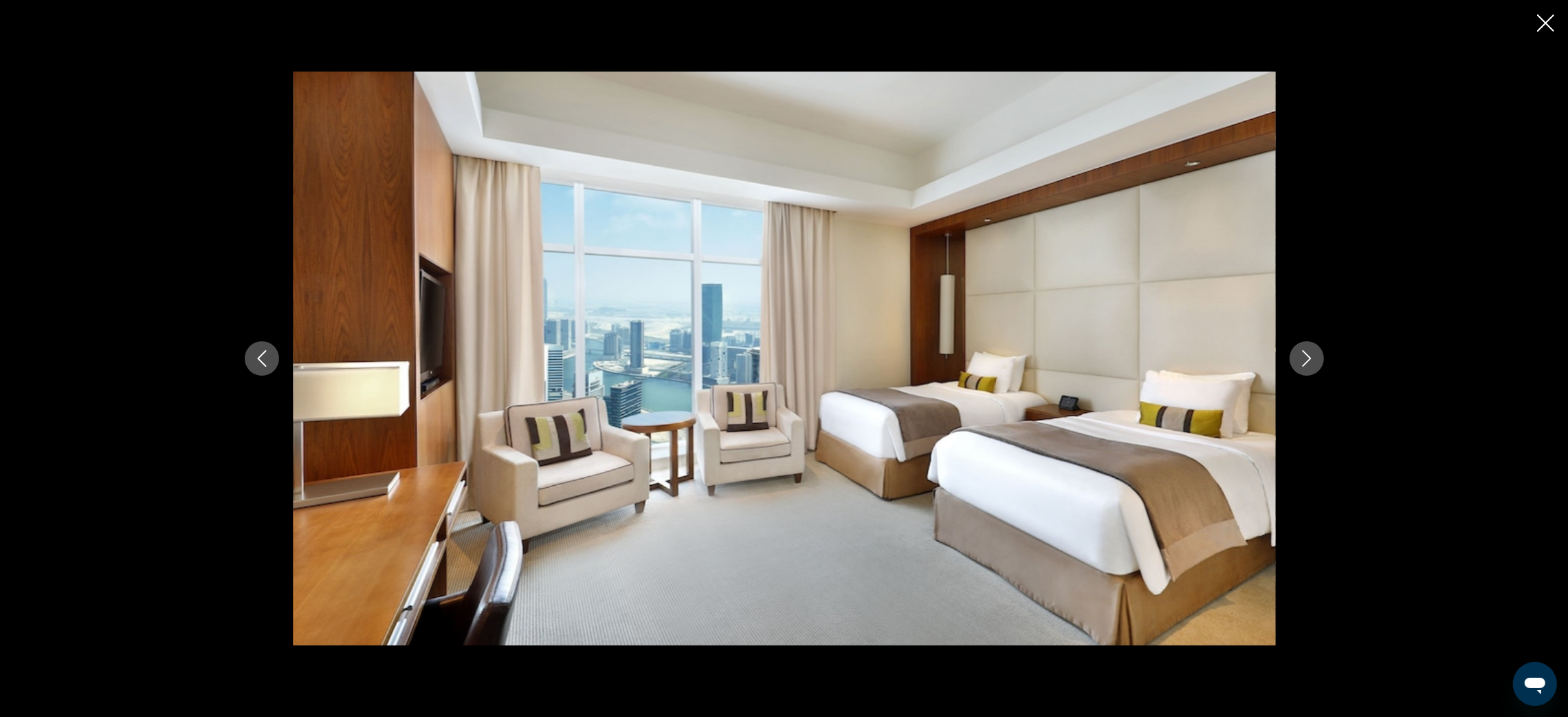
click at [1310, 357] on icon "Next image" at bounding box center [1306, 358] width 16 height 16
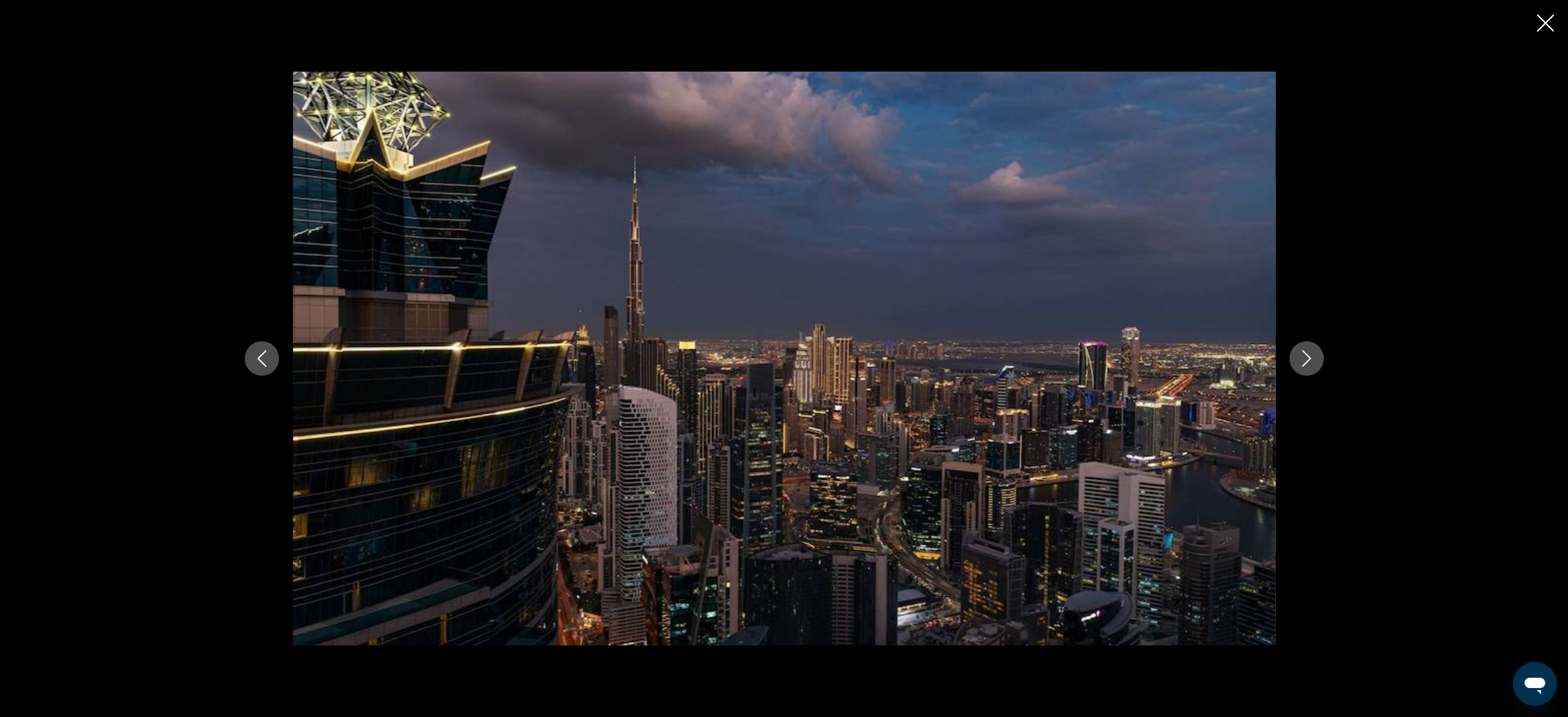
click at [1310, 357] on icon "Next image" at bounding box center [1306, 358] width 16 height 16
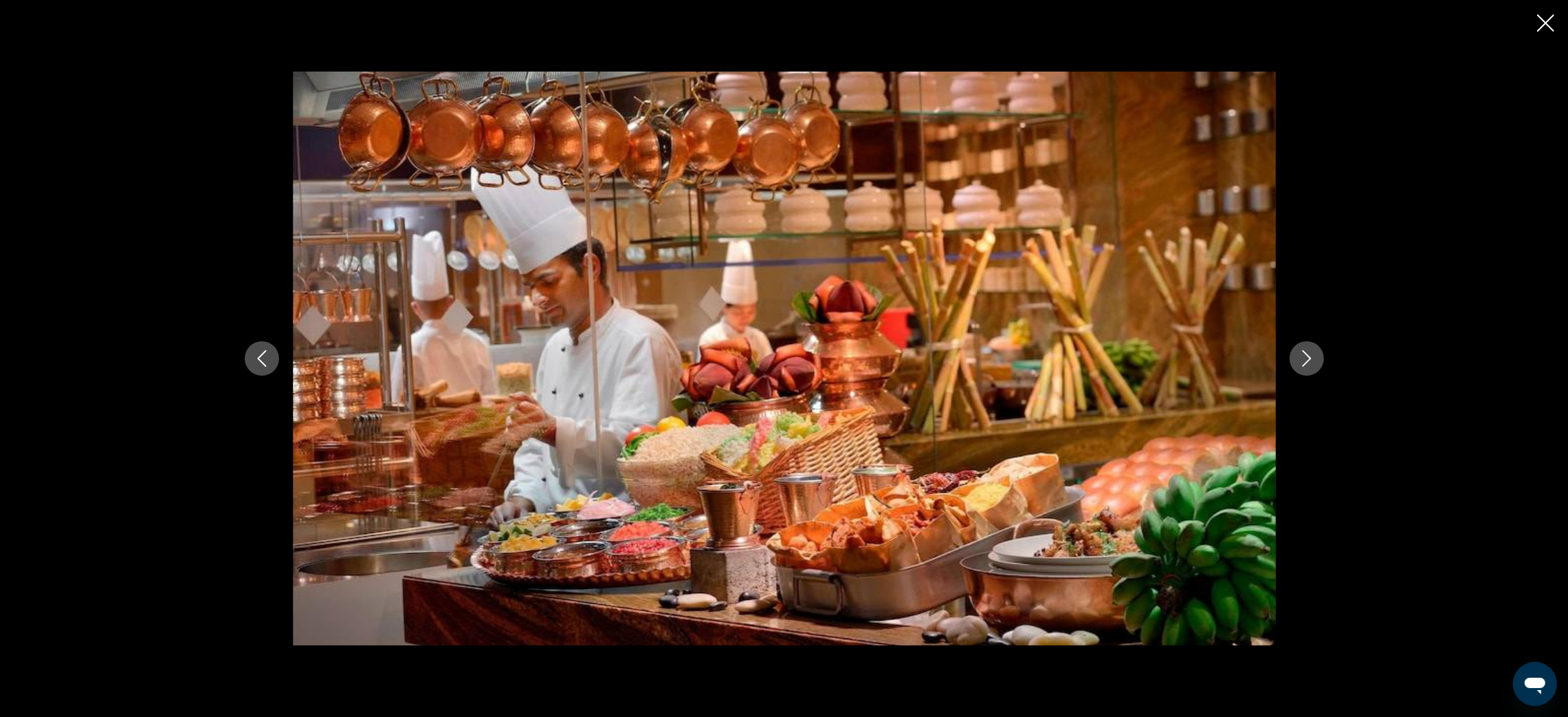
click at [1310, 357] on icon "Next image" at bounding box center [1306, 358] width 16 height 16
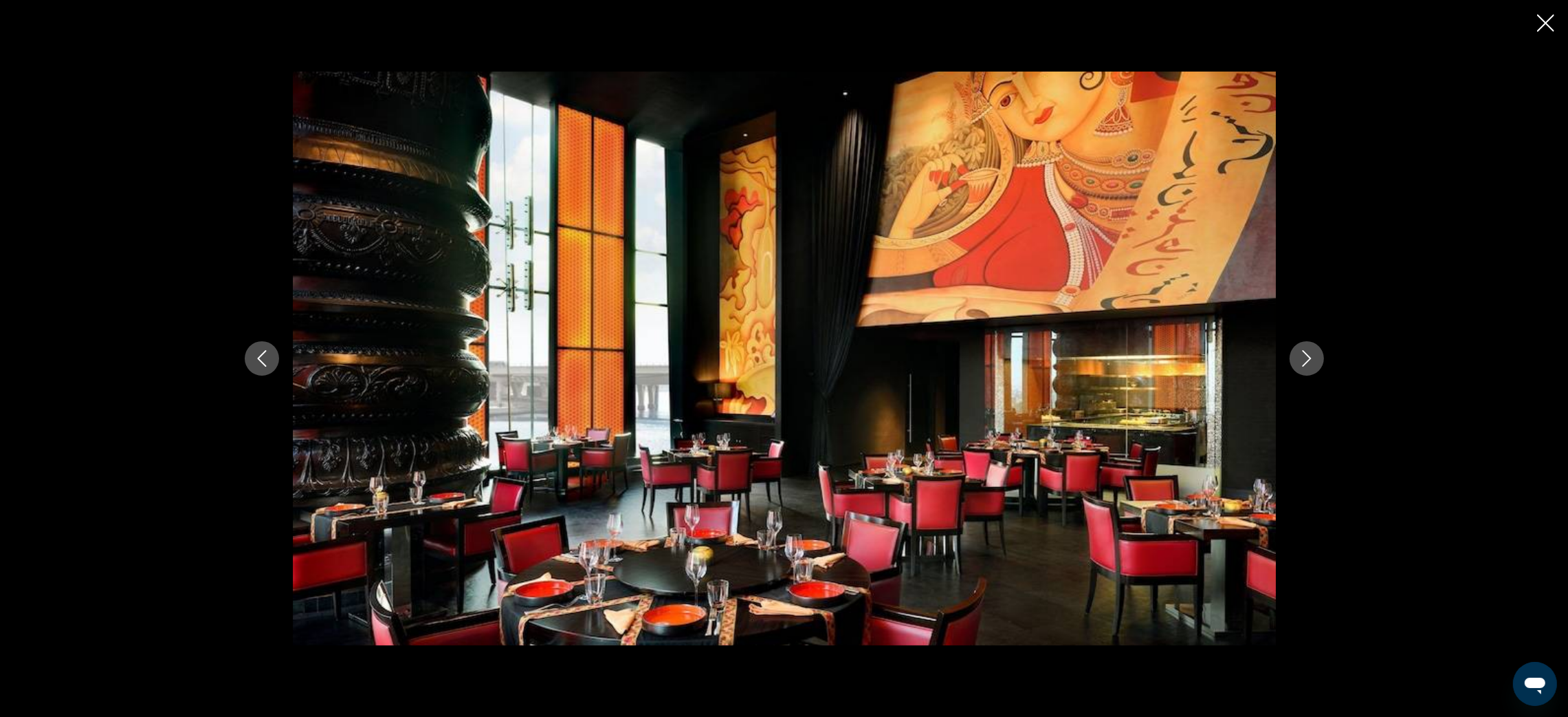
click at [1310, 357] on icon "Next image" at bounding box center [1306, 358] width 16 height 16
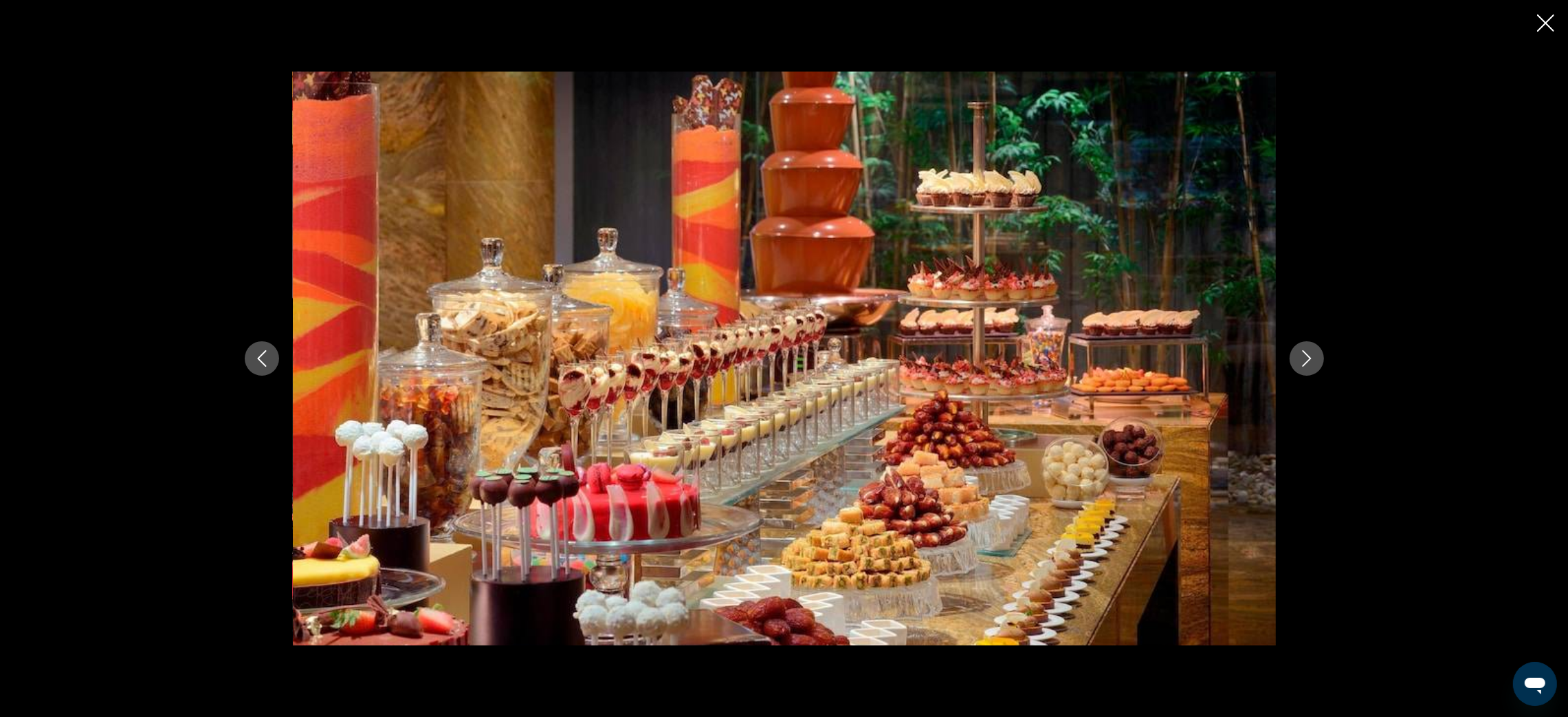
click at [1310, 357] on icon "Next image" at bounding box center [1306, 358] width 16 height 16
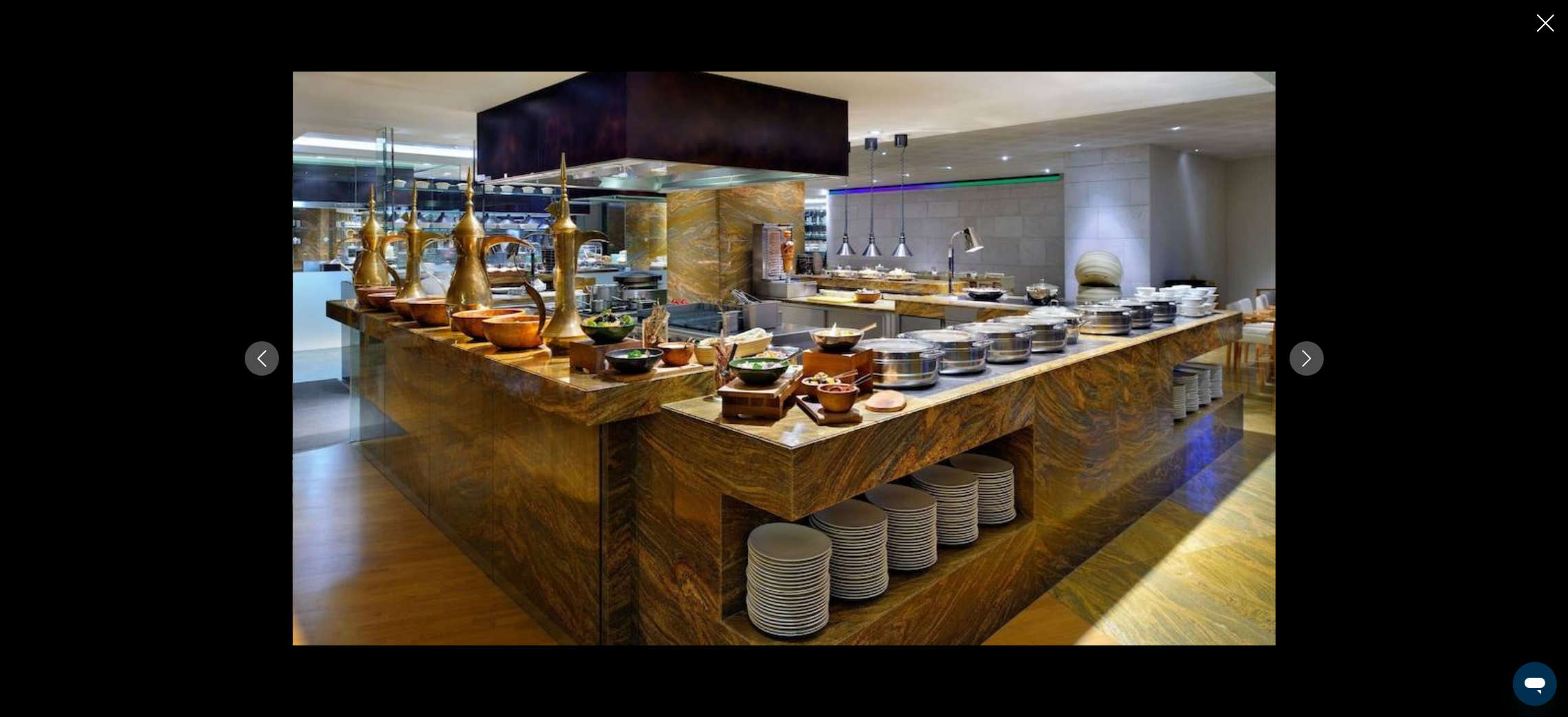
click at [1310, 357] on icon "Next image" at bounding box center [1306, 358] width 16 height 16
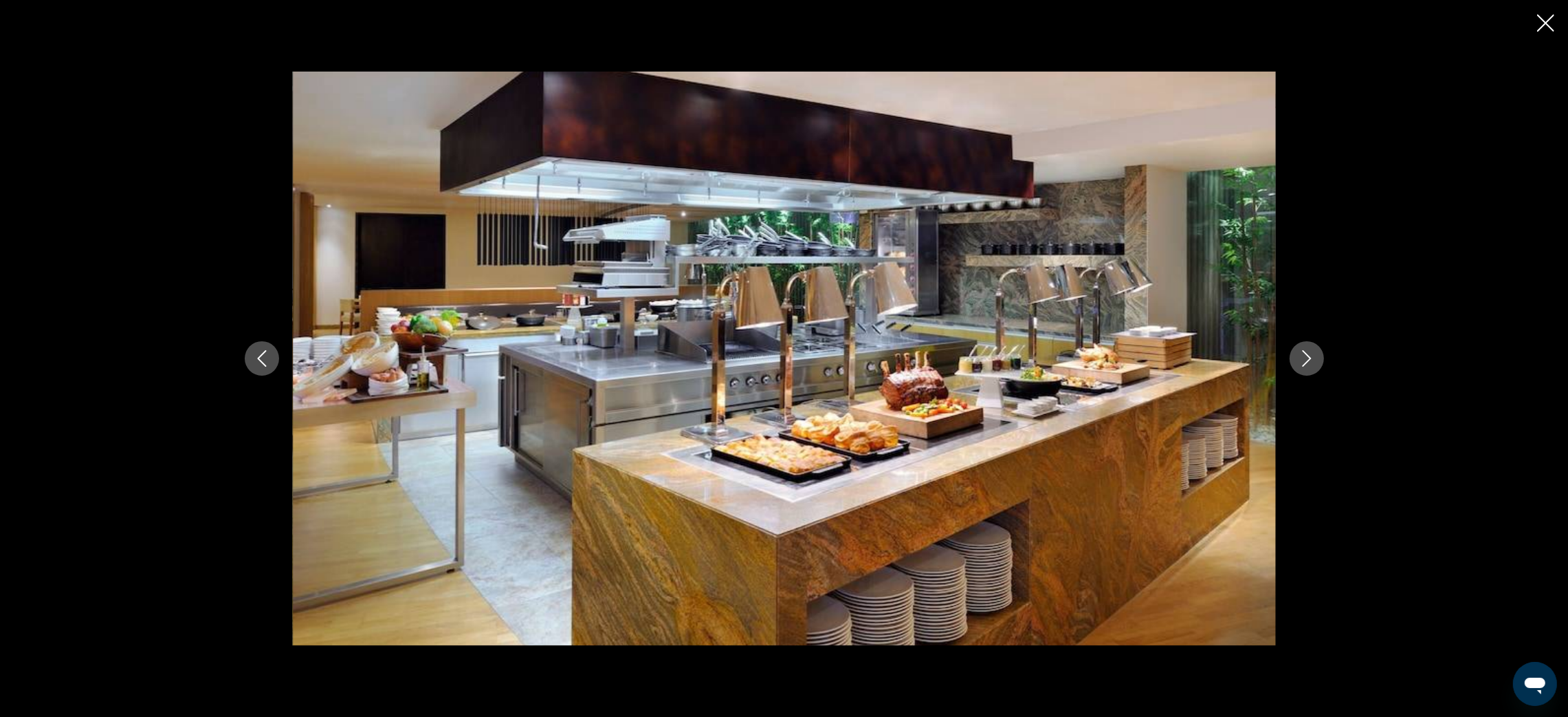
click at [1310, 357] on icon "Next image" at bounding box center [1306, 358] width 16 height 16
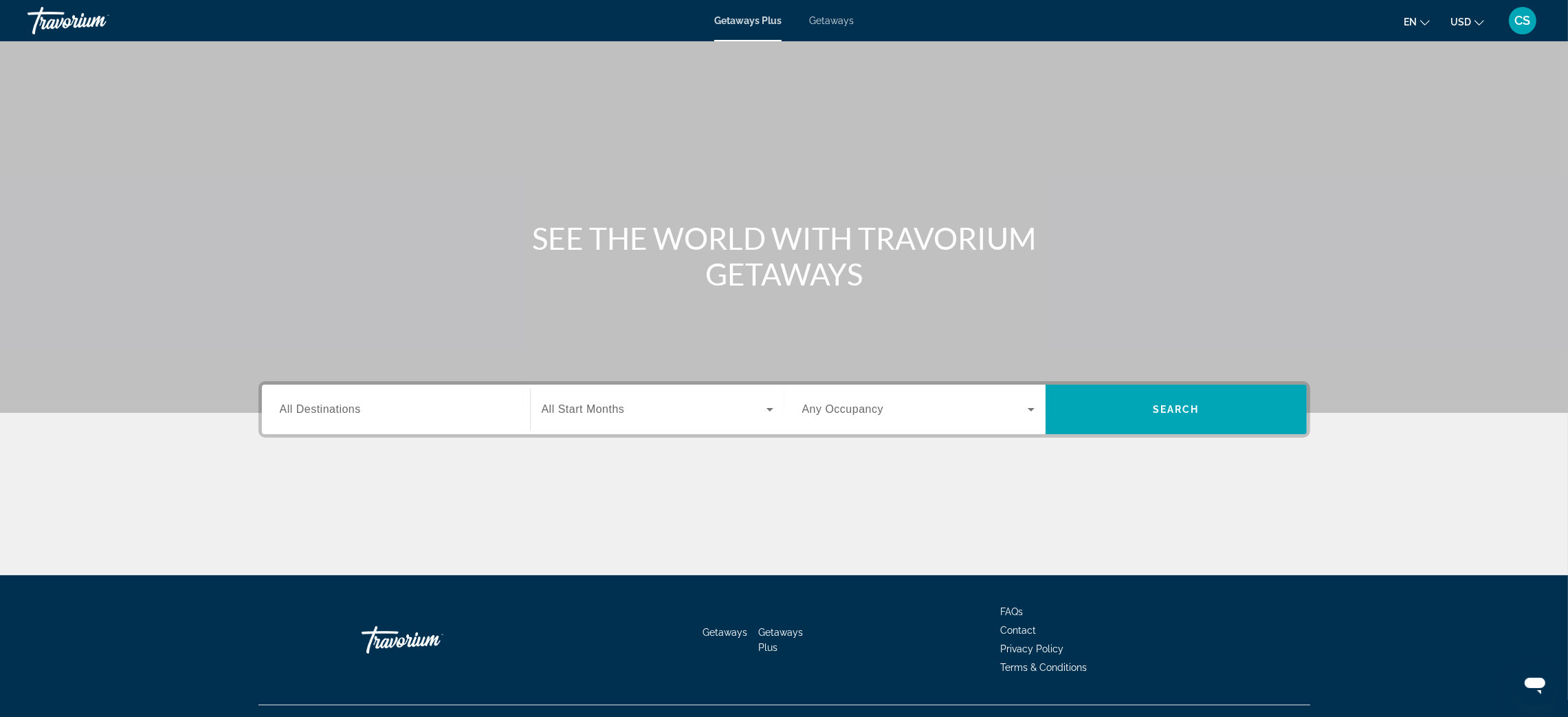
click at [330, 407] on span "All Destinations" at bounding box center [320, 408] width 81 height 12
click at [330, 407] on input "Destination All Destinations" at bounding box center [396, 410] width 233 height 16
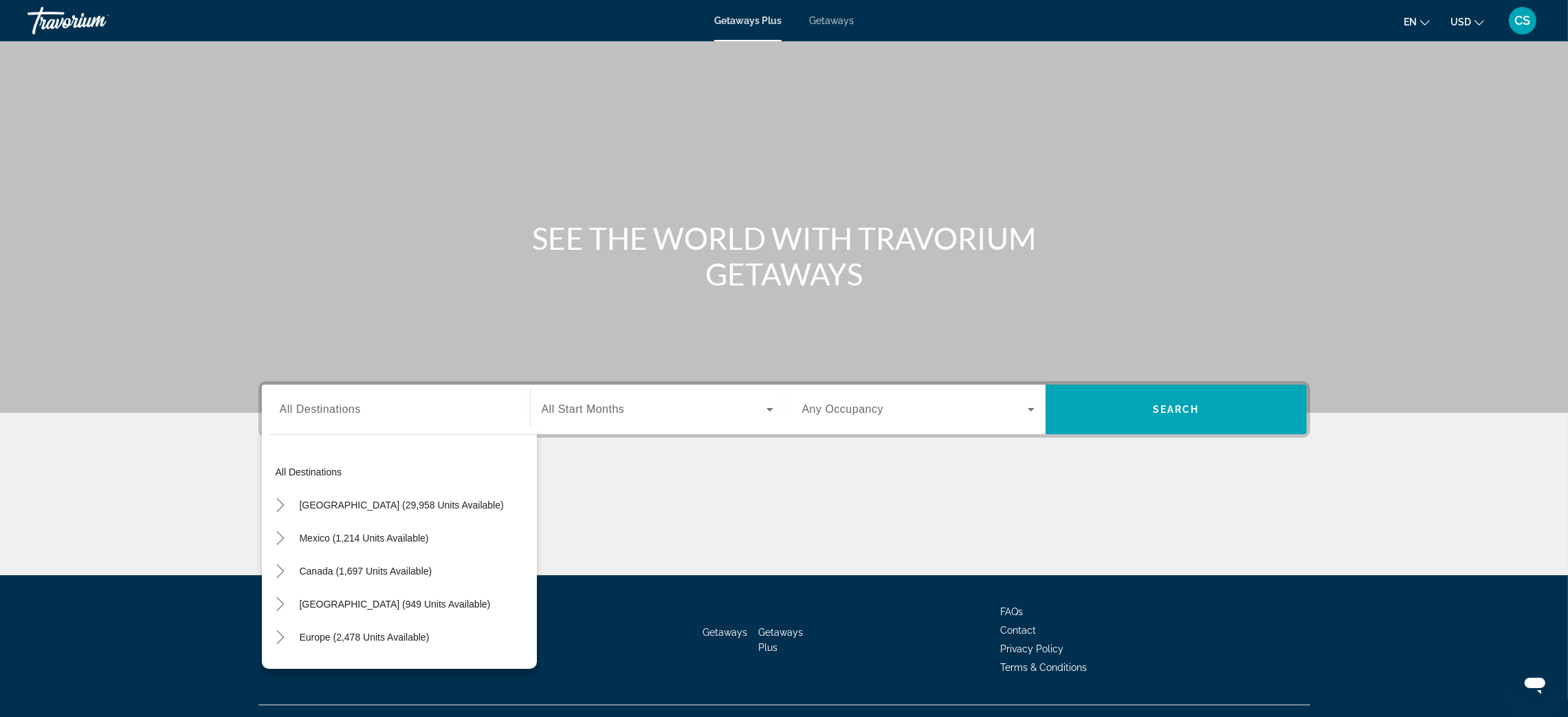
click at [834, 19] on span "Getaways" at bounding box center [831, 21] width 45 height 11
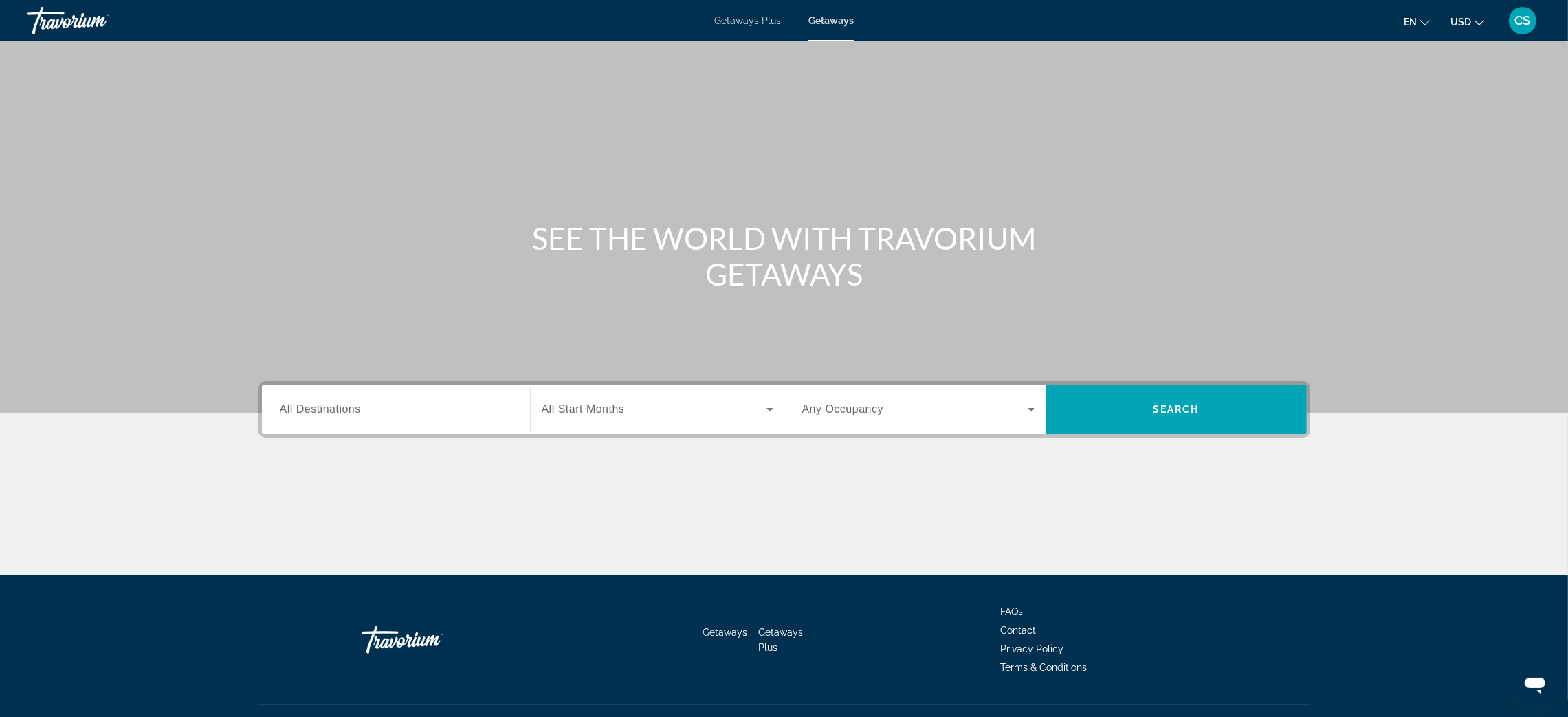
click at [326, 404] on span "All Destinations" at bounding box center [320, 408] width 81 height 12
click at [326, 404] on input "Destination All Destinations" at bounding box center [396, 410] width 233 height 16
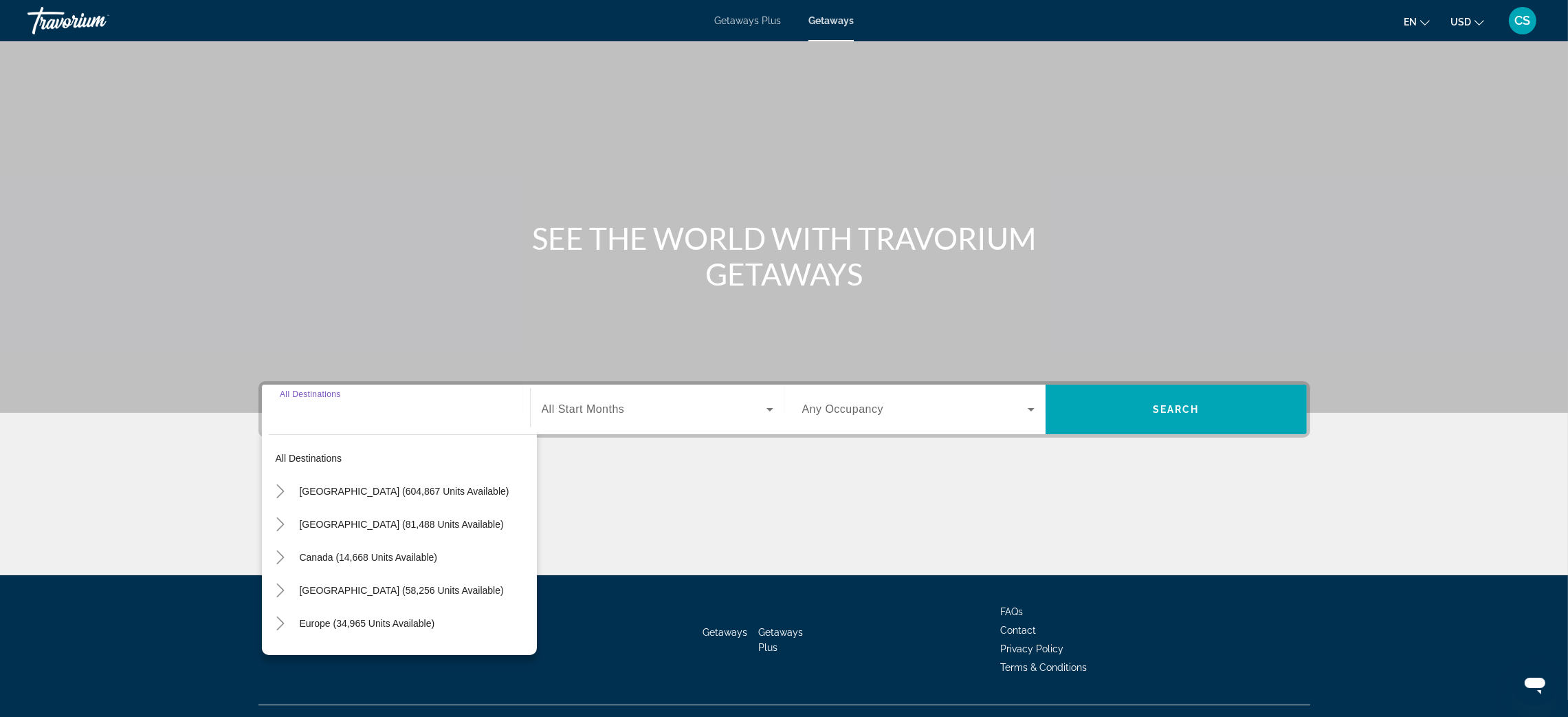
scroll to position [26, 0]
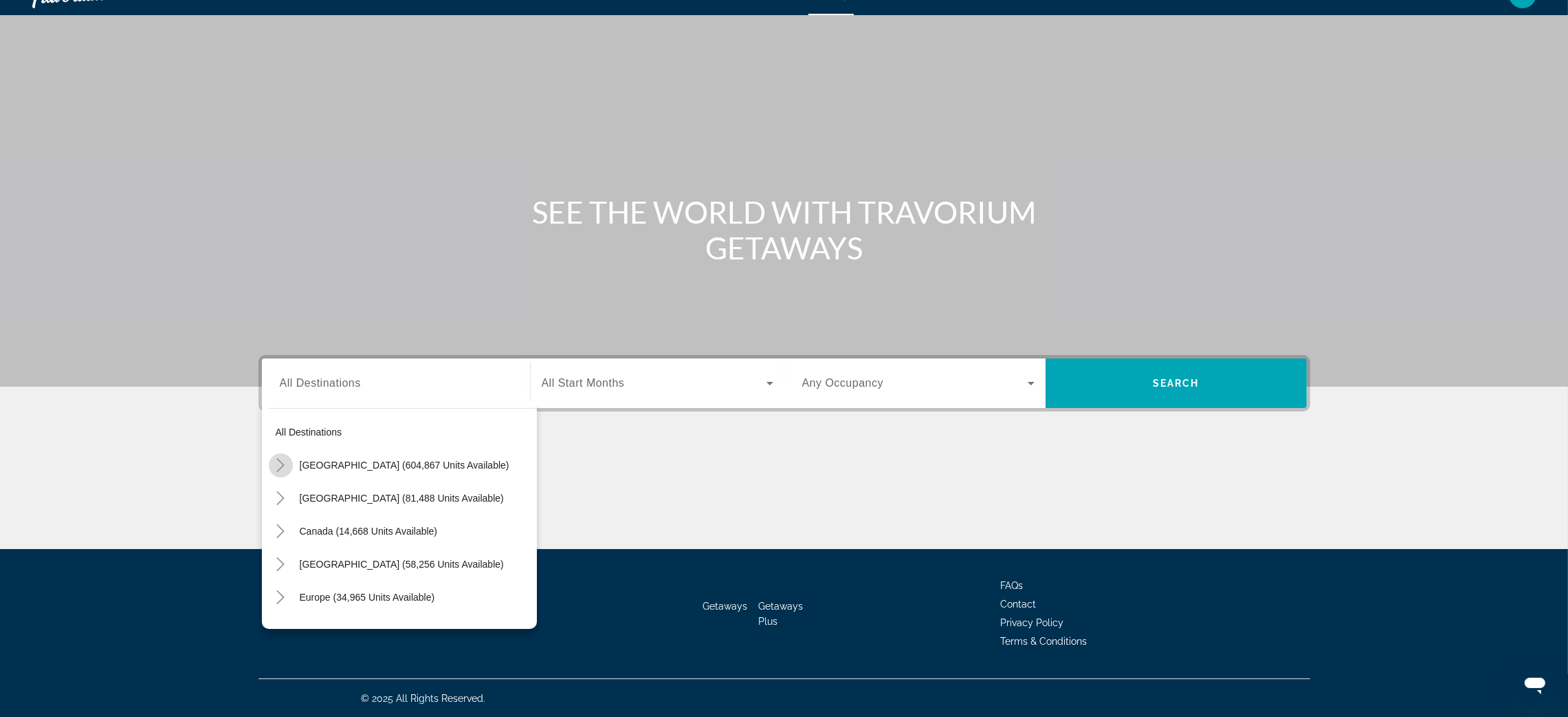
click at [281, 468] on icon "Toggle United States (604,867 units available)" at bounding box center [281, 465] width 14 height 14
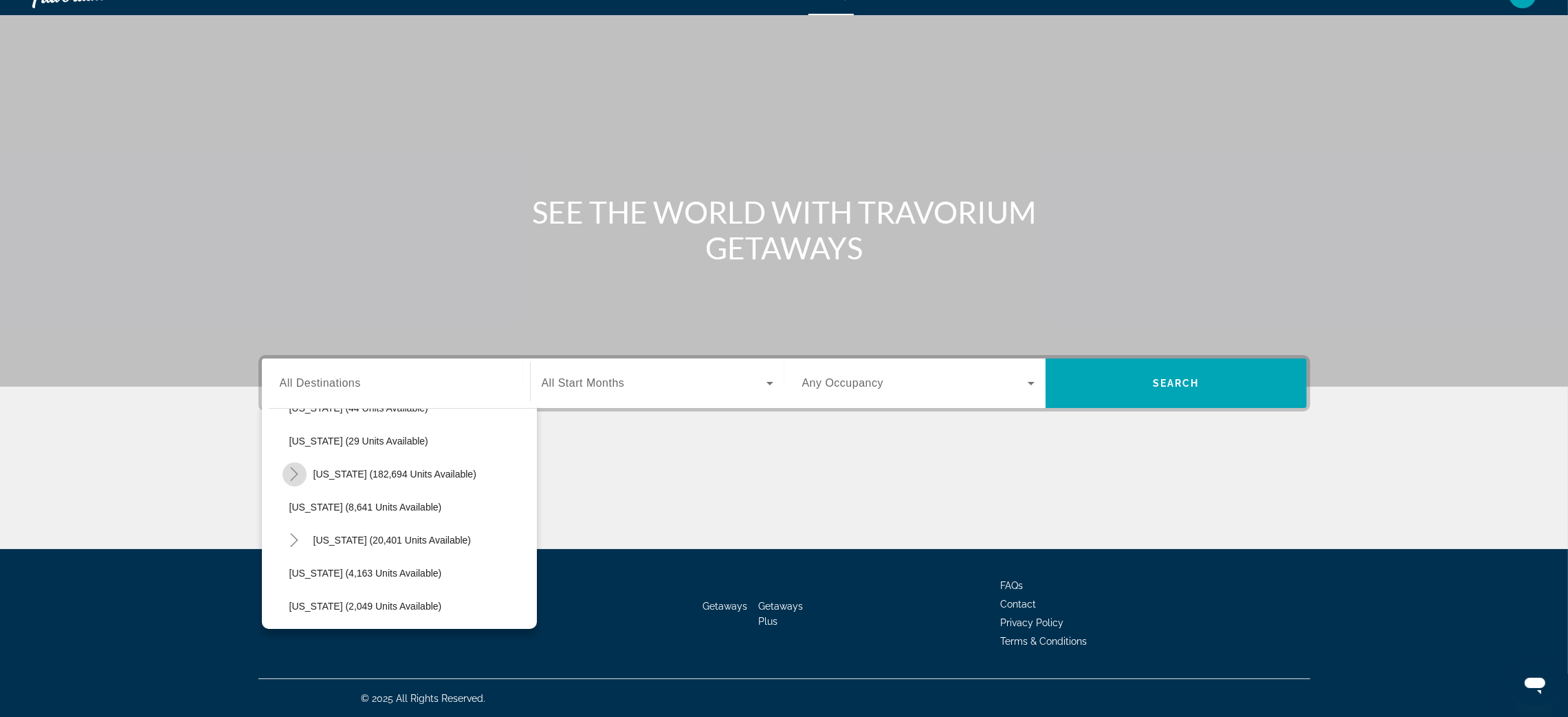
click at [295, 475] on icon "Toggle Florida (182,694 units available)" at bounding box center [295, 474] width 8 height 14
click at [357, 511] on span "Search widget" at bounding box center [416, 507] width 240 height 33
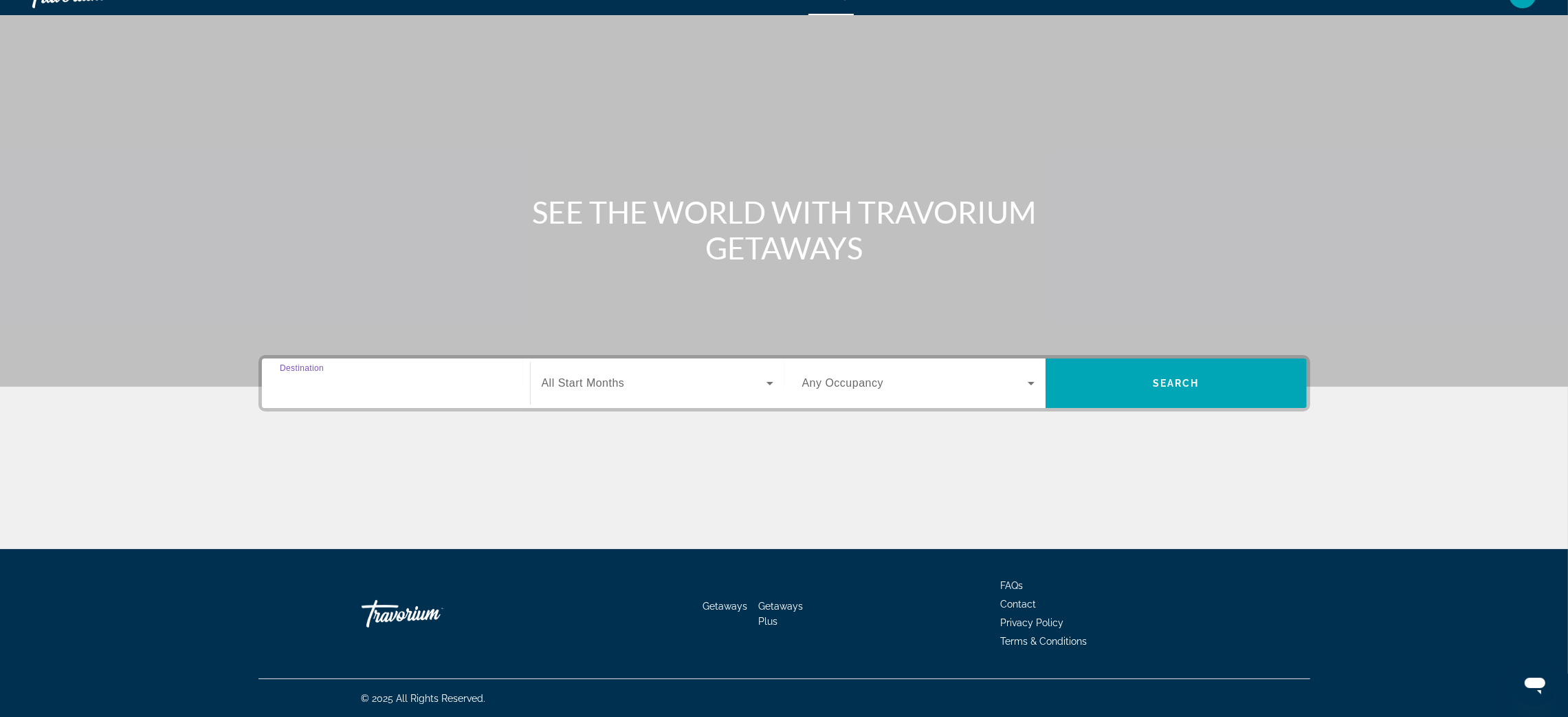
type input "**********"
click at [596, 386] on span "All Start Months" at bounding box center [582, 383] width 83 height 12
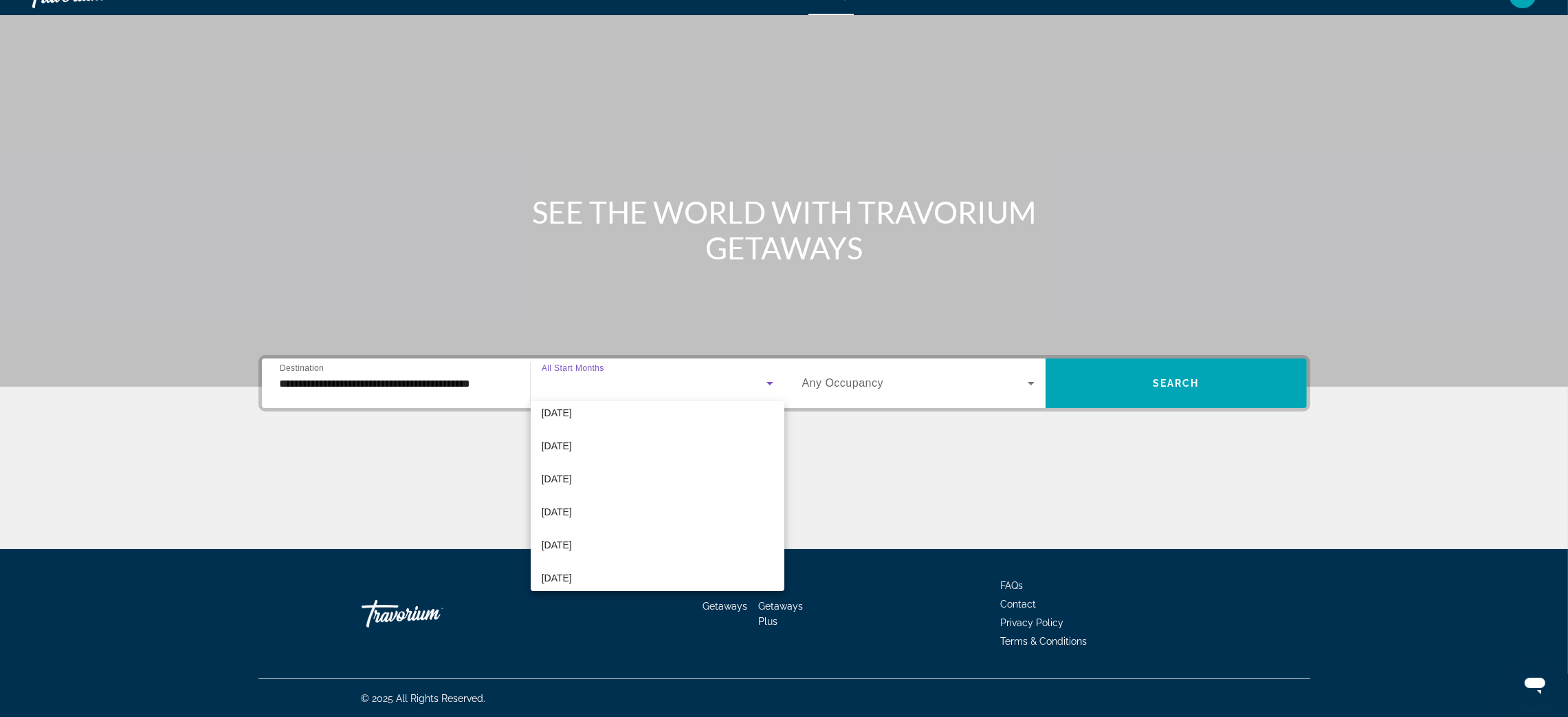
scroll to position [47, 0]
click at [572, 542] on span "January 2026" at bounding box center [556, 542] width 30 height 16
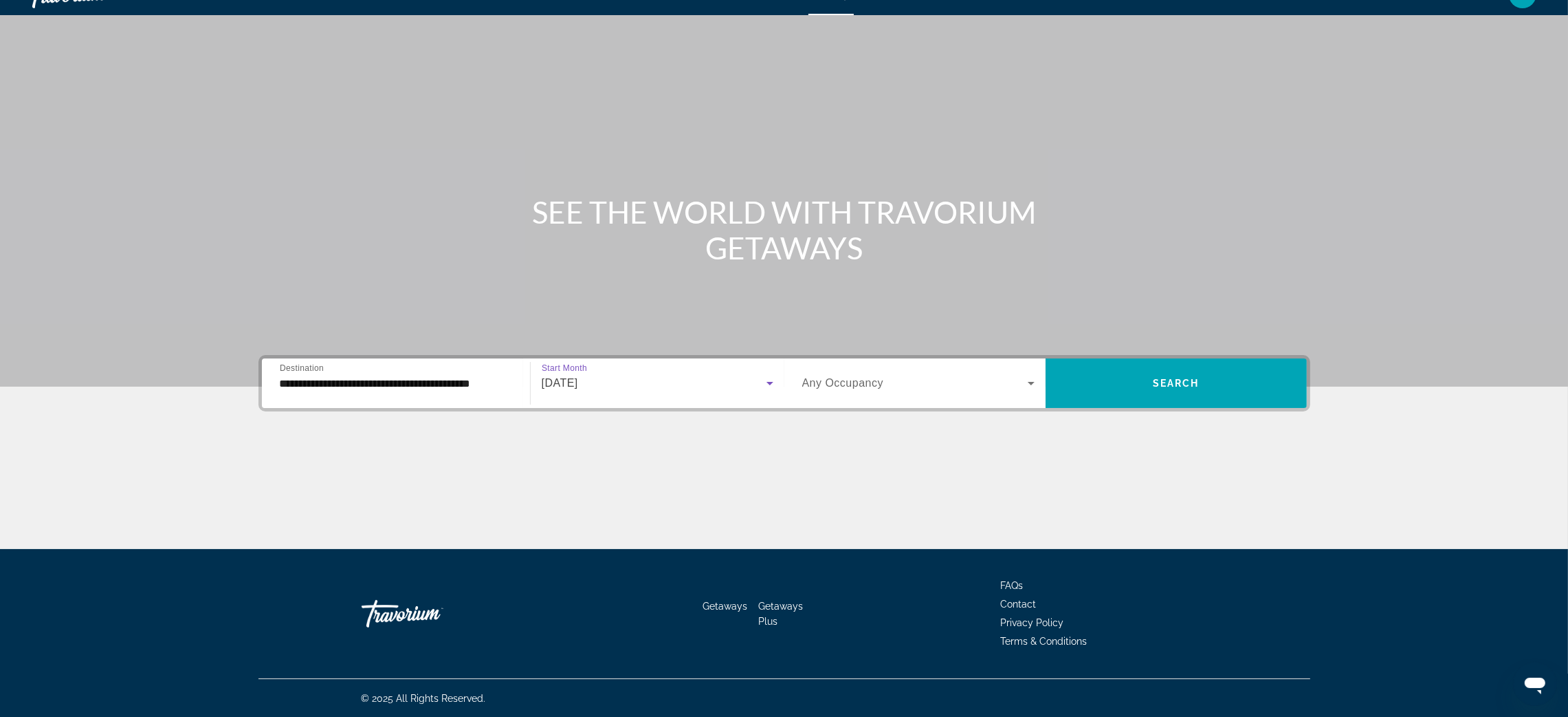
click at [849, 379] on span "Any Occupancy" at bounding box center [842, 383] width 81 height 12
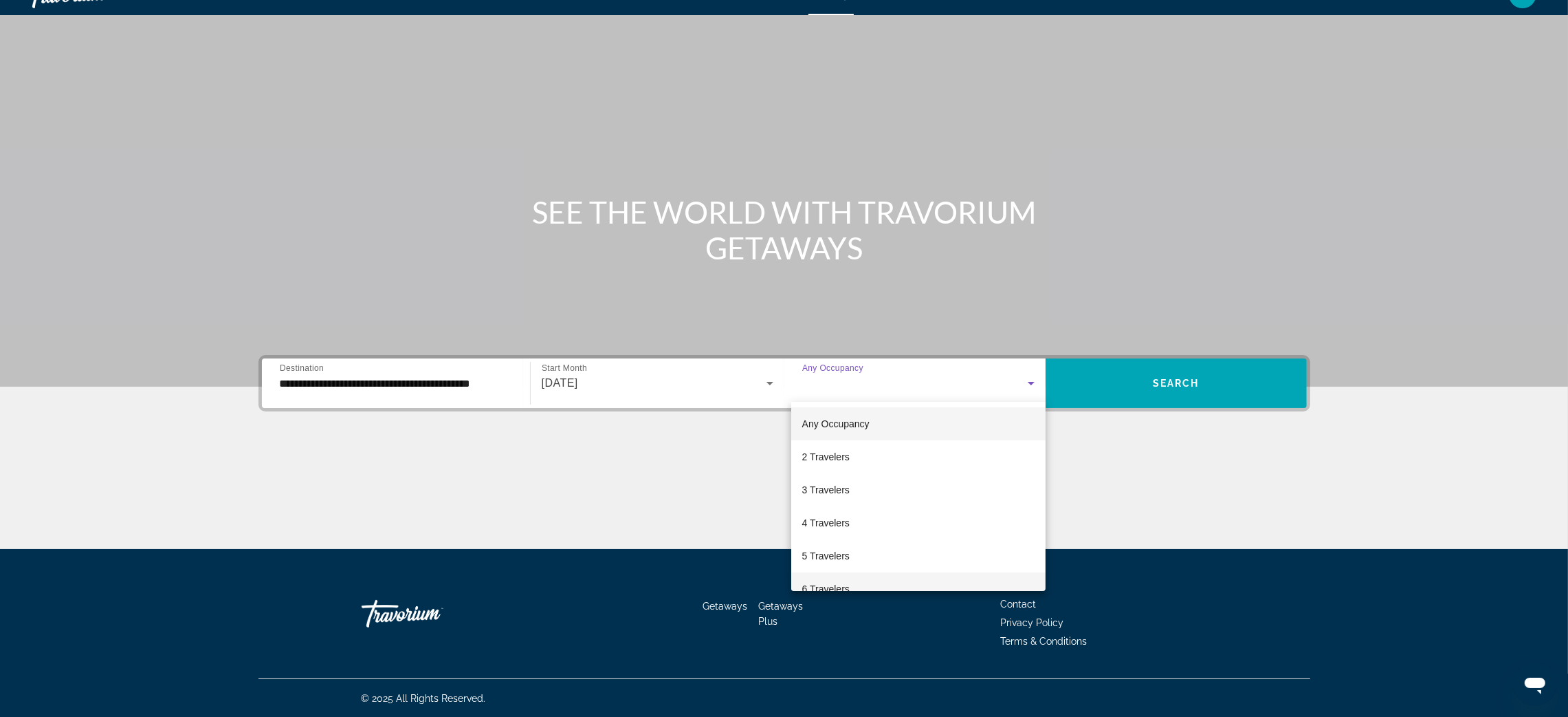
click at [830, 579] on mat-option "6 Travelers" at bounding box center [918, 588] width 254 height 33
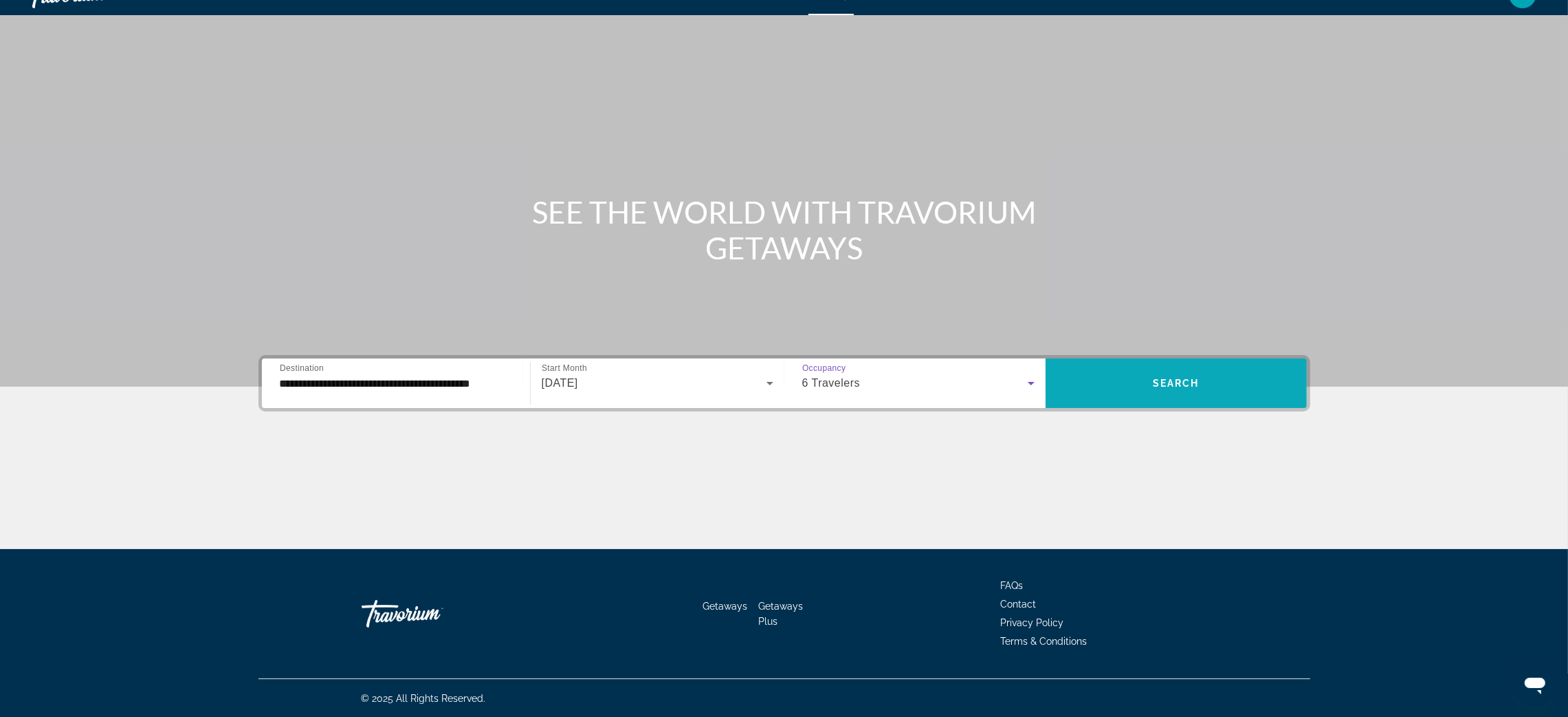
click at [1179, 378] on span "Search" at bounding box center [1176, 383] width 47 height 11
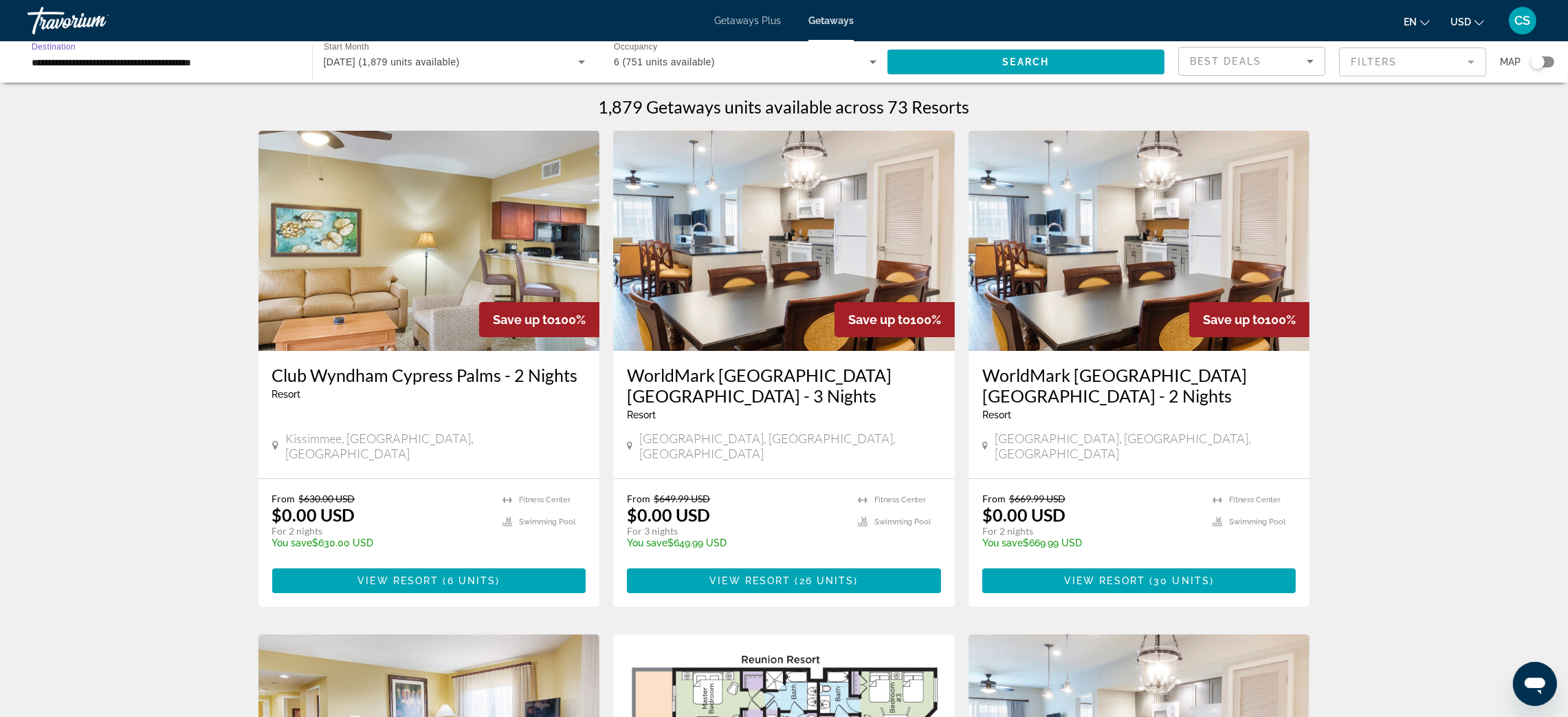
click at [242, 60] on input "**********" at bounding box center [163, 62] width 263 height 16
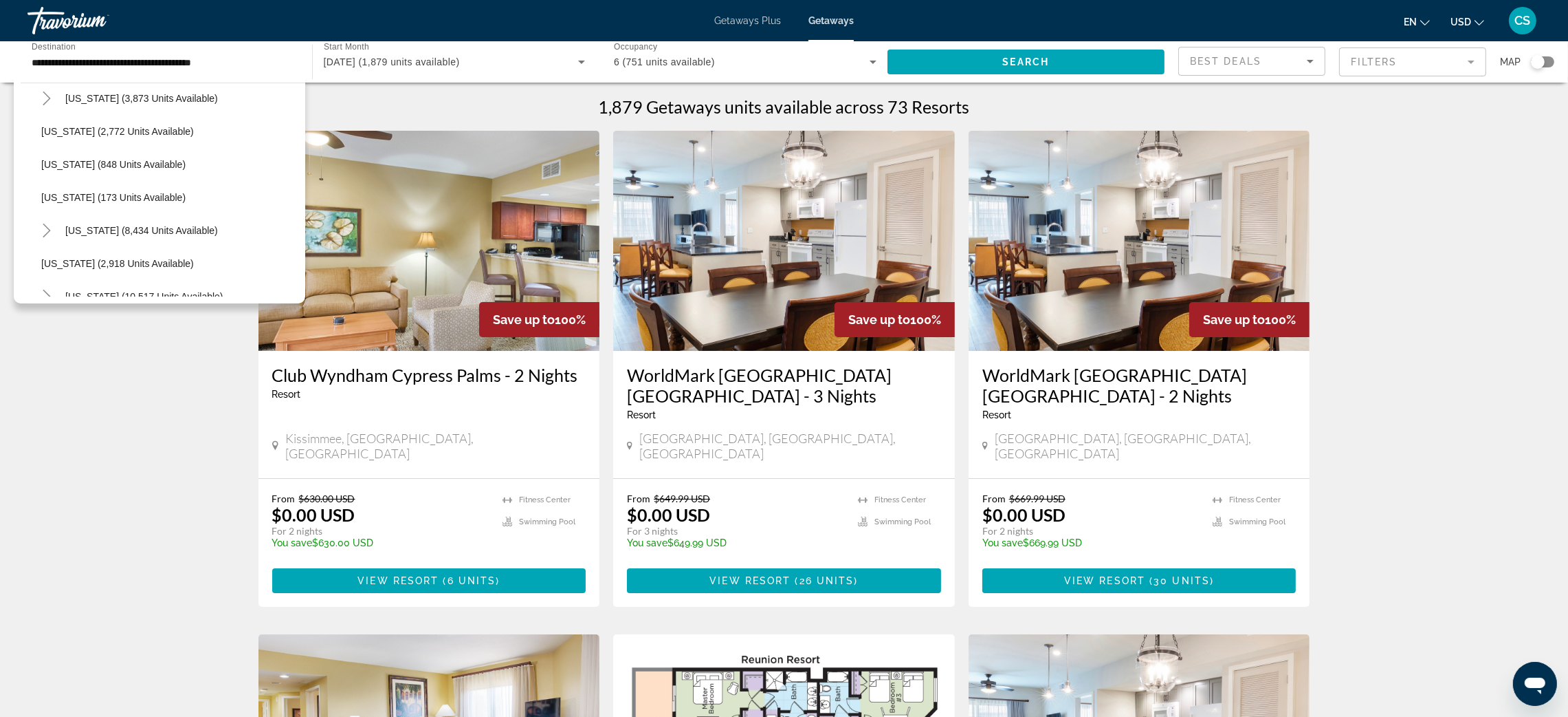
scroll to position [741, 0]
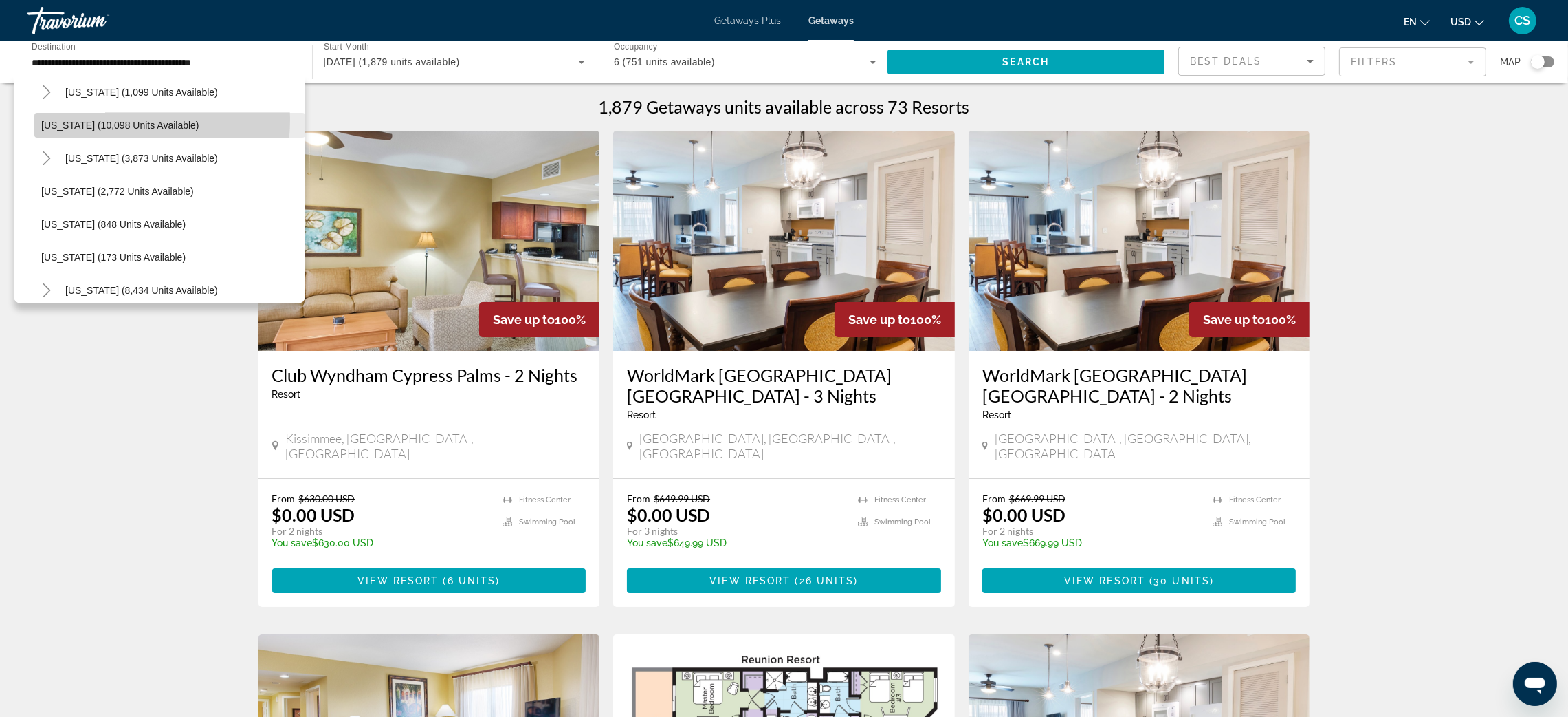
click at [110, 120] on span "Maryland (10,098 units available)" at bounding box center [120, 125] width 158 height 11
type input "**********"
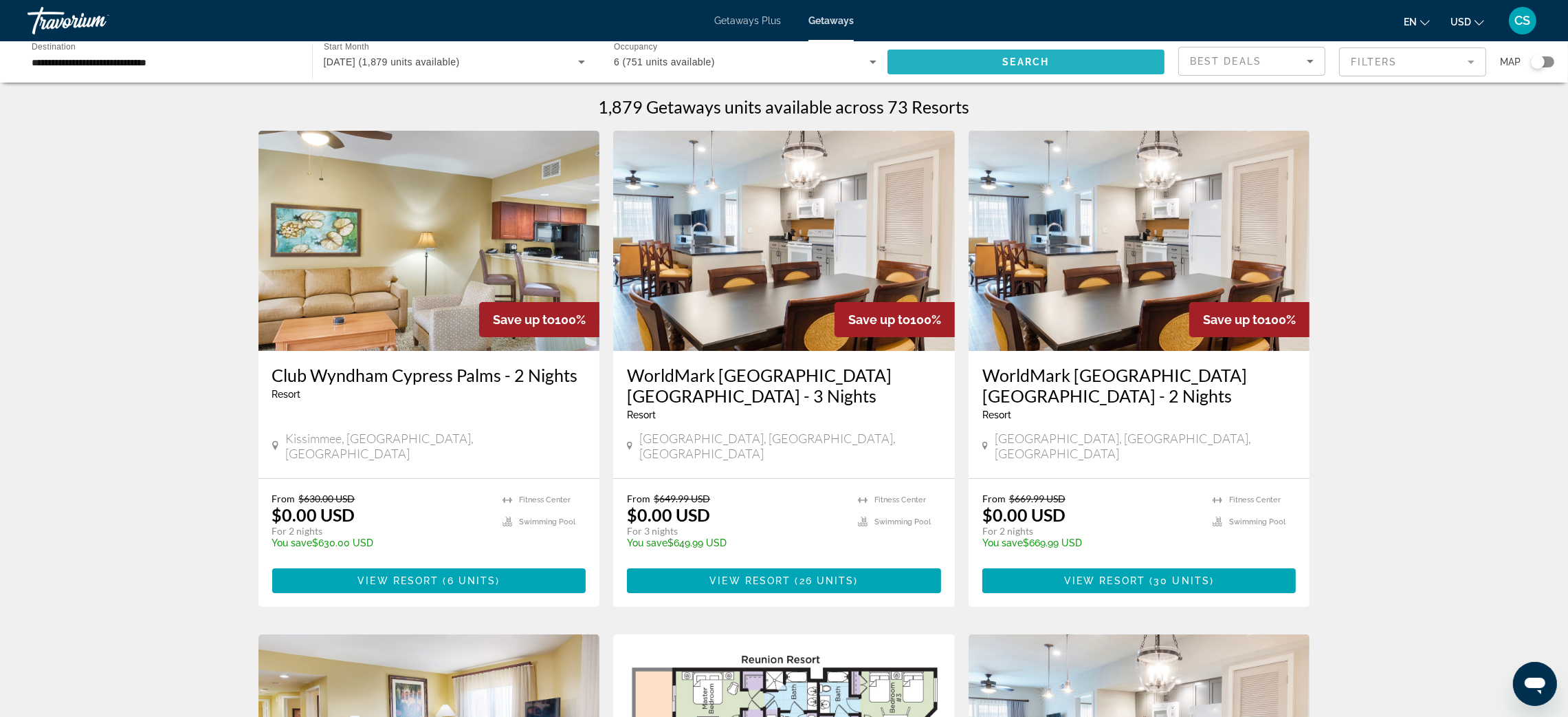
click at [1011, 64] on span "Search" at bounding box center [1025, 62] width 47 height 11
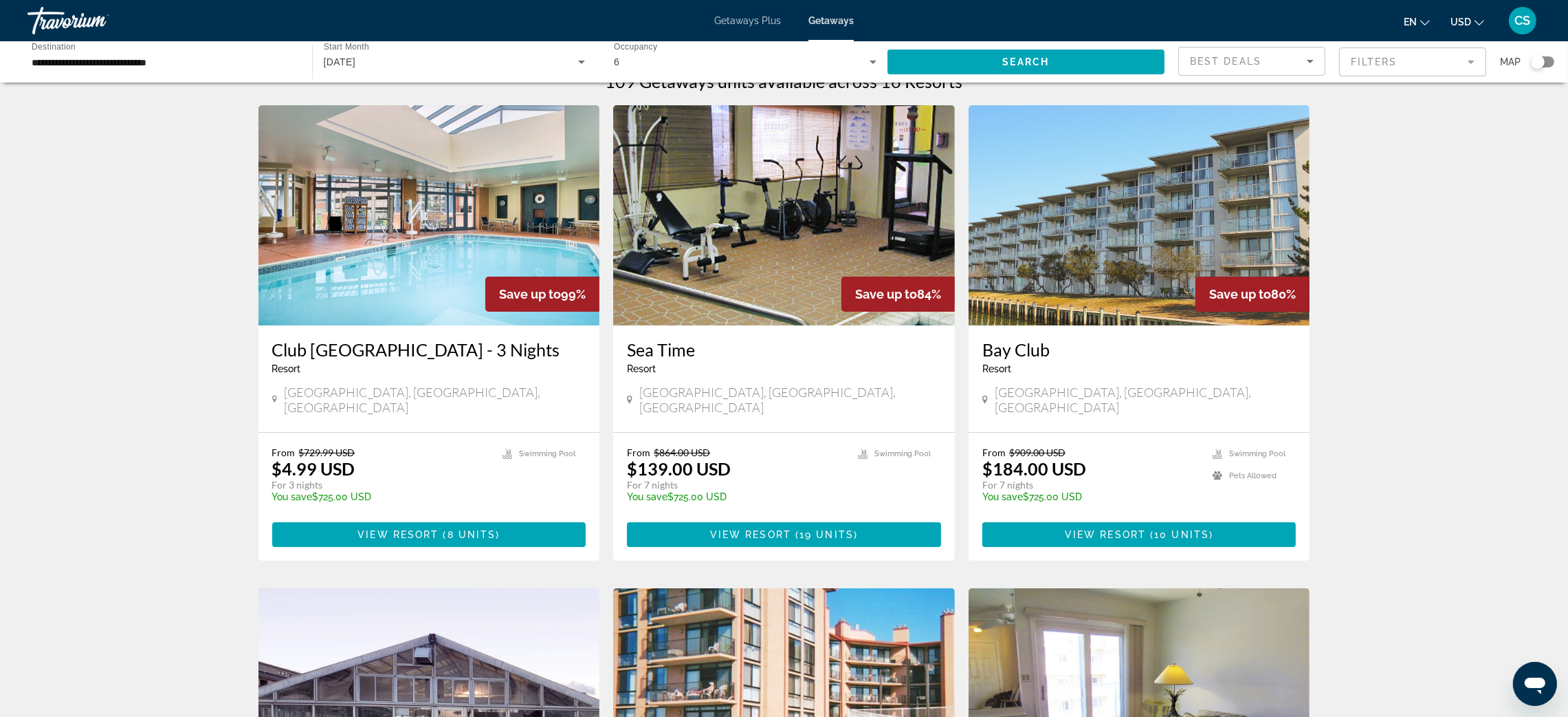
scroll to position [19, 0]
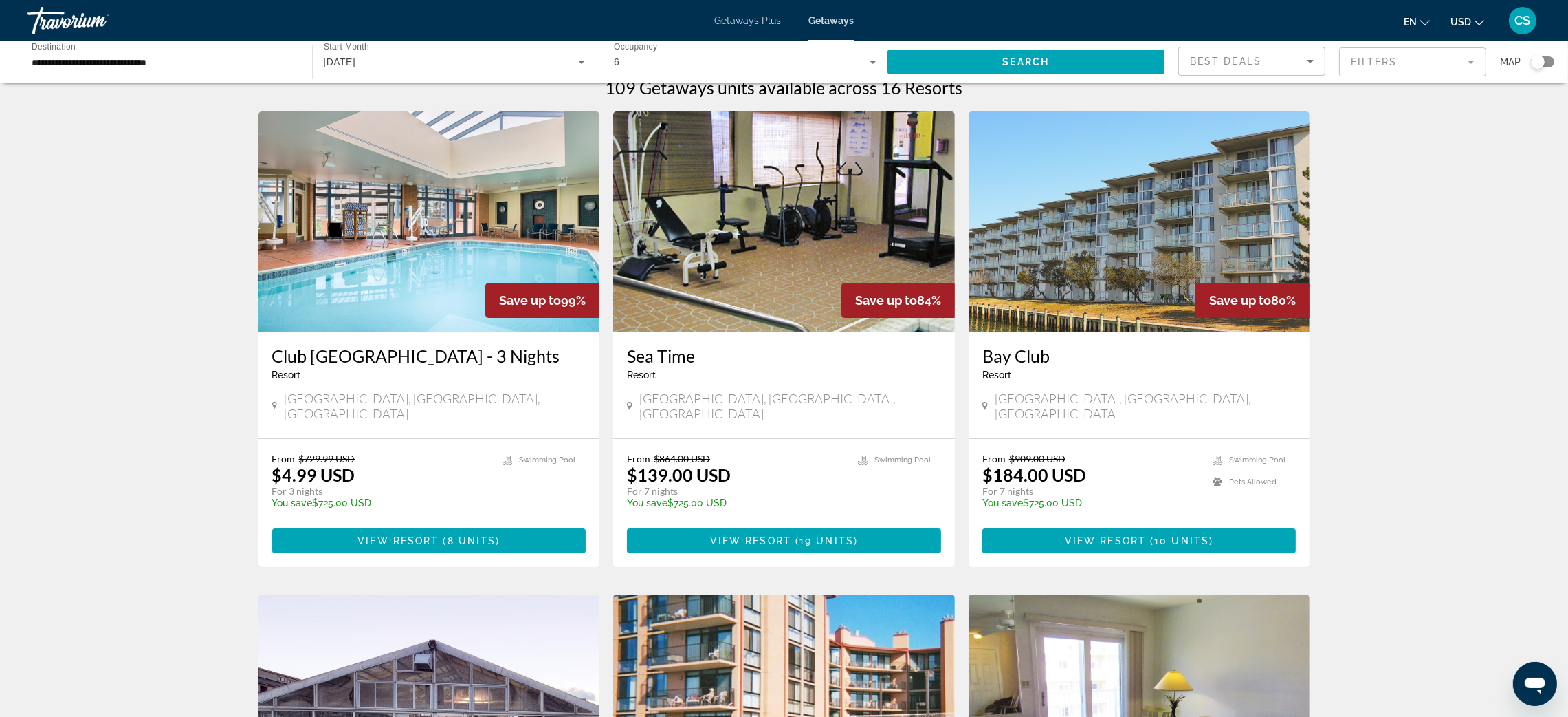
click at [438, 358] on h3 "Club Wyndham National Harbor - 3 Nights" at bounding box center [429, 355] width 314 height 21
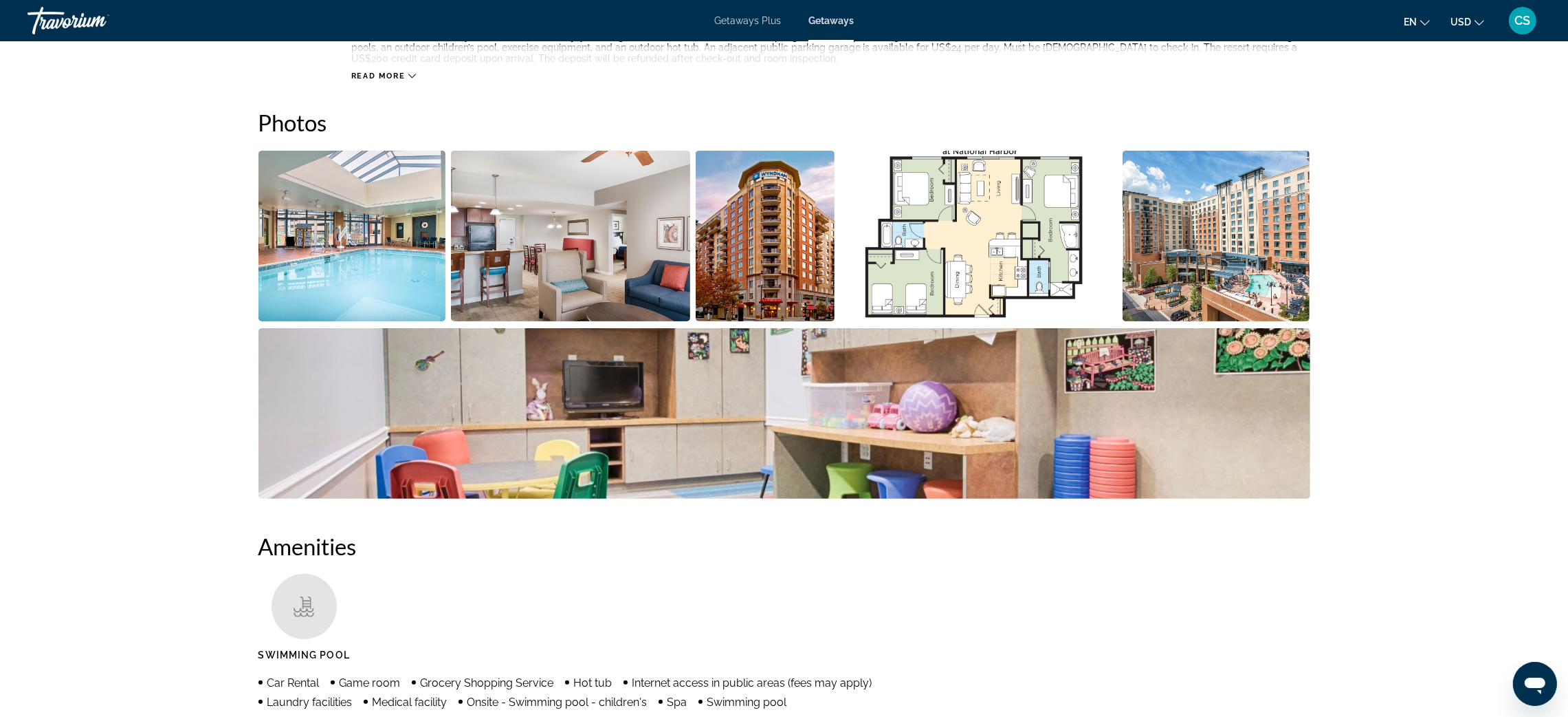
scroll to position [581, 0]
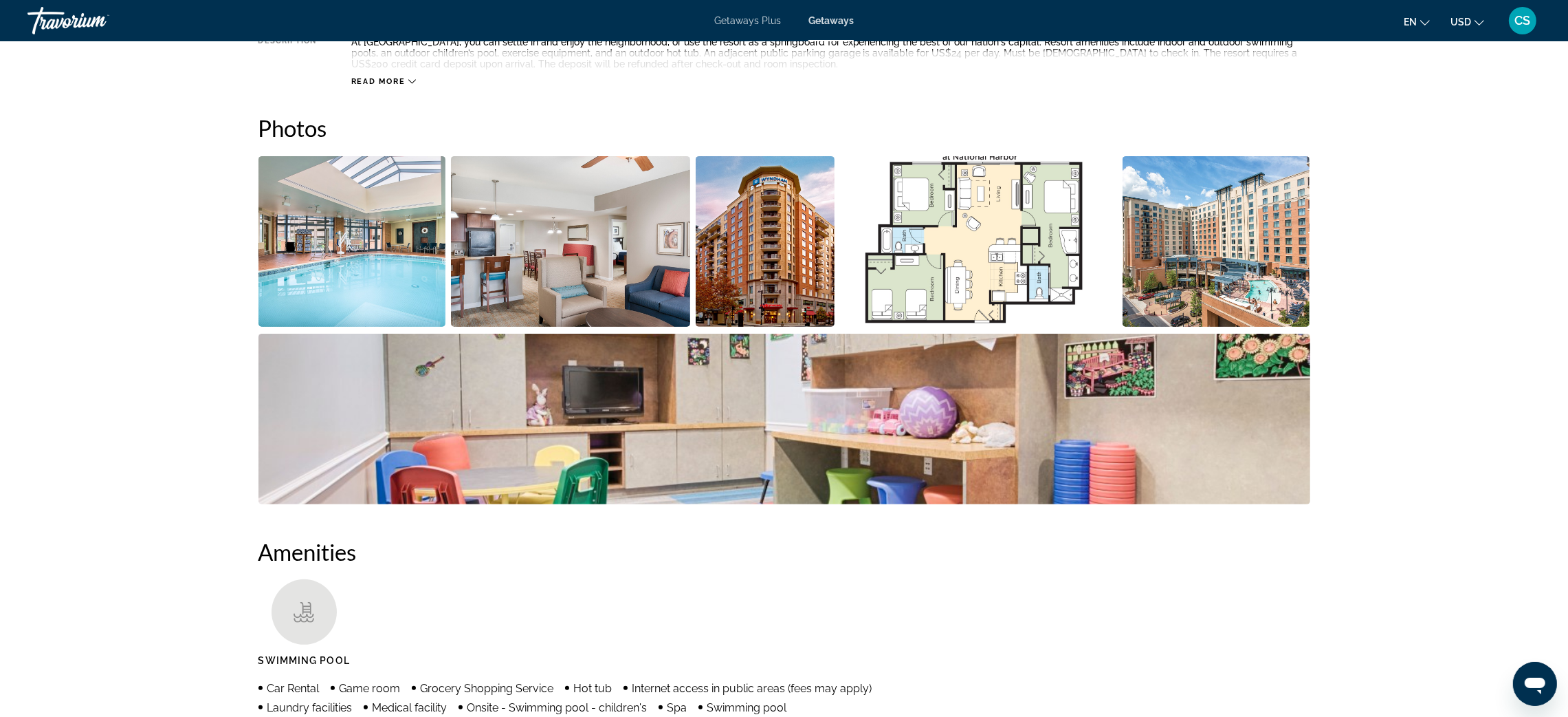
click at [361, 227] on img "Open full-screen image slider" at bounding box center [352, 241] width 188 height 171
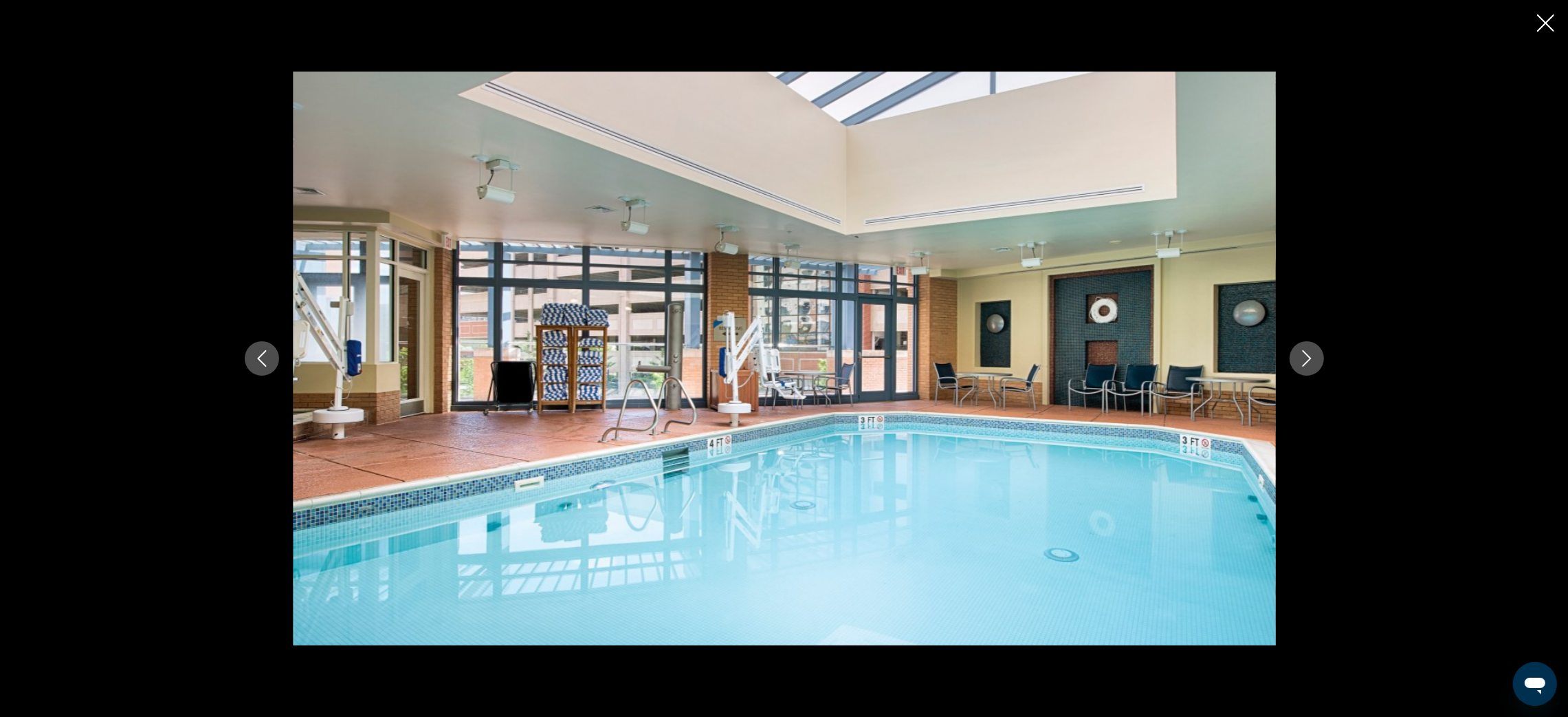
click at [1310, 354] on icon "Next image" at bounding box center [1306, 358] width 16 height 16
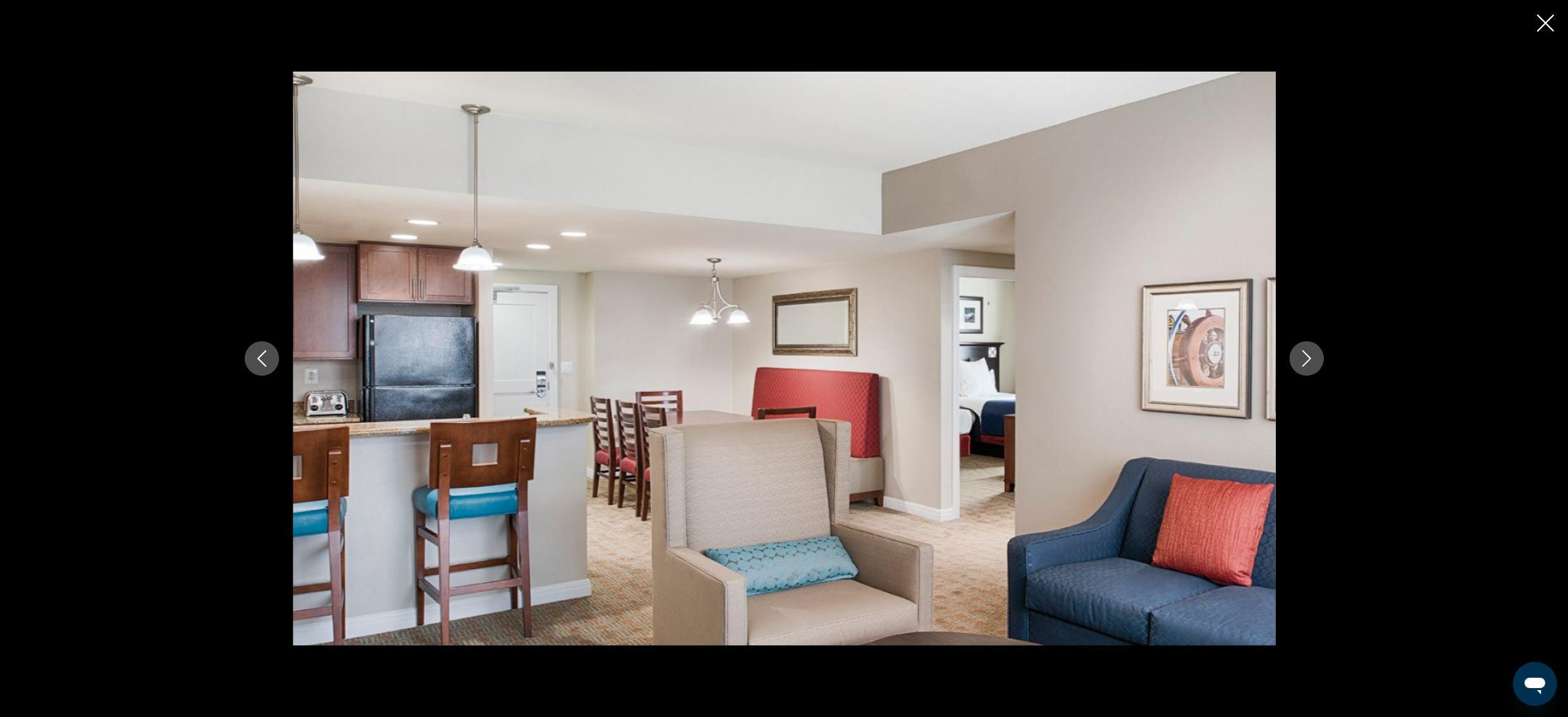
click at [1310, 354] on icon "Next image" at bounding box center [1306, 358] width 16 height 16
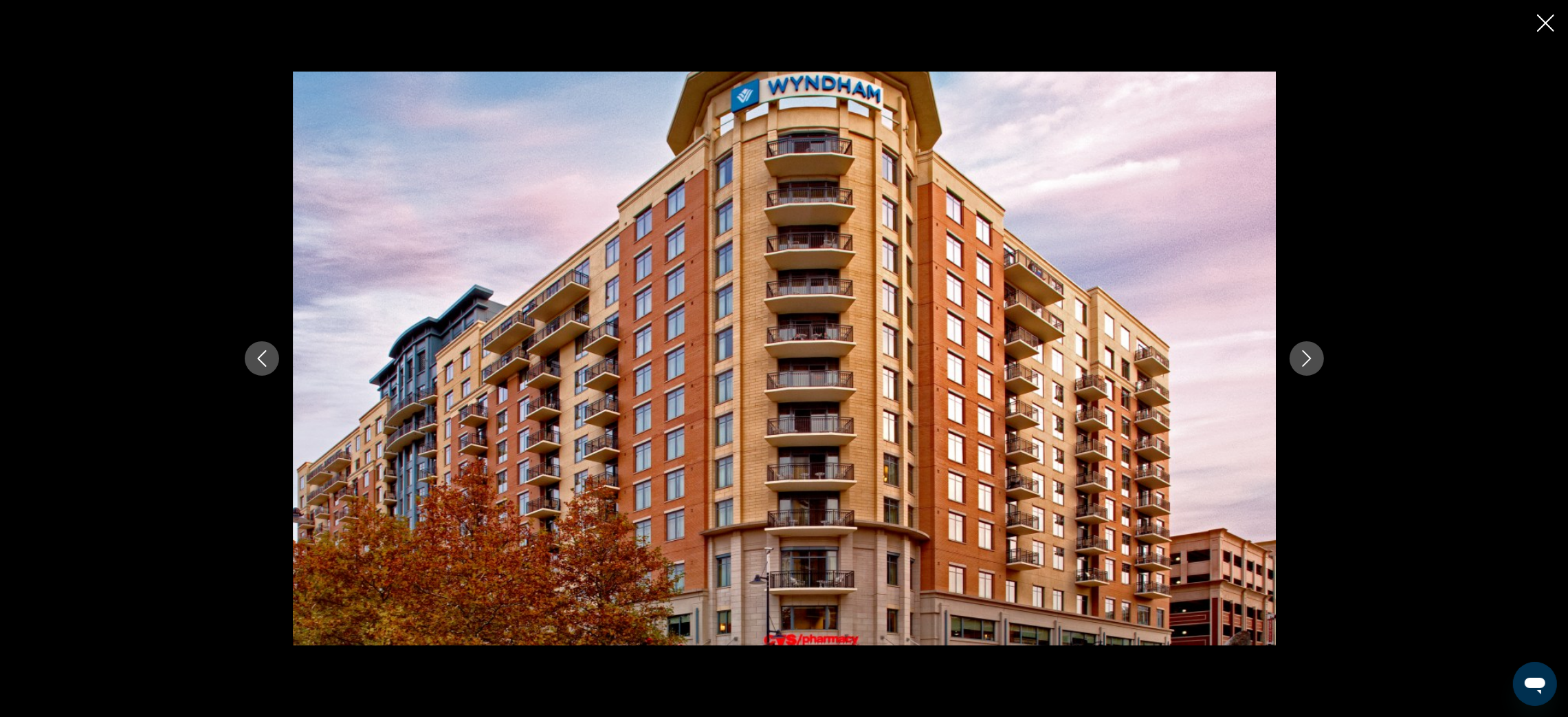
click at [1310, 354] on icon "Next image" at bounding box center [1306, 358] width 16 height 16
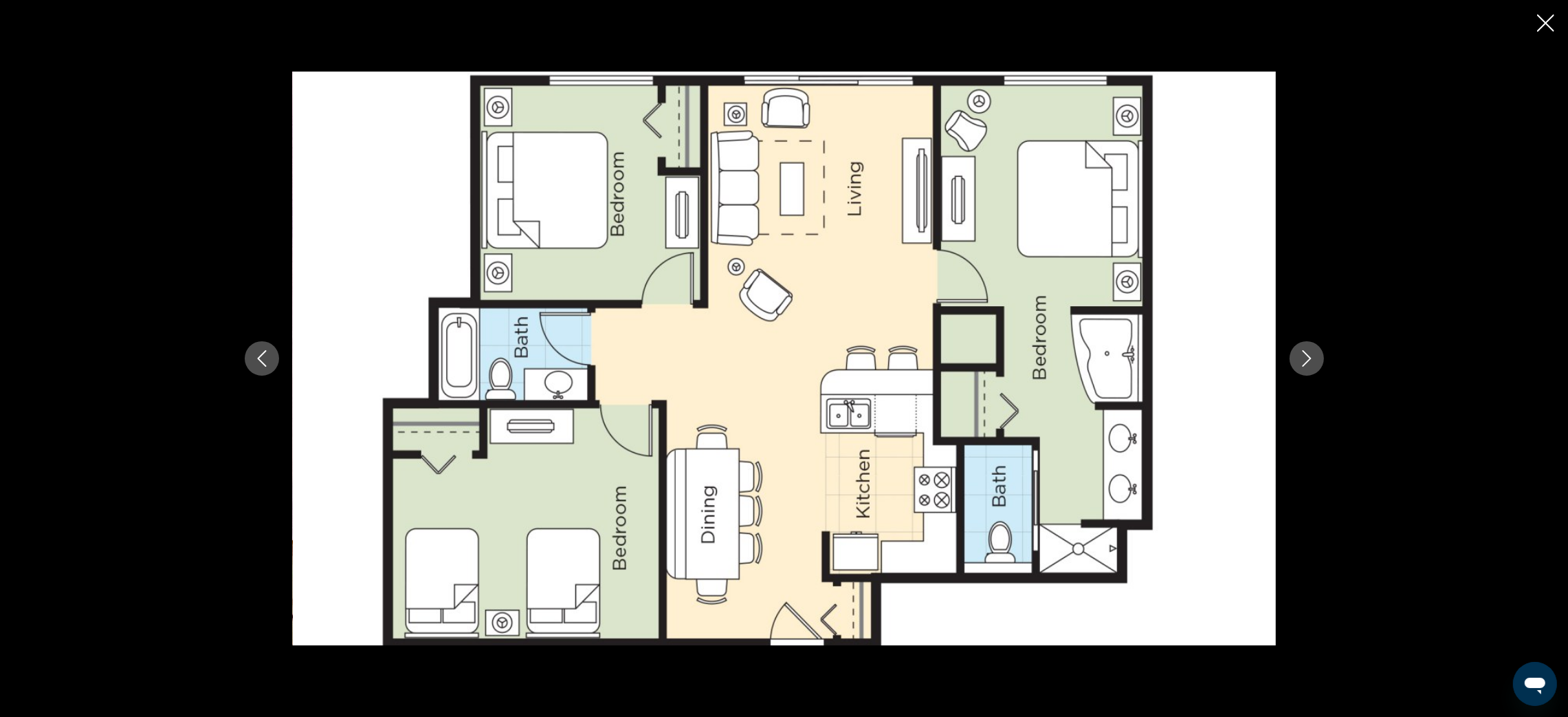
click at [1310, 354] on icon "Next image" at bounding box center [1306, 358] width 16 height 16
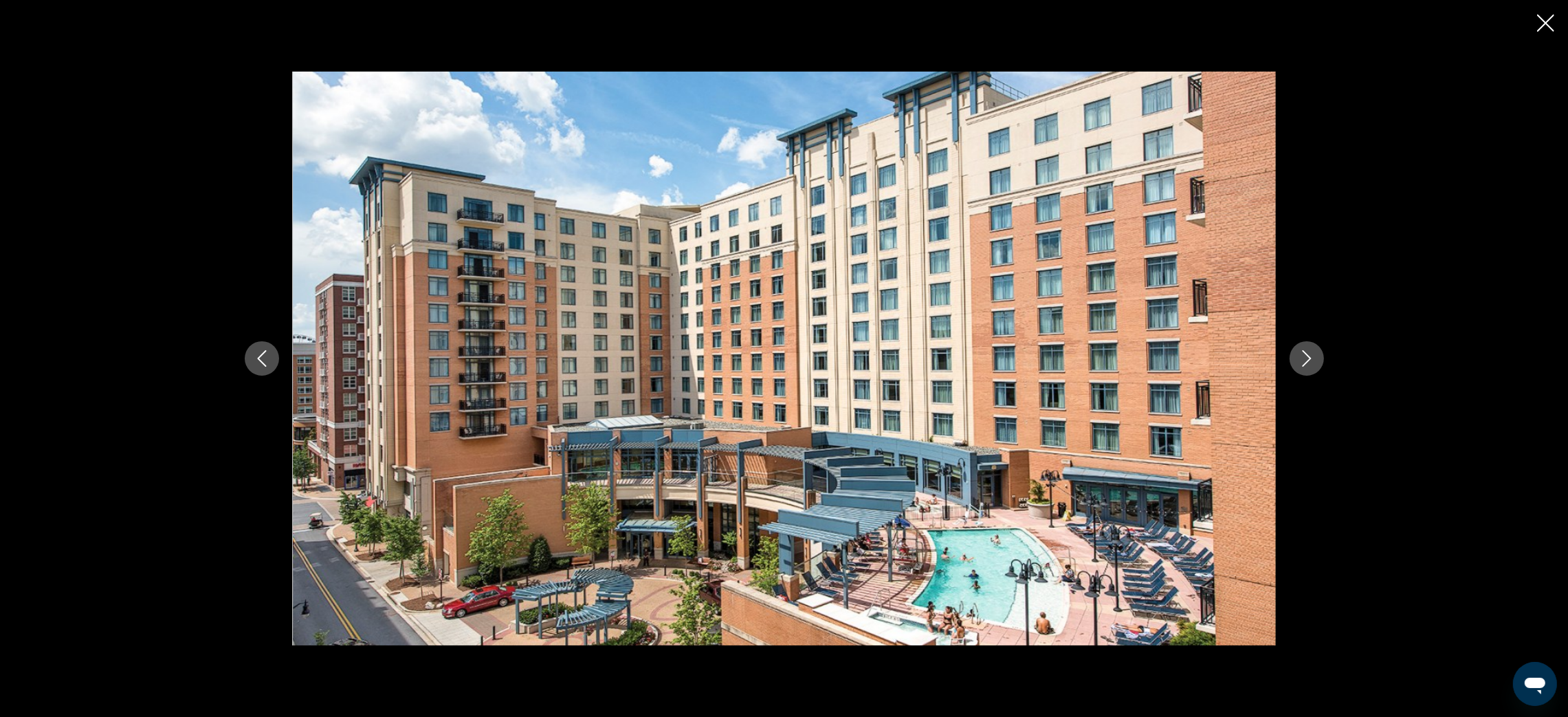
click at [1310, 354] on icon "Next image" at bounding box center [1306, 358] width 16 height 16
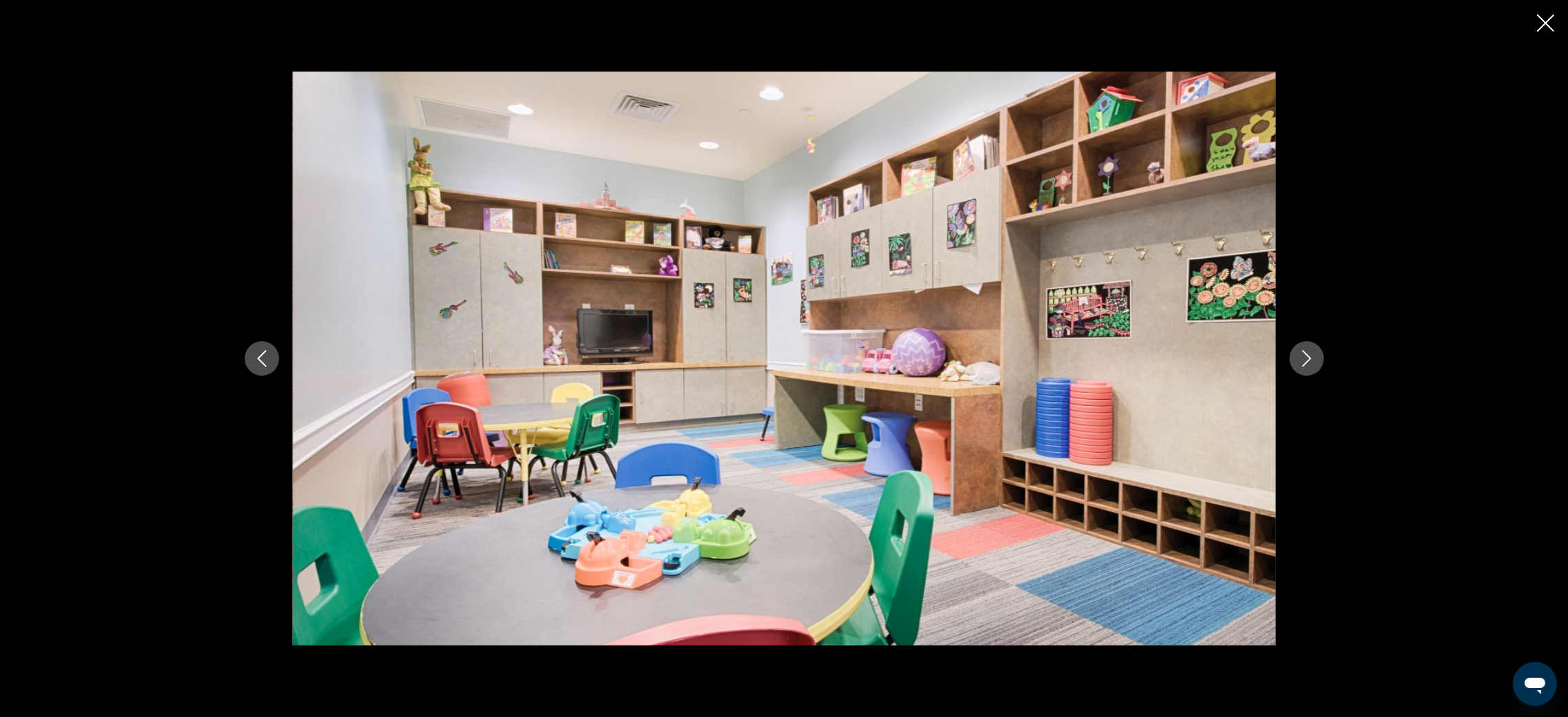
click at [1310, 354] on icon "Next image" at bounding box center [1306, 358] width 16 height 16
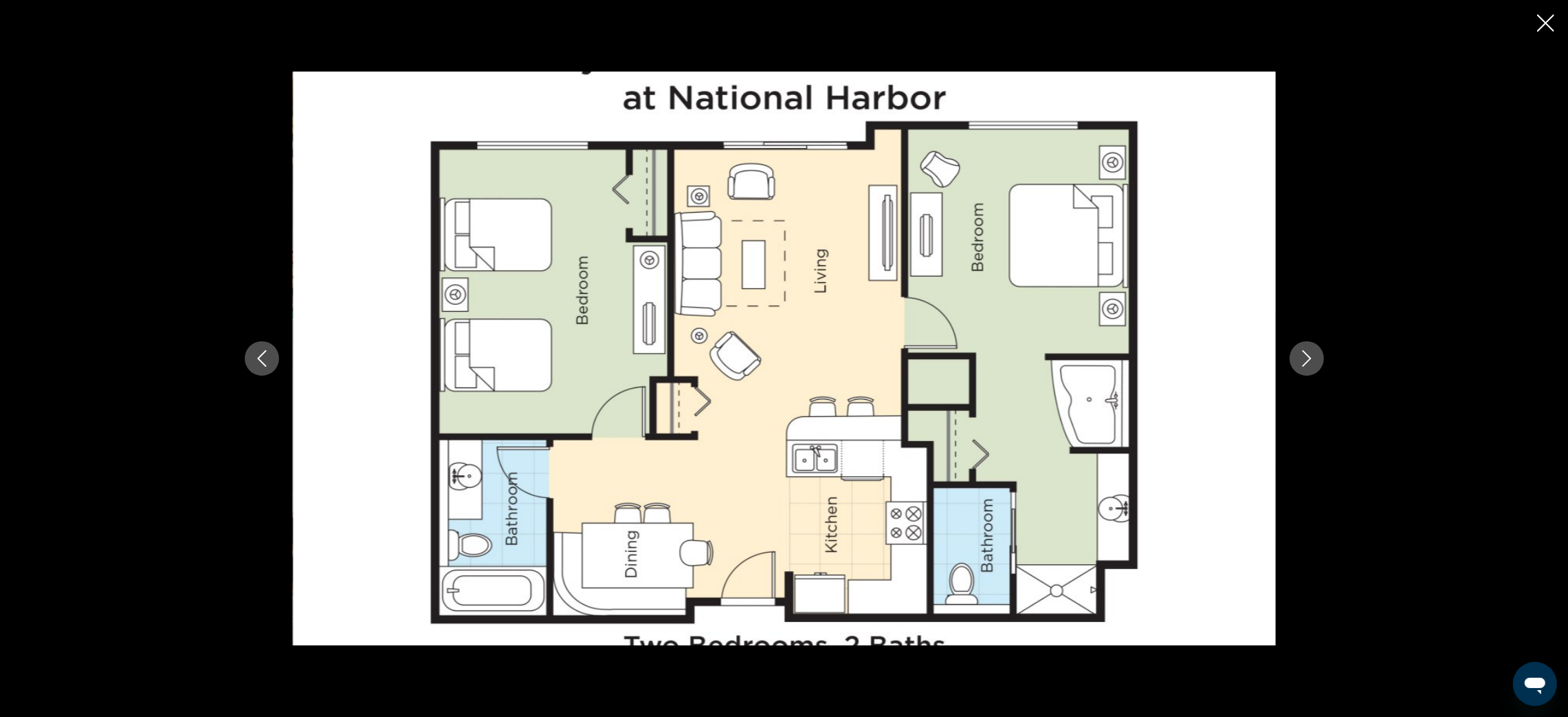
click at [1310, 354] on icon "Next image" at bounding box center [1306, 358] width 16 height 16
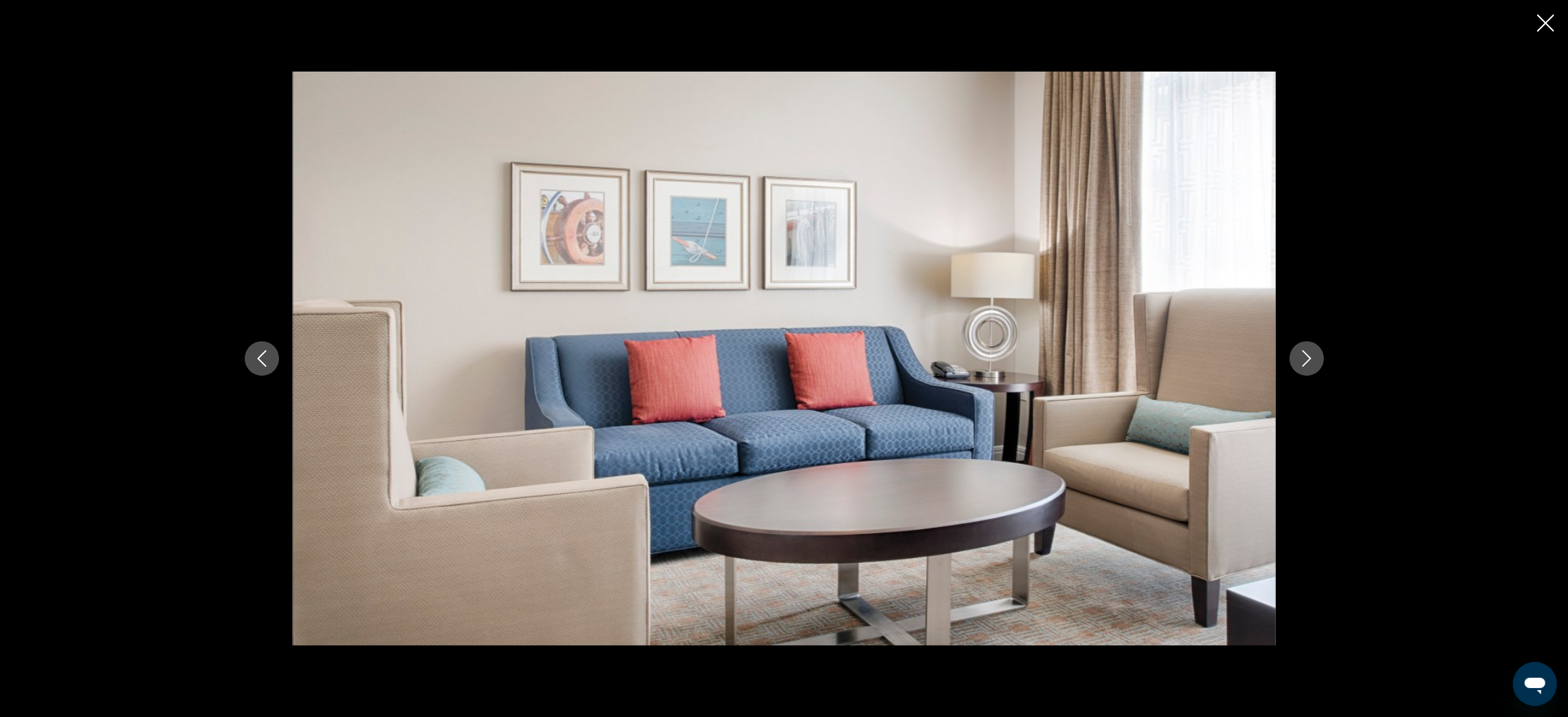
click at [1310, 354] on icon "Next image" at bounding box center [1306, 358] width 16 height 16
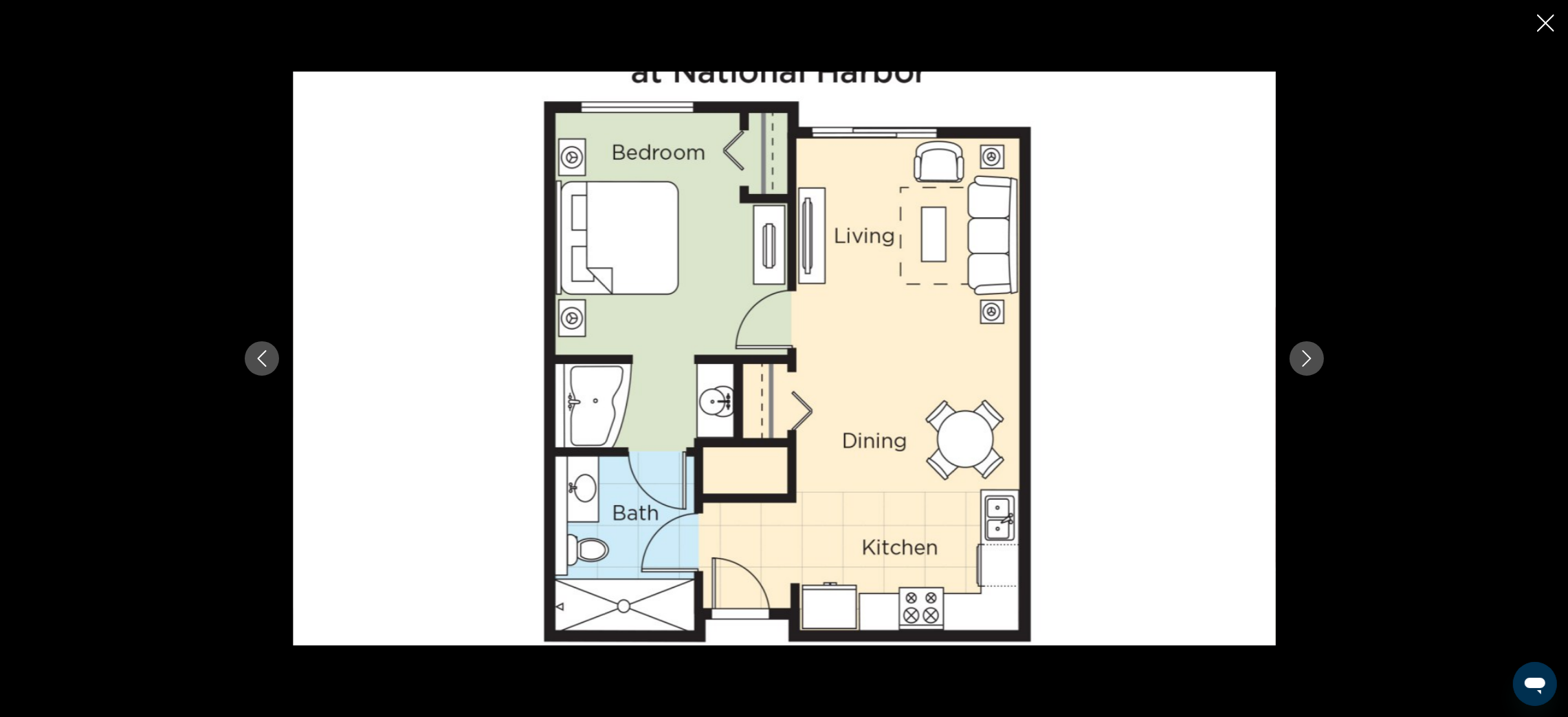
click at [1310, 354] on icon "Next image" at bounding box center [1306, 358] width 16 height 16
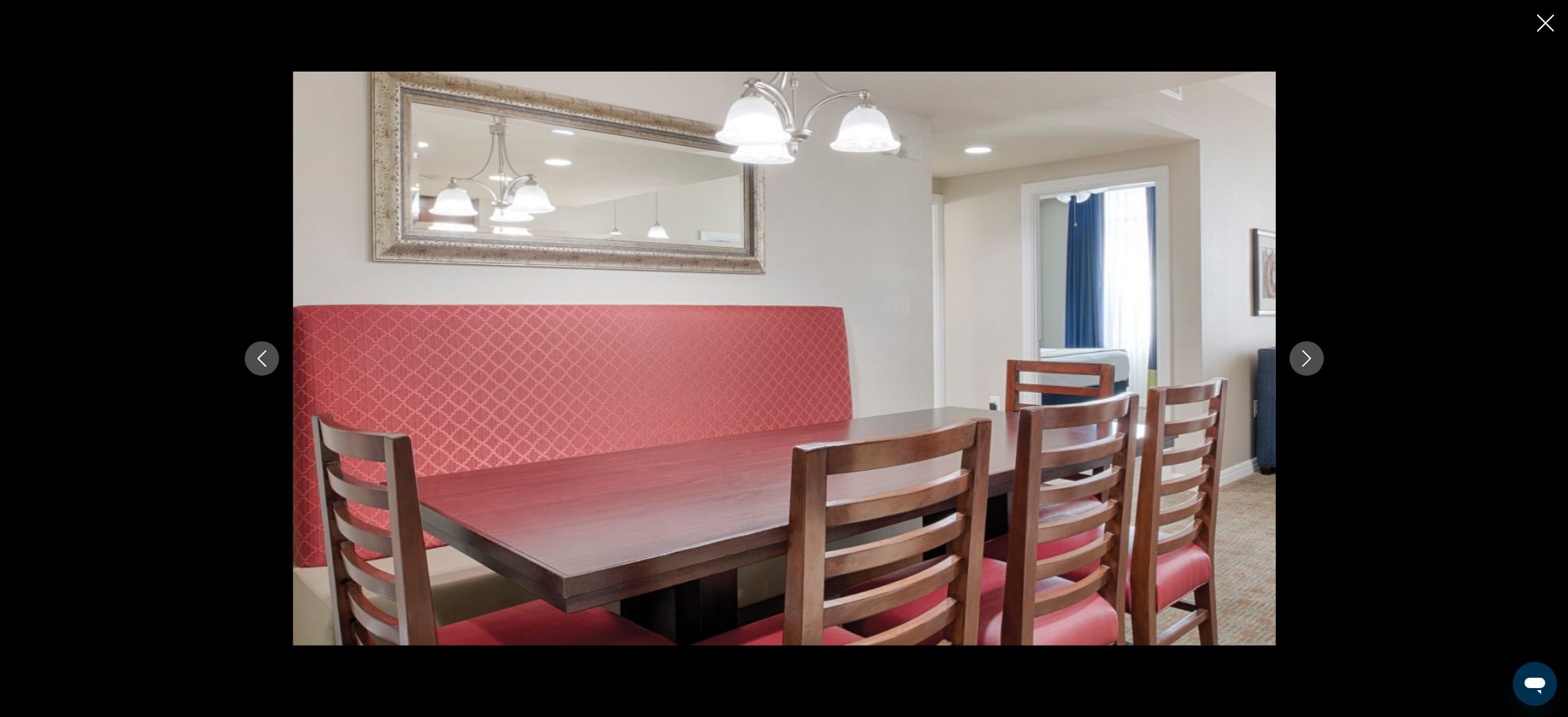
click at [1310, 354] on icon "Next image" at bounding box center [1306, 358] width 16 height 16
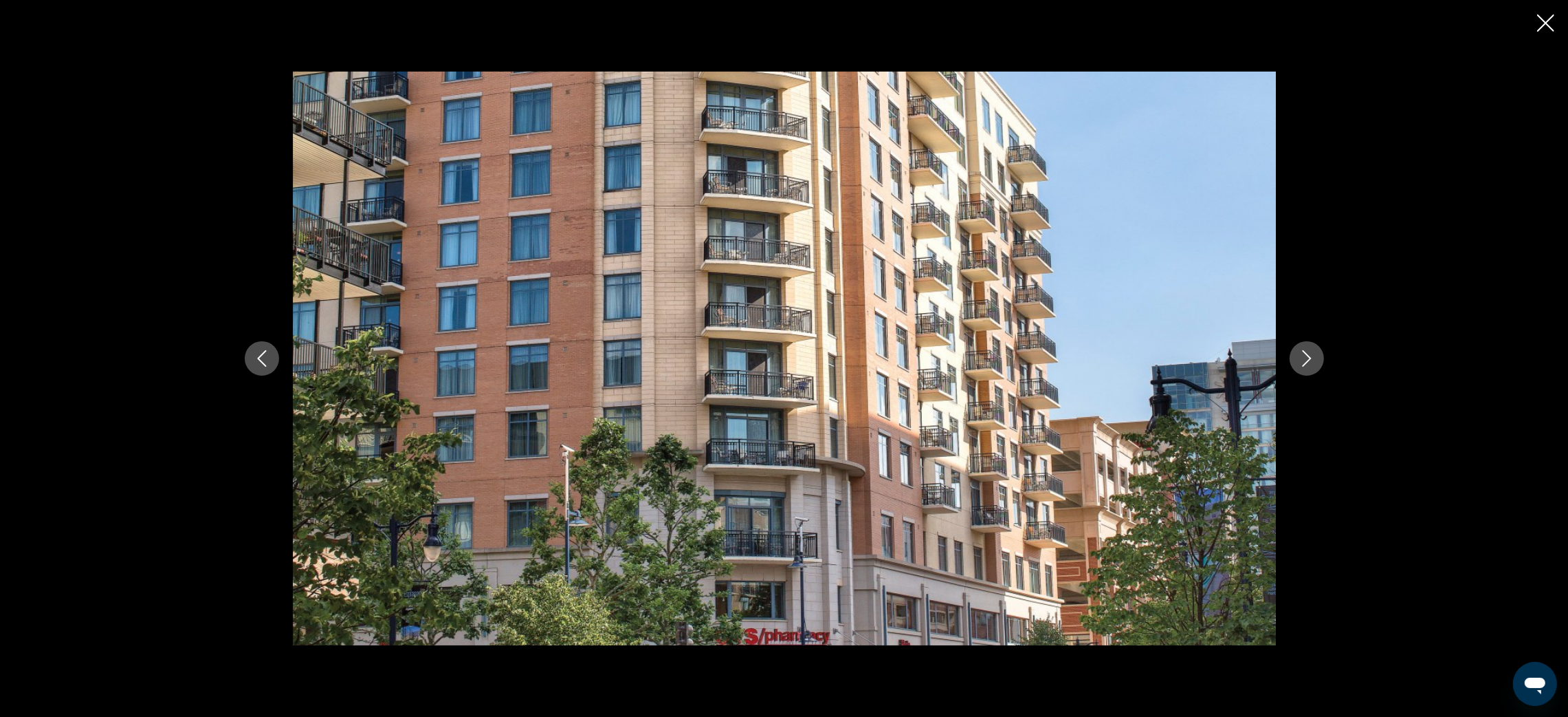
click at [1310, 354] on icon "Next image" at bounding box center [1306, 358] width 16 height 16
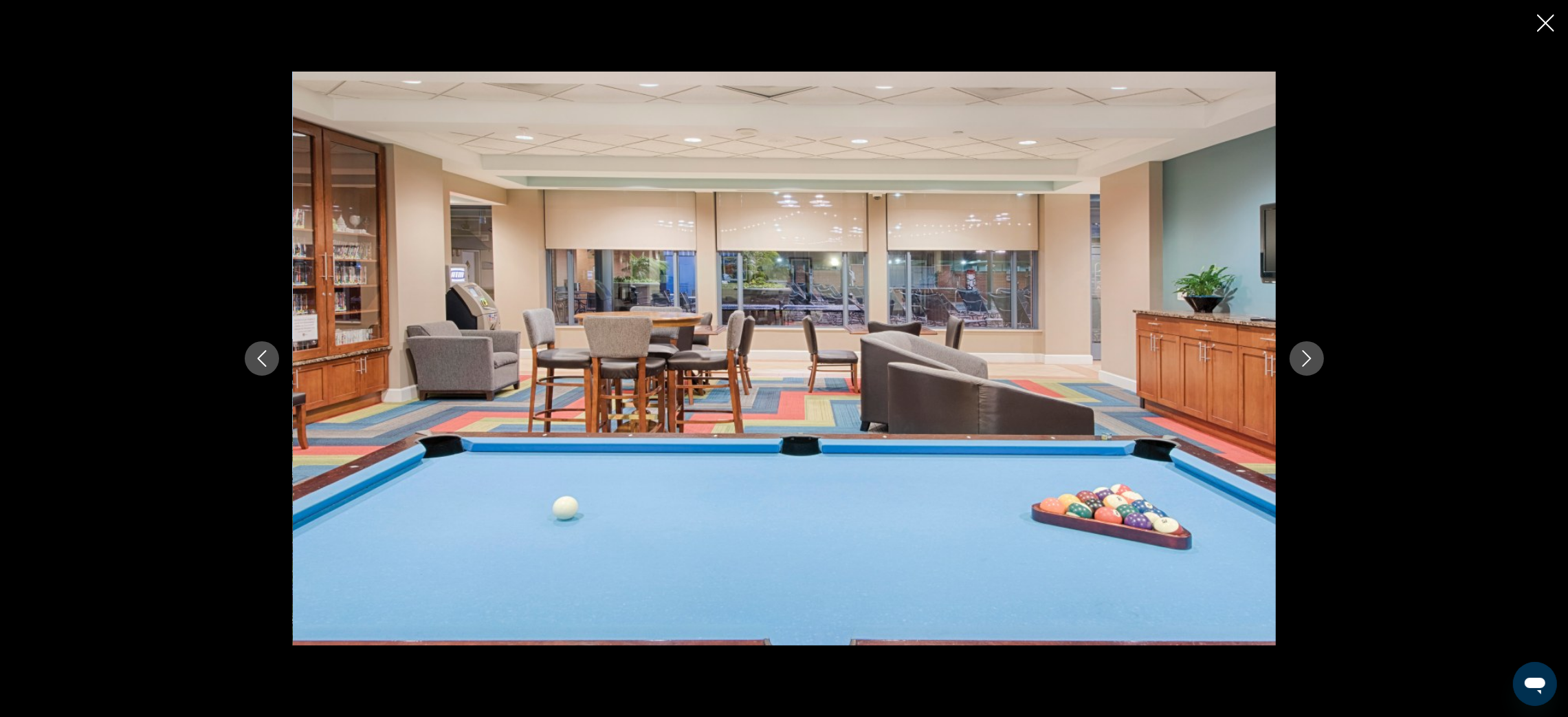
click at [1310, 354] on icon "Next image" at bounding box center [1306, 358] width 16 height 16
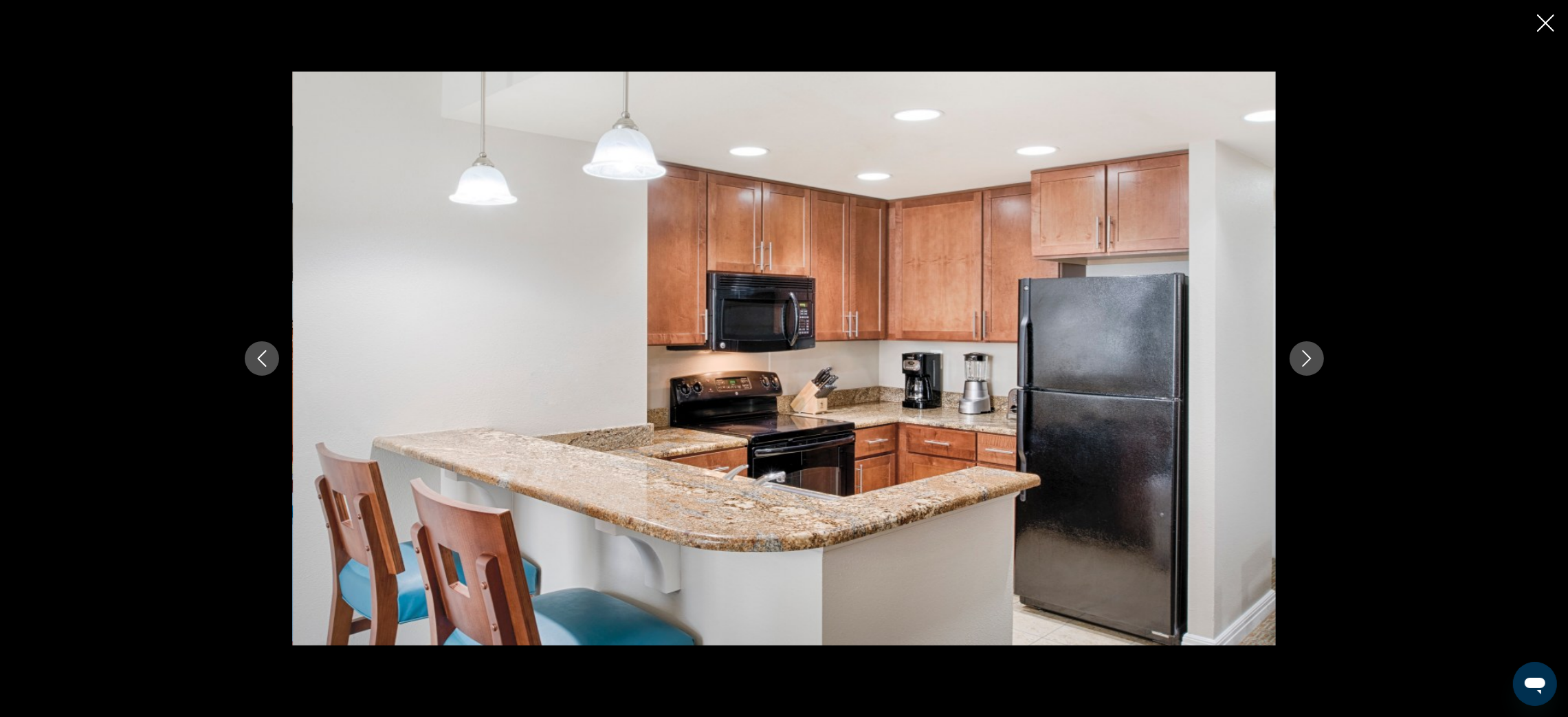
click at [1310, 354] on icon "Next image" at bounding box center [1306, 358] width 16 height 16
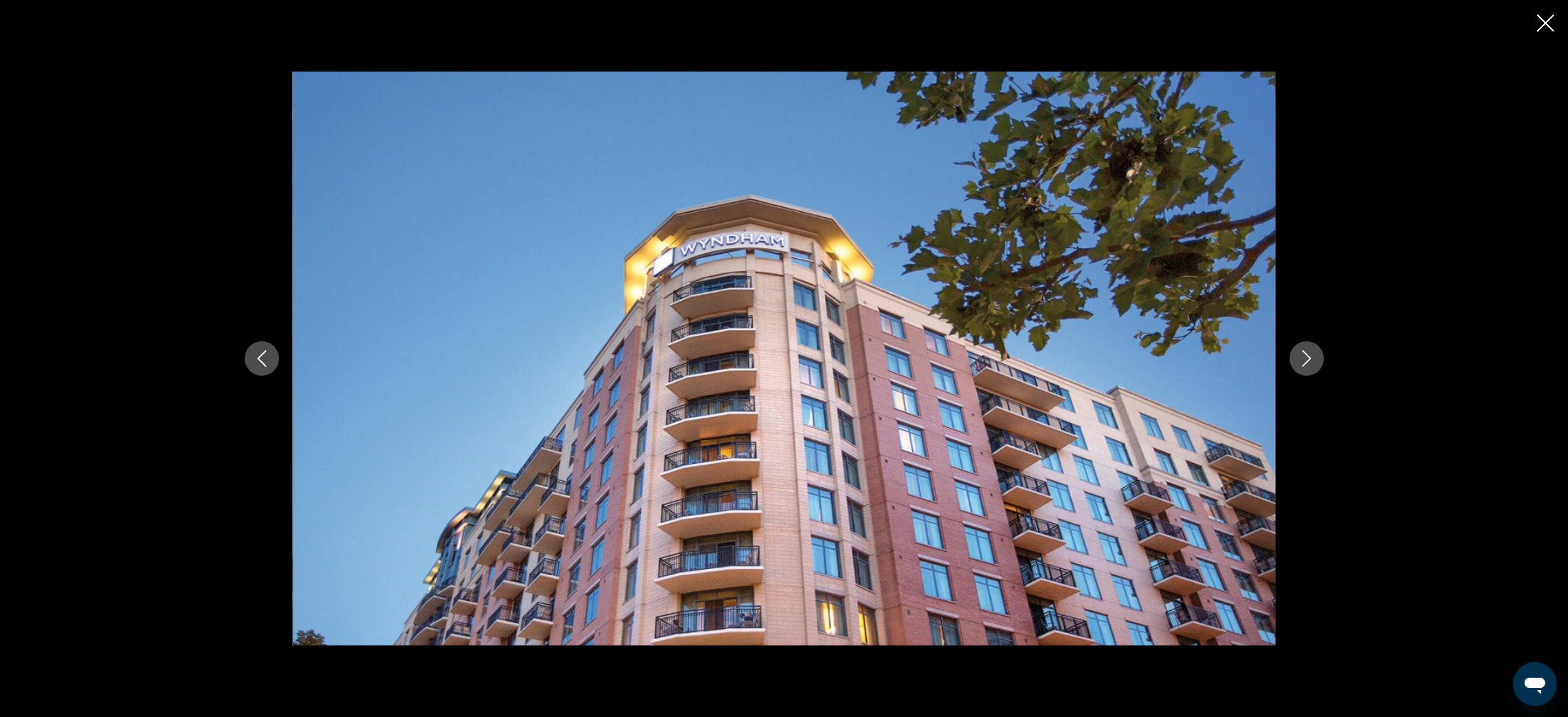
click at [1310, 354] on icon "Next image" at bounding box center [1306, 358] width 16 height 16
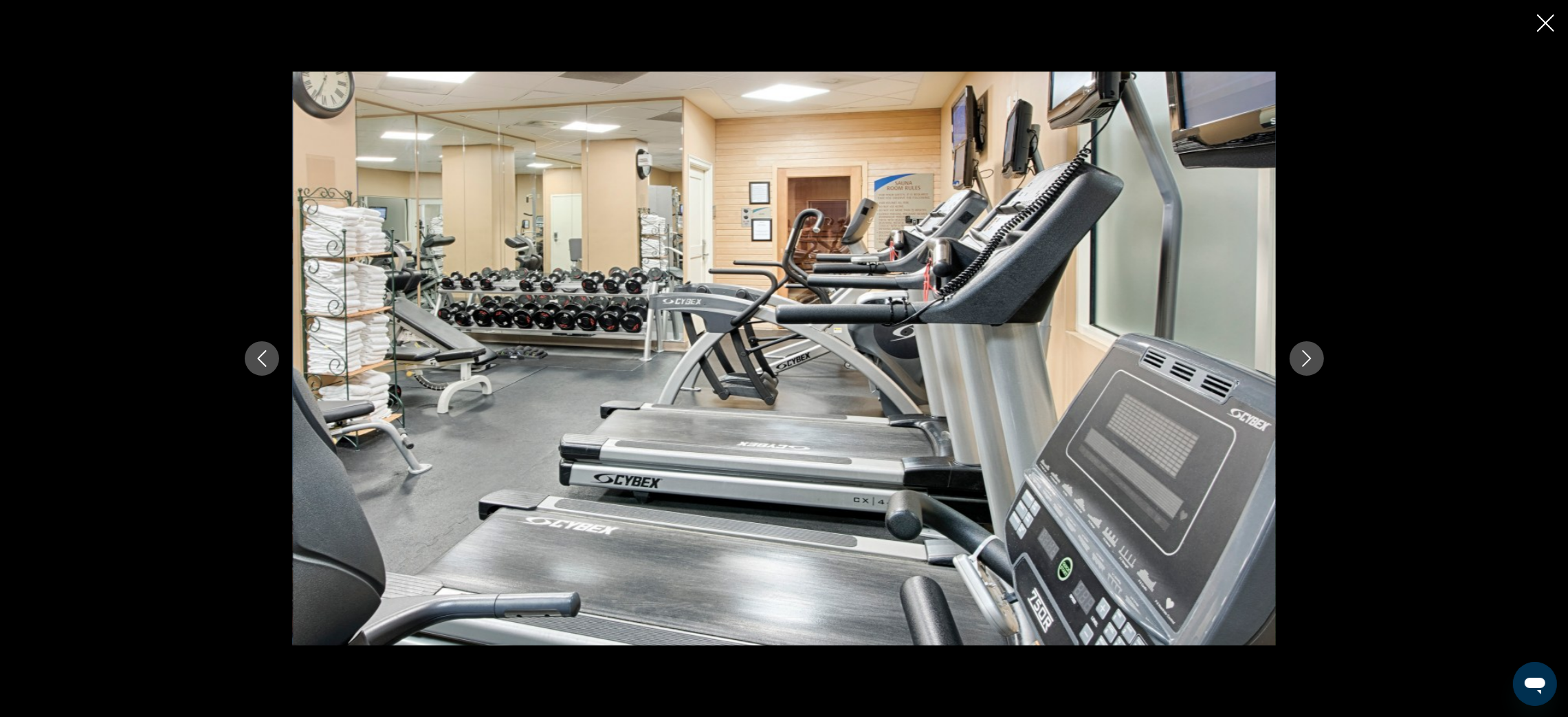
click at [1310, 354] on icon "Next image" at bounding box center [1306, 358] width 16 height 16
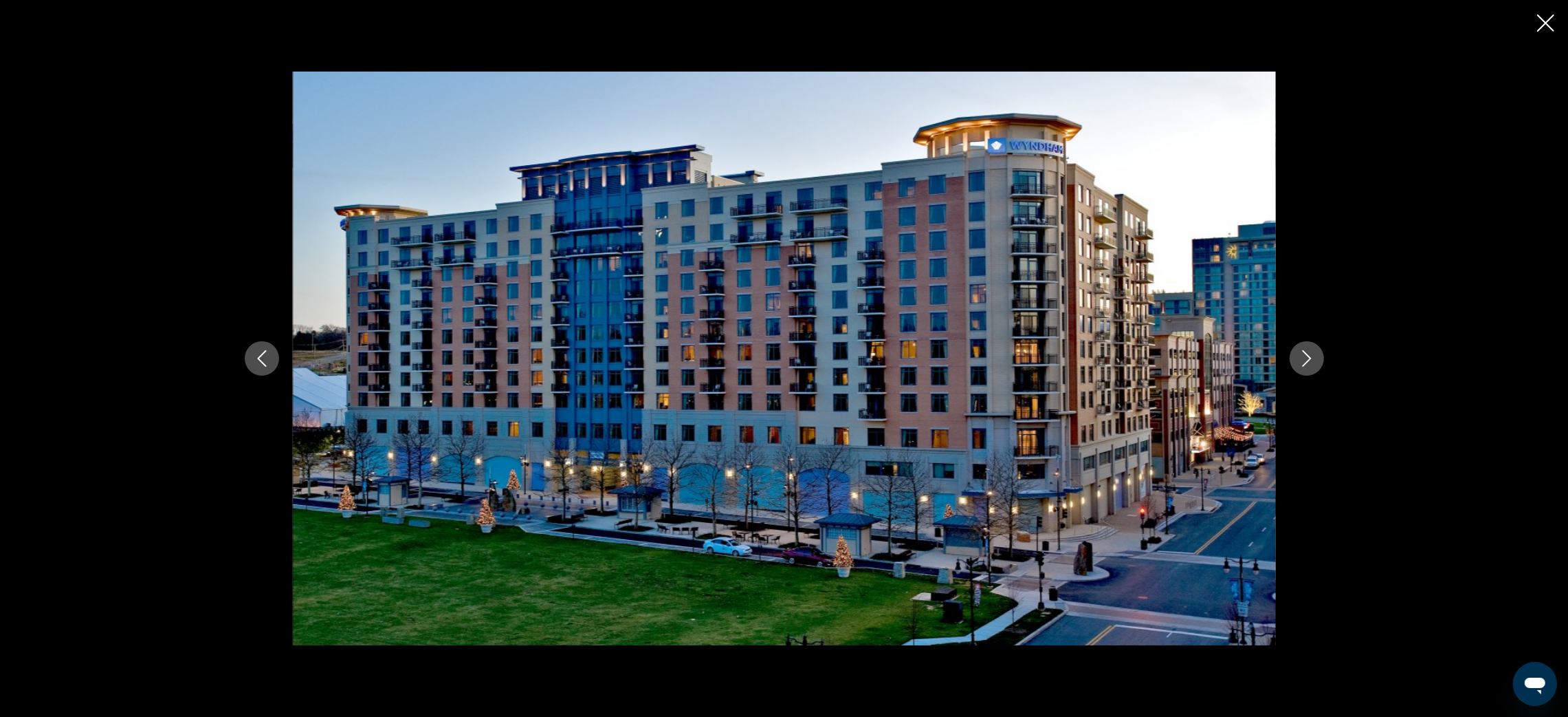
click at [1310, 354] on icon "Next image" at bounding box center [1306, 358] width 16 height 16
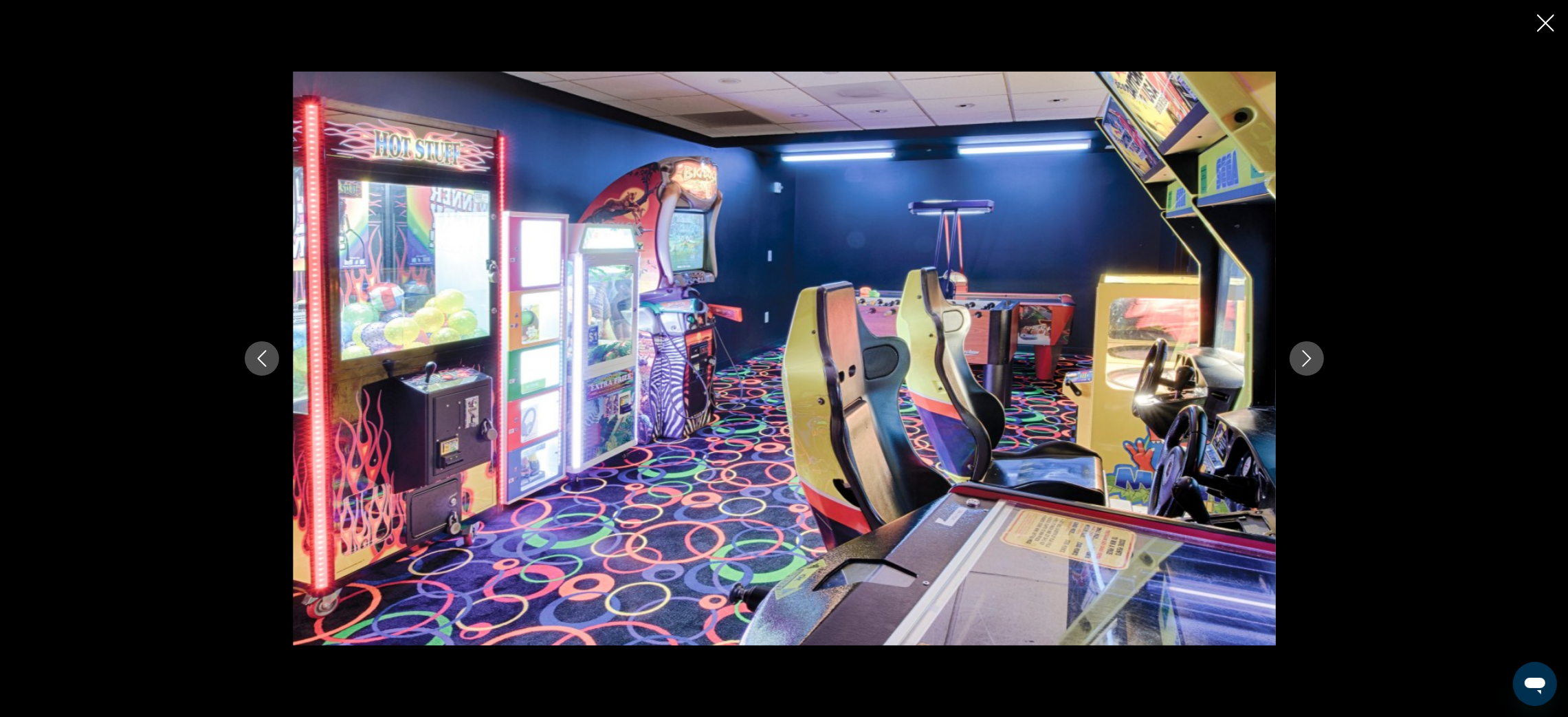
click at [1310, 354] on icon "Next image" at bounding box center [1306, 358] width 16 height 16
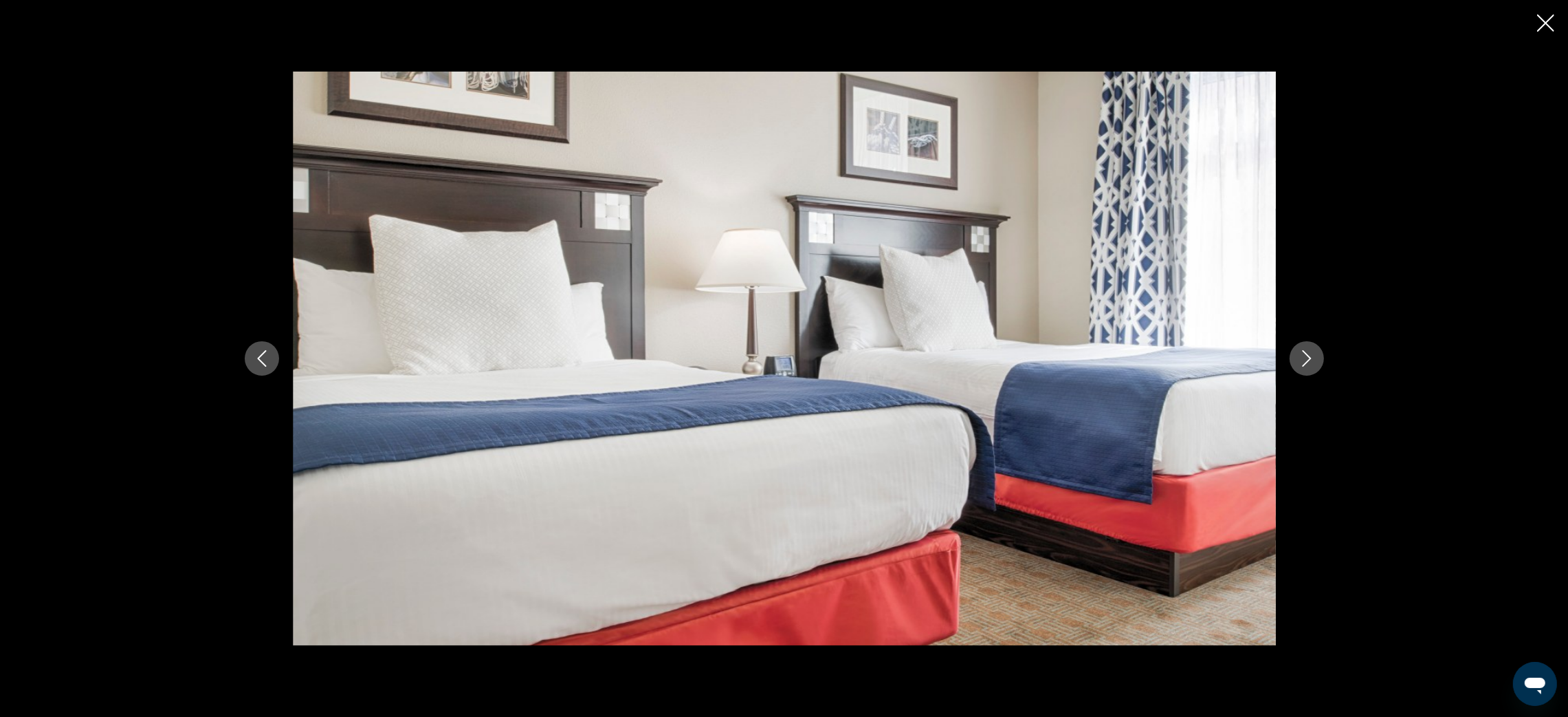
click at [1310, 354] on icon "Next image" at bounding box center [1306, 358] width 16 height 16
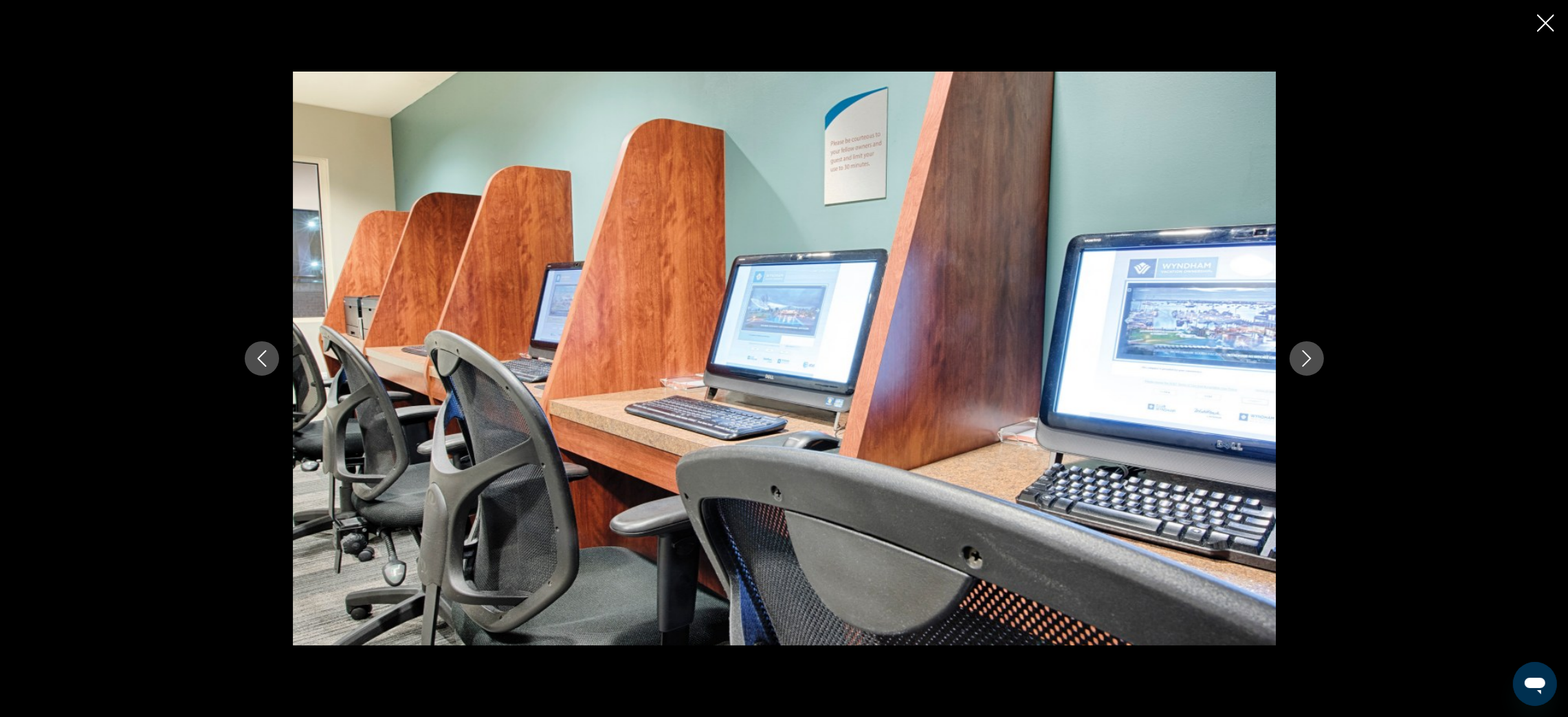
click at [1310, 354] on icon "Next image" at bounding box center [1306, 358] width 16 height 16
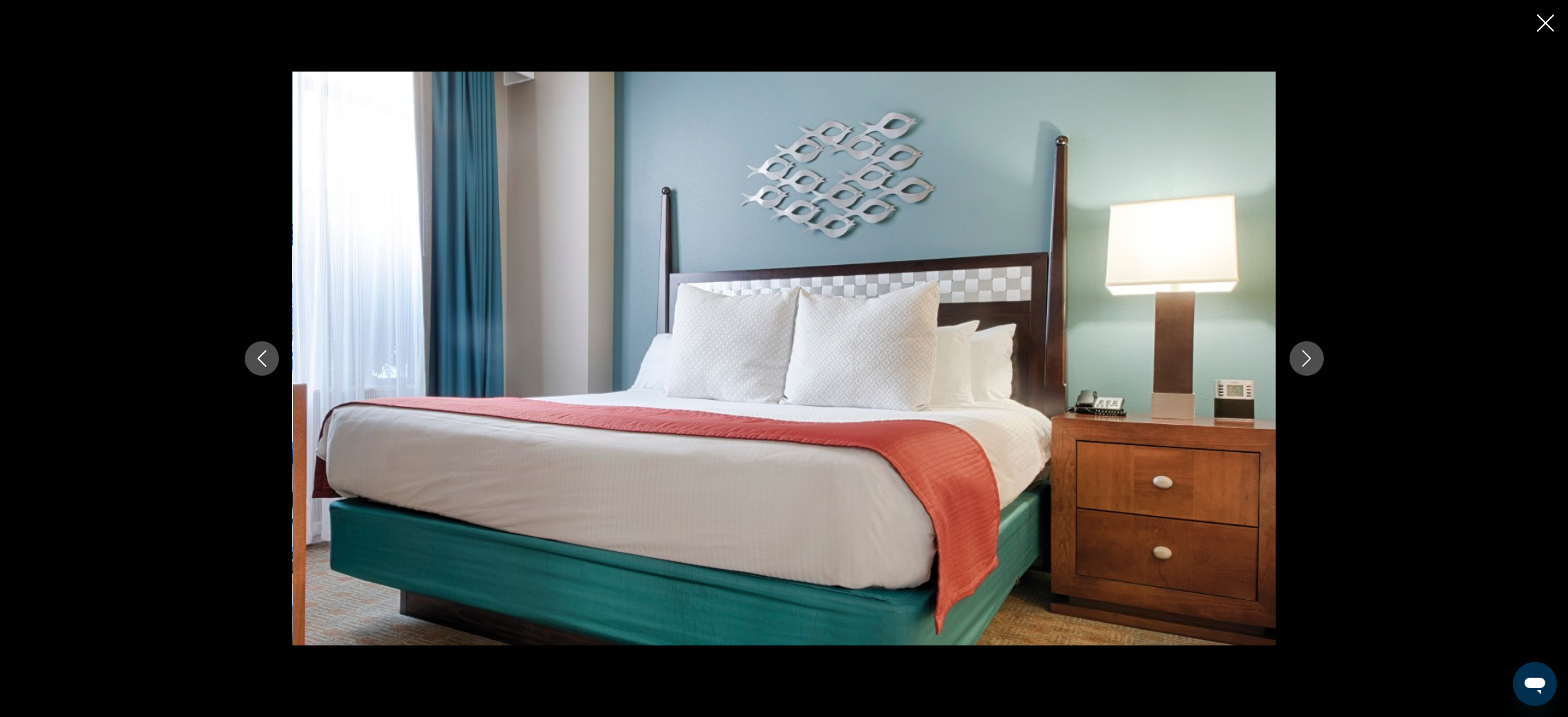
click at [1310, 354] on icon "Next image" at bounding box center [1306, 358] width 16 height 16
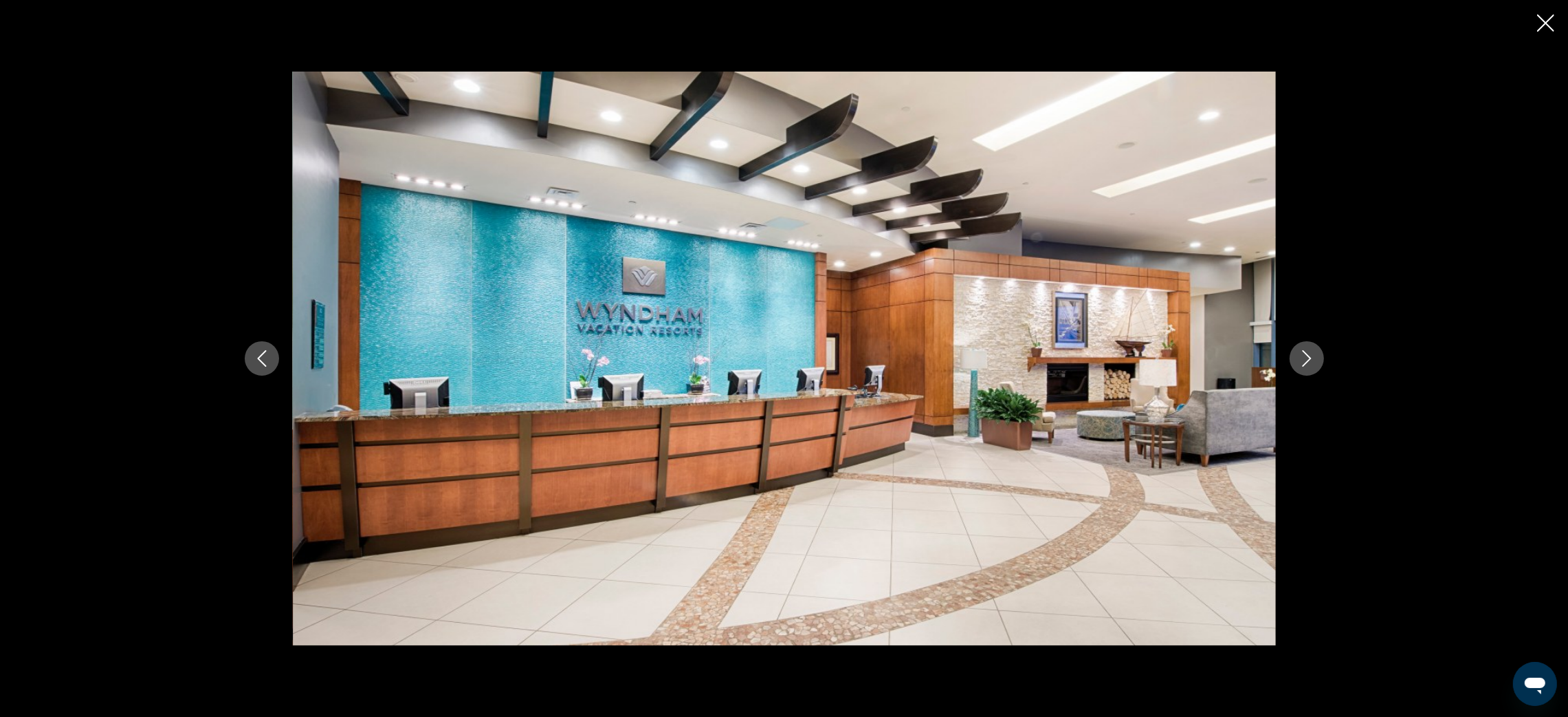
click at [1310, 354] on icon "Next image" at bounding box center [1306, 358] width 16 height 16
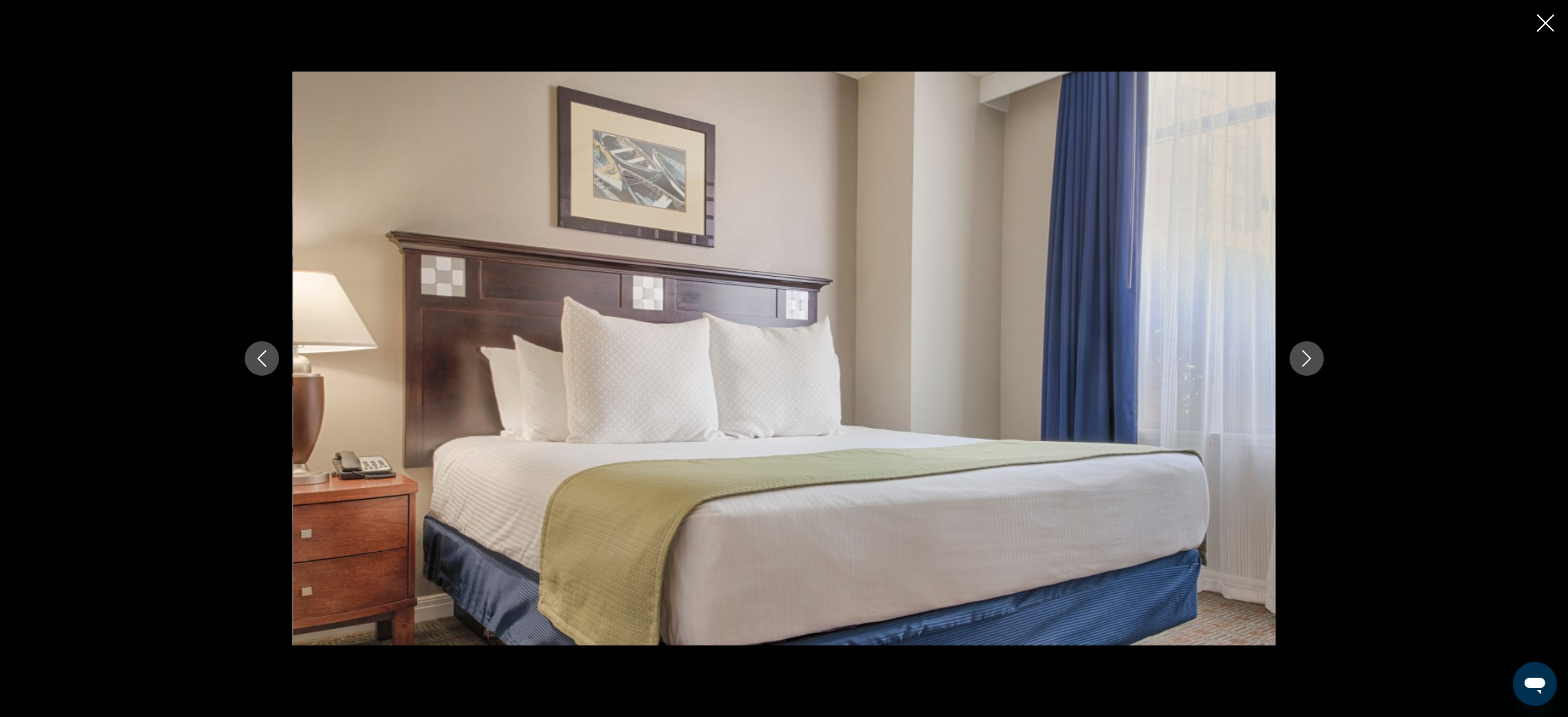
click at [1310, 354] on icon "Next image" at bounding box center [1306, 358] width 16 height 16
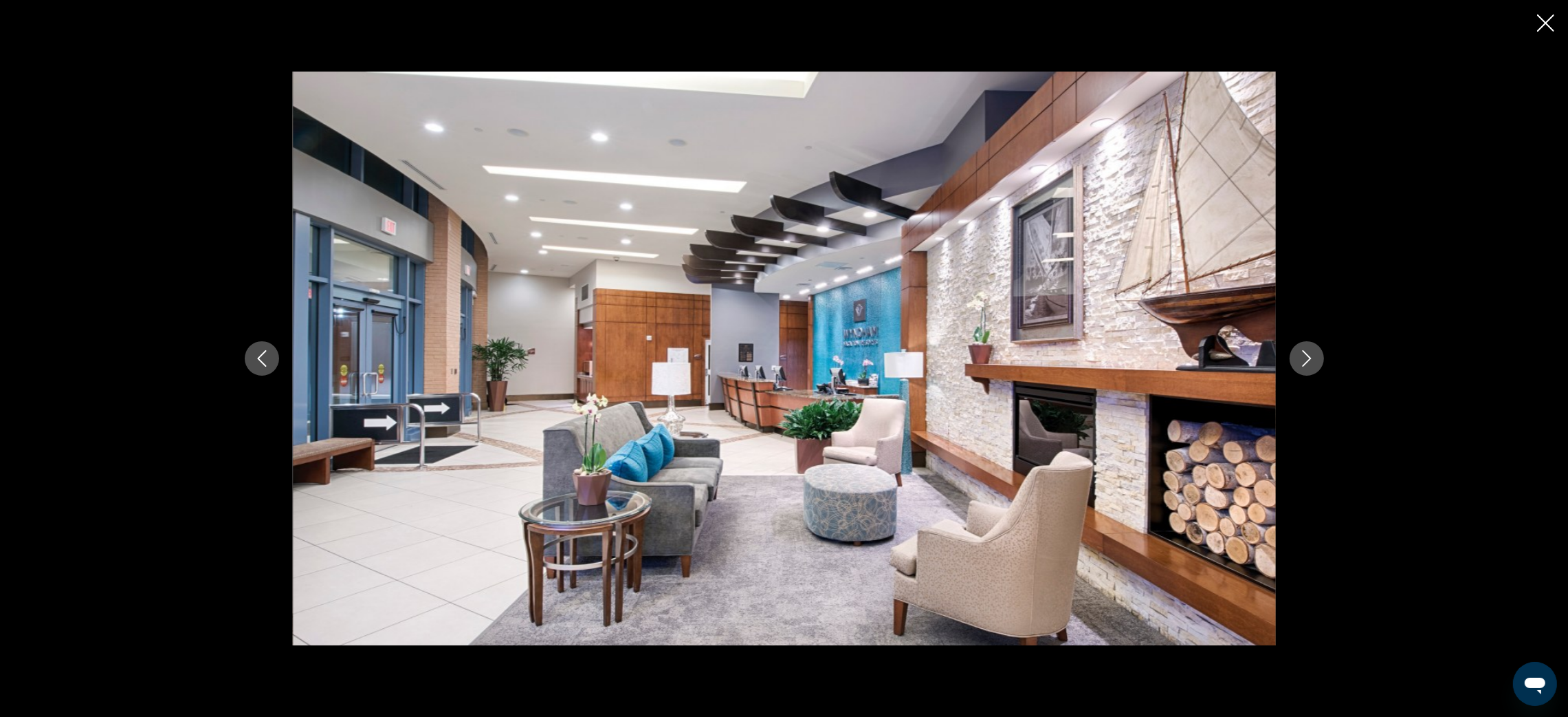
click at [1310, 354] on icon "Next image" at bounding box center [1306, 358] width 16 height 16
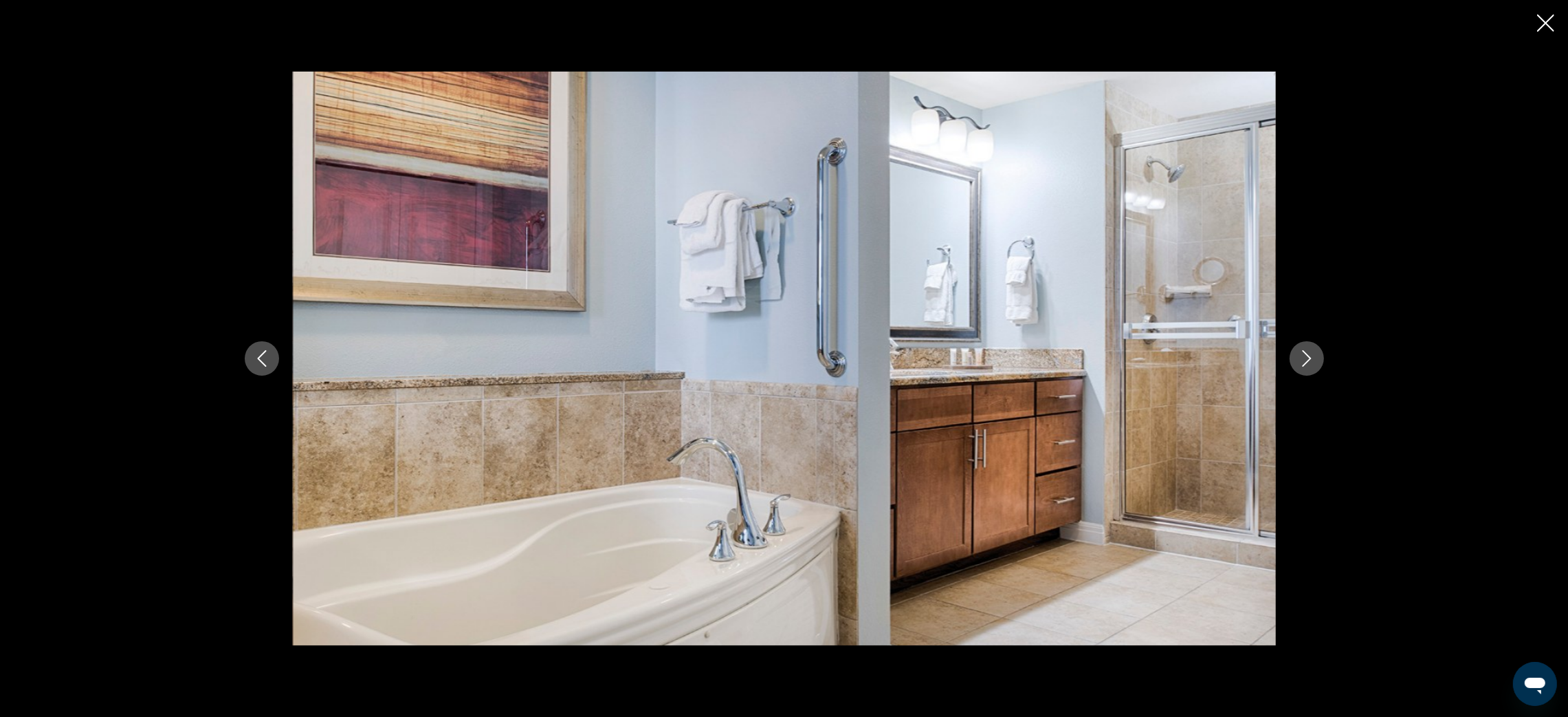
click at [1310, 354] on icon "Next image" at bounding box center [1306, 358] width 16 height 16
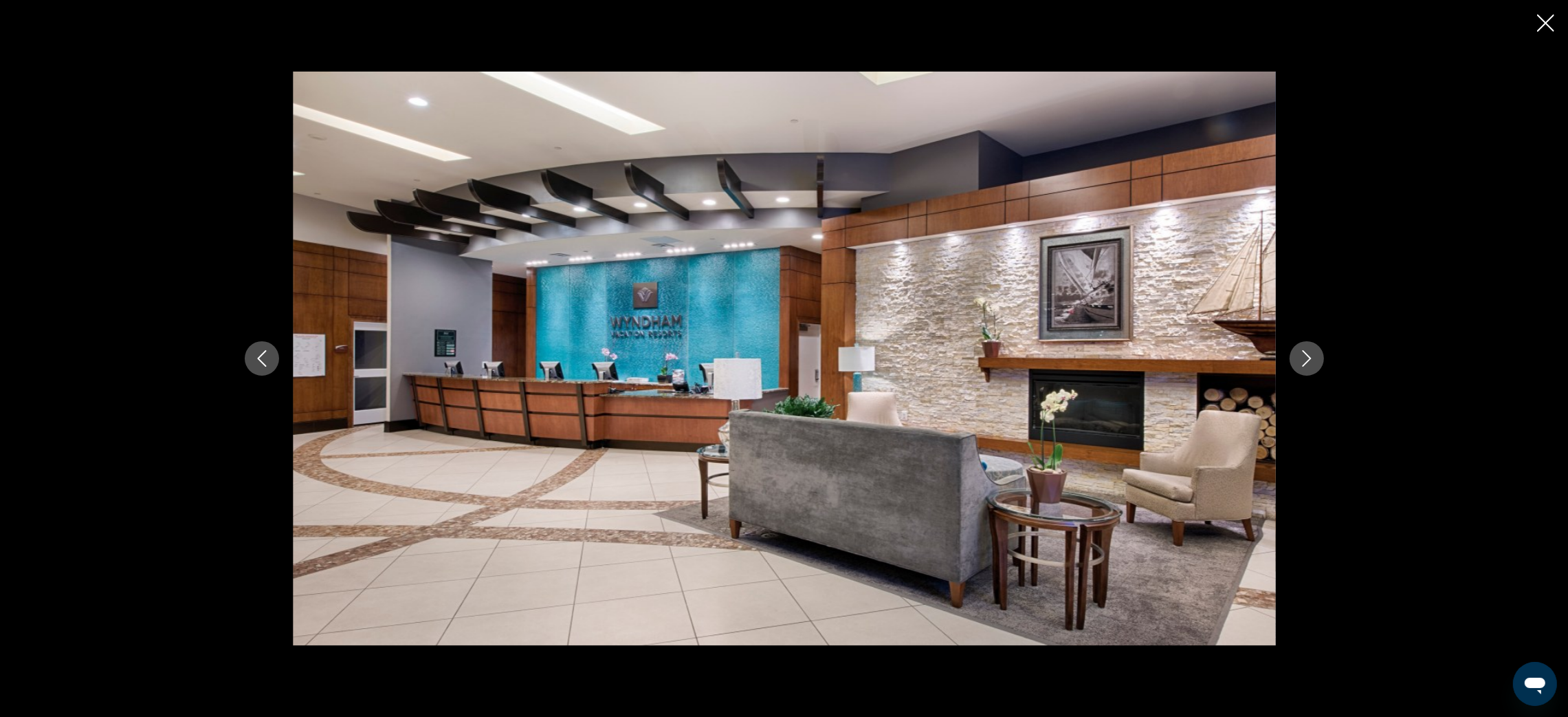
click at [1310, 354] on icon "Next image" at bounding box center [1306, 358] width 16 height 16
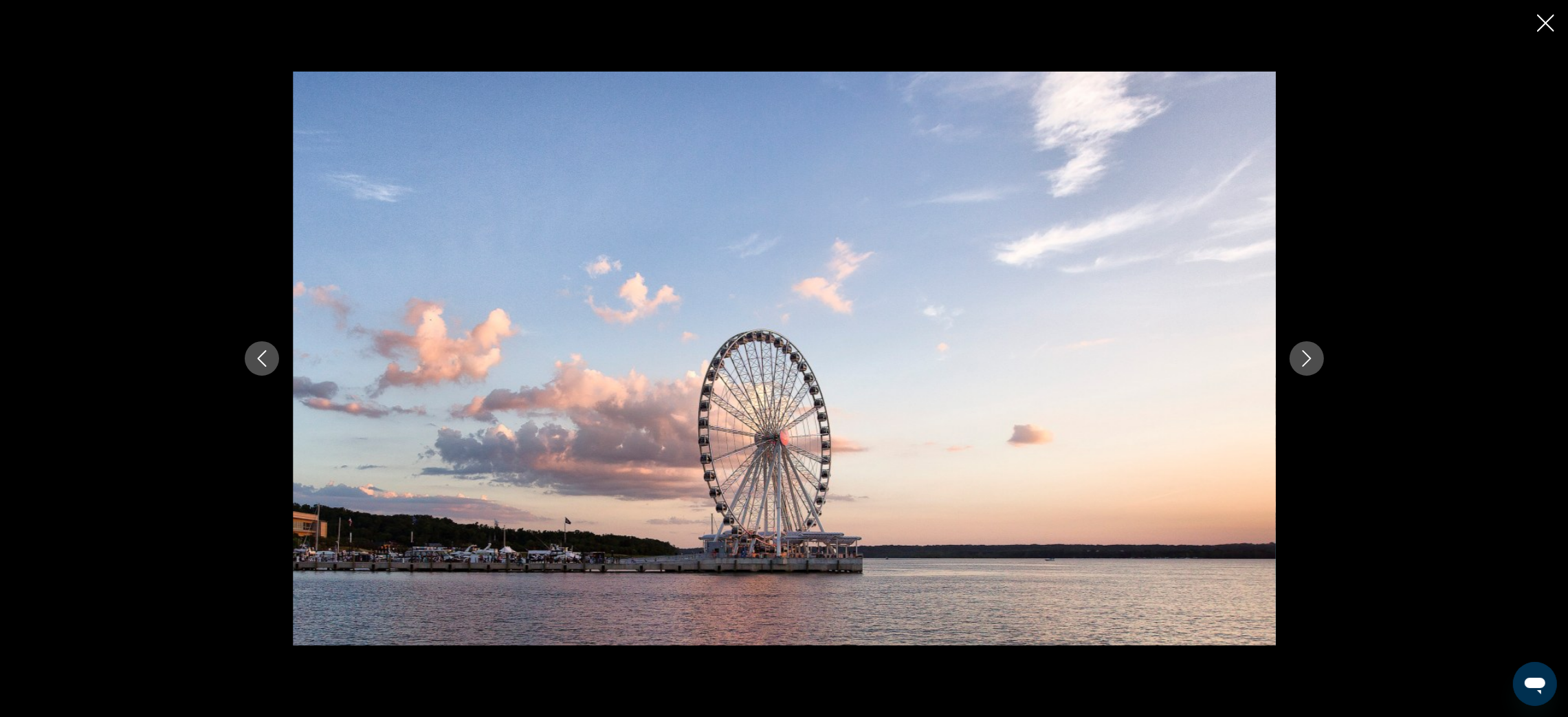
click at [1310, 354] on icon "Next image" at bounding box center [1306, 358] width 16 height 16
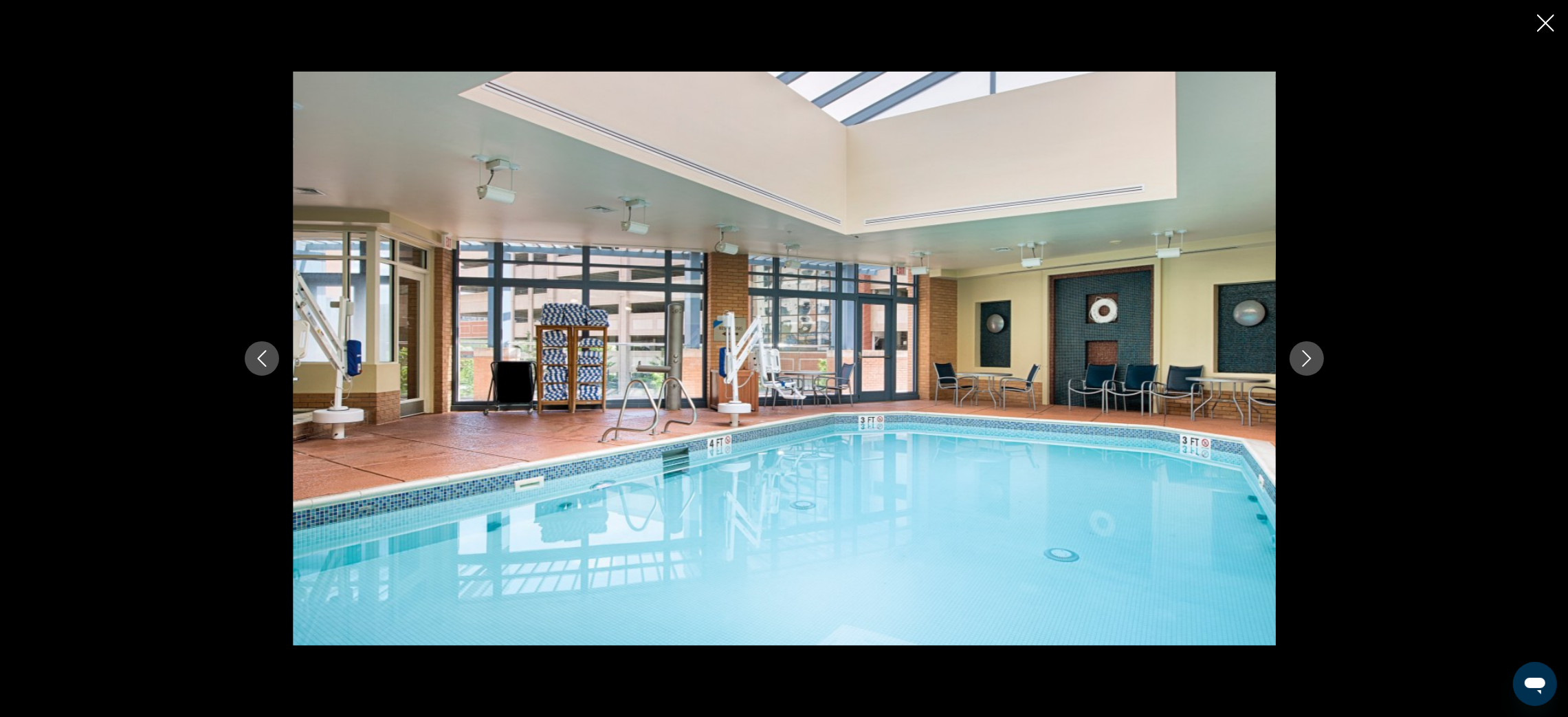
click at [1310, 354] on icon "Next image" at bounding box center [1306, 358] width 16 height 16
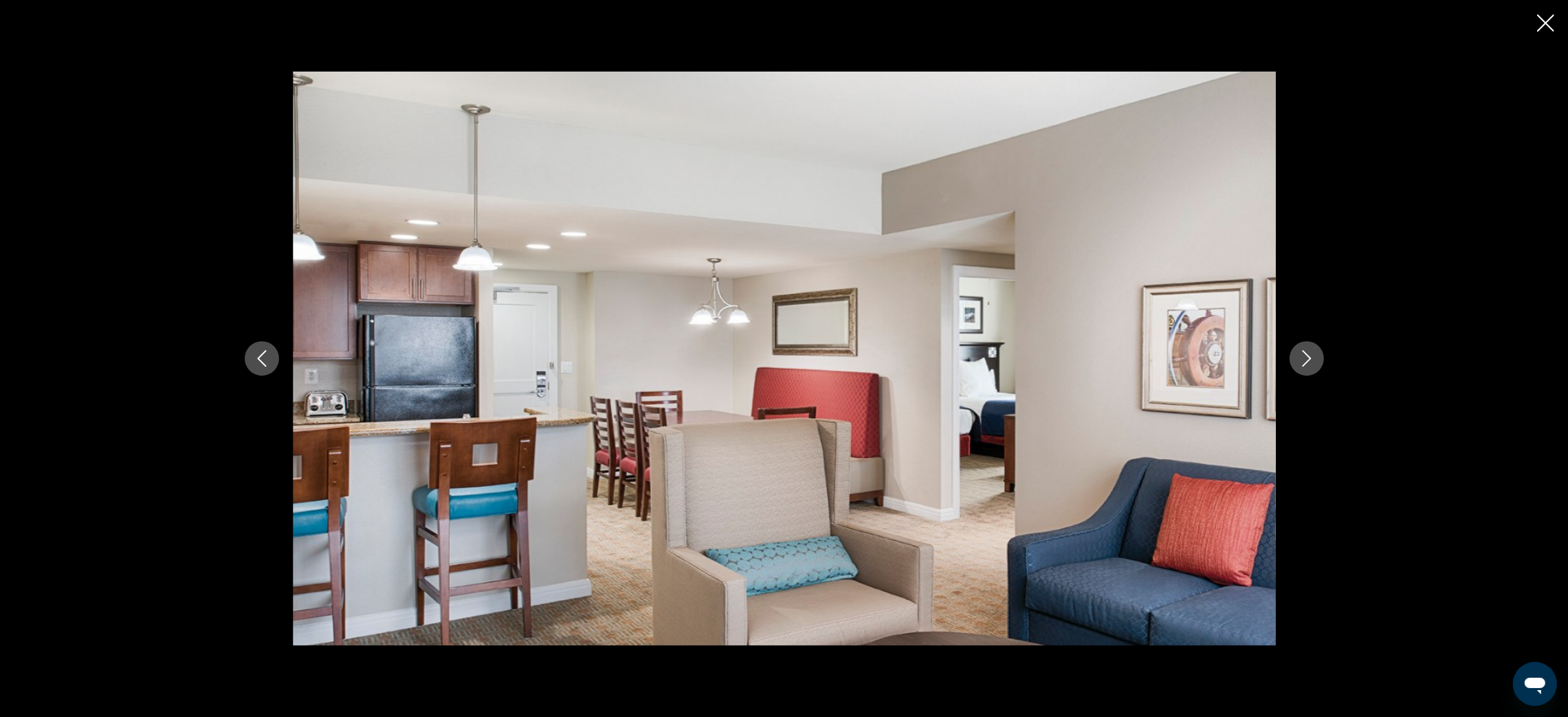
click at [1310, 354] on icon "Next image" at bounding box center [1306, 358] width 16 height 16
